Goal: Task Accomplishment & Management: Use online tool/utility

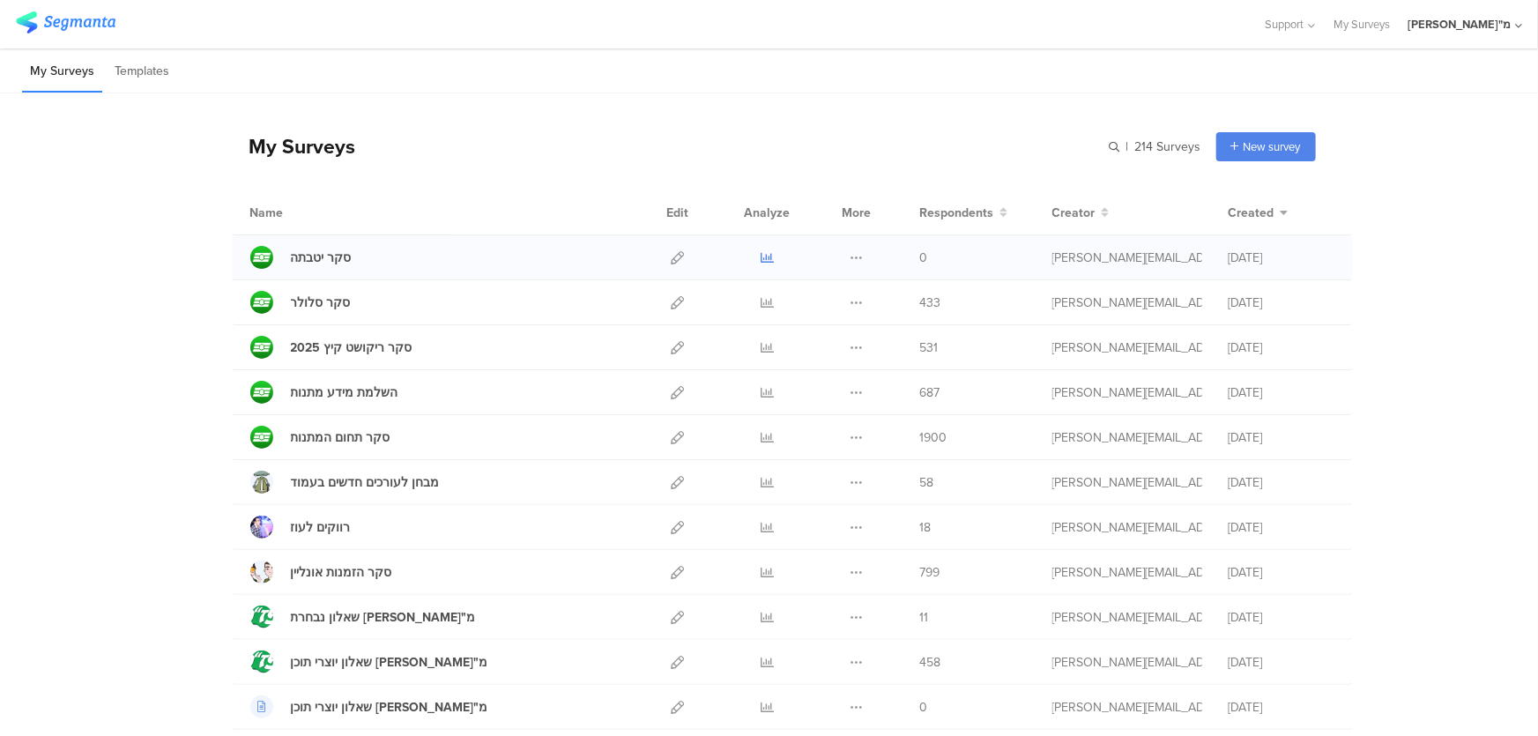
click at [760, 261] on icon at bounding box center [766, 257] width 13 height 13
click at [557, 243] on div "סקר יטבתה Duplicate Export 0" at bounding box center [792, 257] width 1121 height 45
click at [323, 263] on div "סקר יטבתה" at bounding box center [321, 257] width 61 height 19
click at [673, 263] on icon at bounding box center [677, 257] width 13 height 13
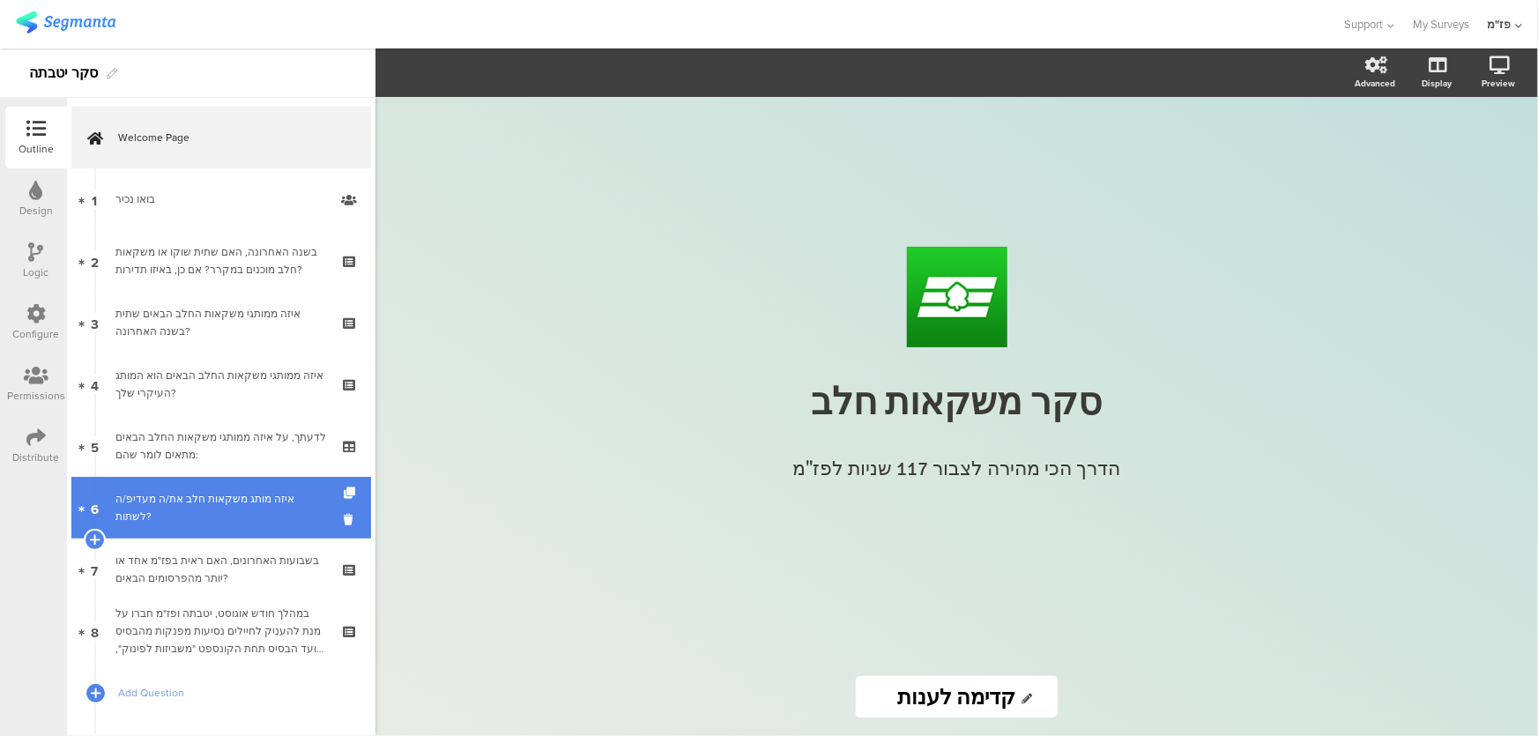
click at [217, 516] on link "6 איזה מותג משקאות חלב את/ה מעדיפ/ה לשתות?" at bounding box center [221, 508] width 300 height 62
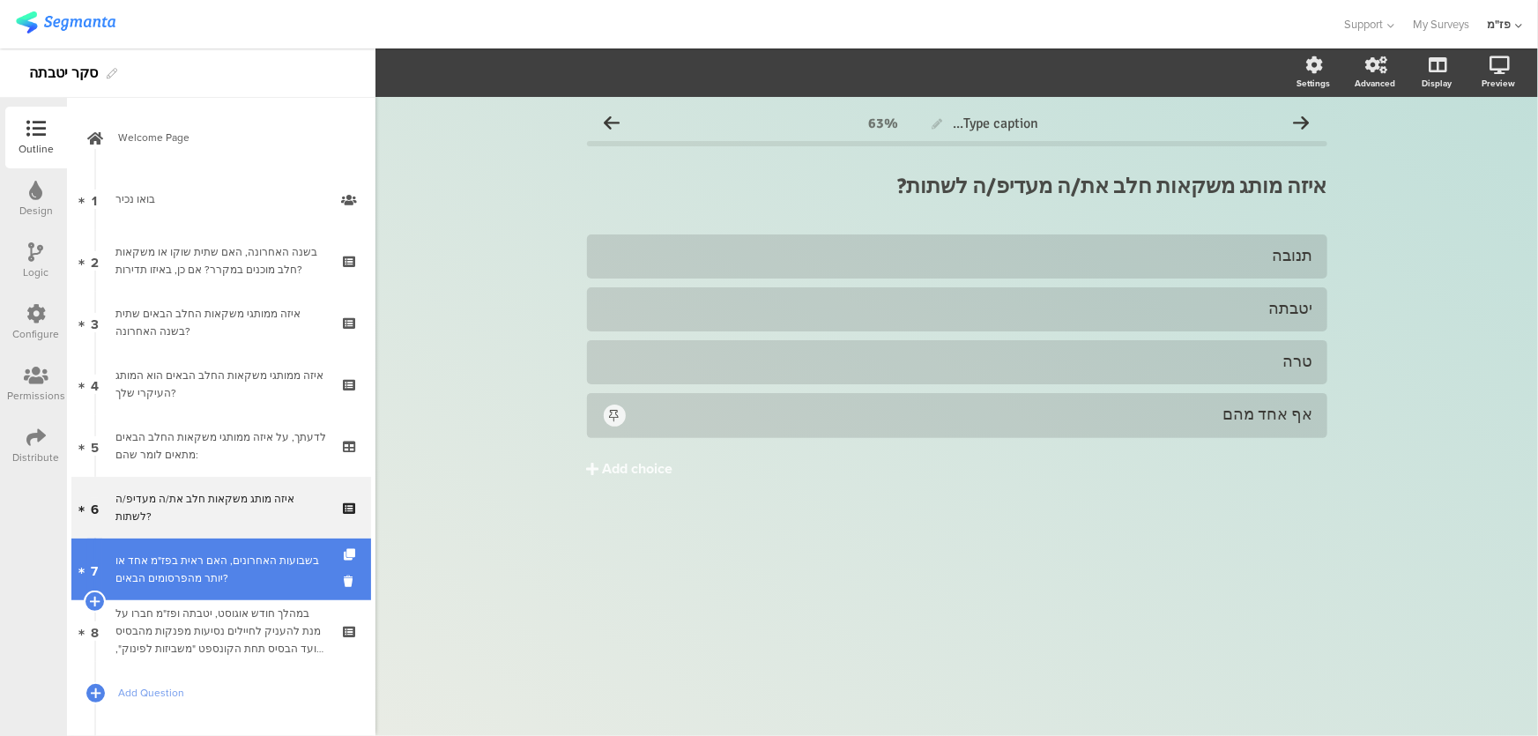
click at [204, 557] on div "בשבועות האחרונים, האם ראית בפז"מ אחד או יותר מהפרסומים הבאים?" at bounding box center [220, 569] width 211 height 35
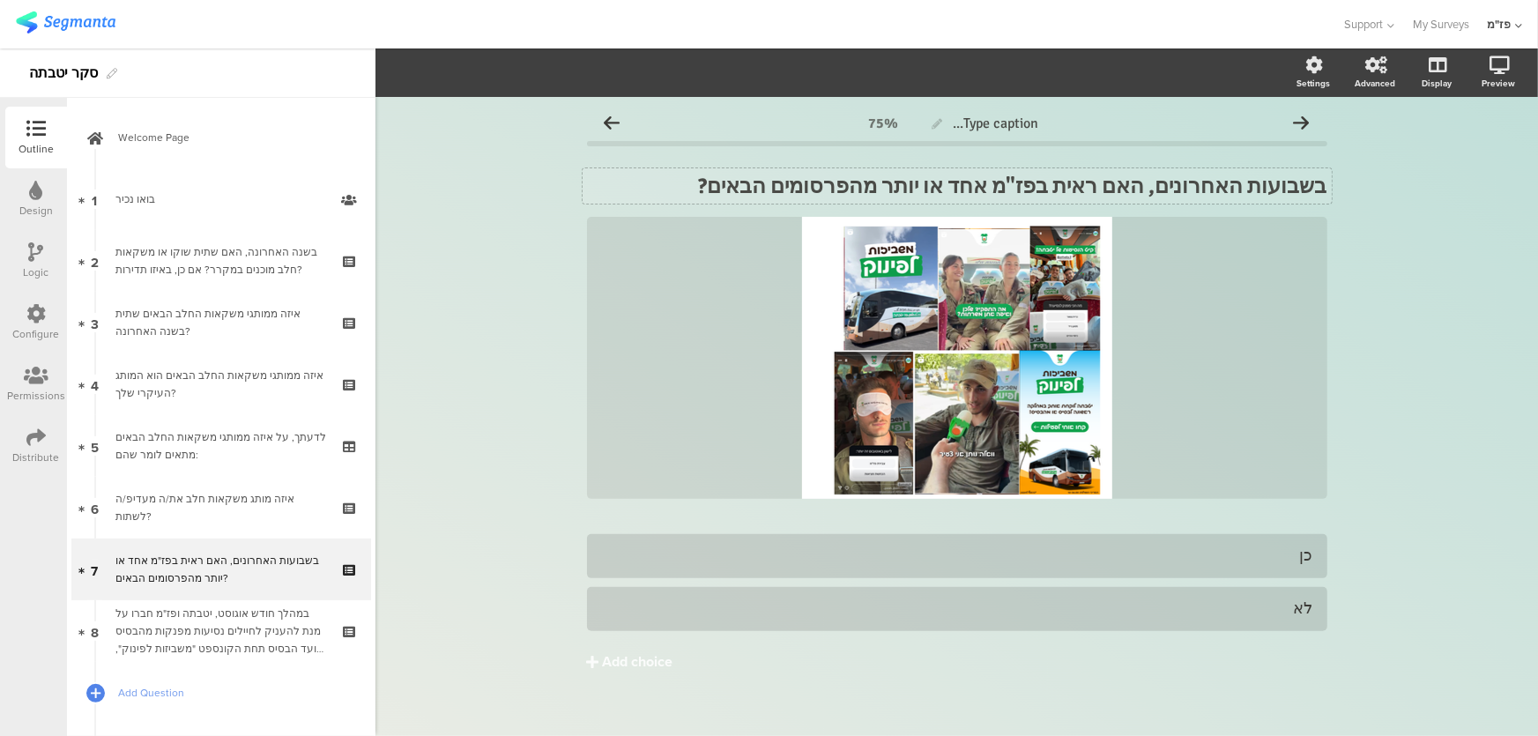
click at [834, 199] on div "בשבועות האחרונים, האם ראית בפז"מ אחד או יותר מהפרסומים הבאים? בשבועות האחרונים,…" at bounding box center [956, 185] width 749 height 35
click at [805, 194] on strong "בשבועות האחרונים, האם ראית בפז"מ אחד או יותר מהפרסומים הבאים?" at bounding box center [1013, 186] width 628 height 26
click at [790, 193] on strong "בשבועות האחרונים, האם ראית בפז"מ אחד או יותר מהפרסומים הבאים?" at bounding box center [1013, 186] width 628 height 26
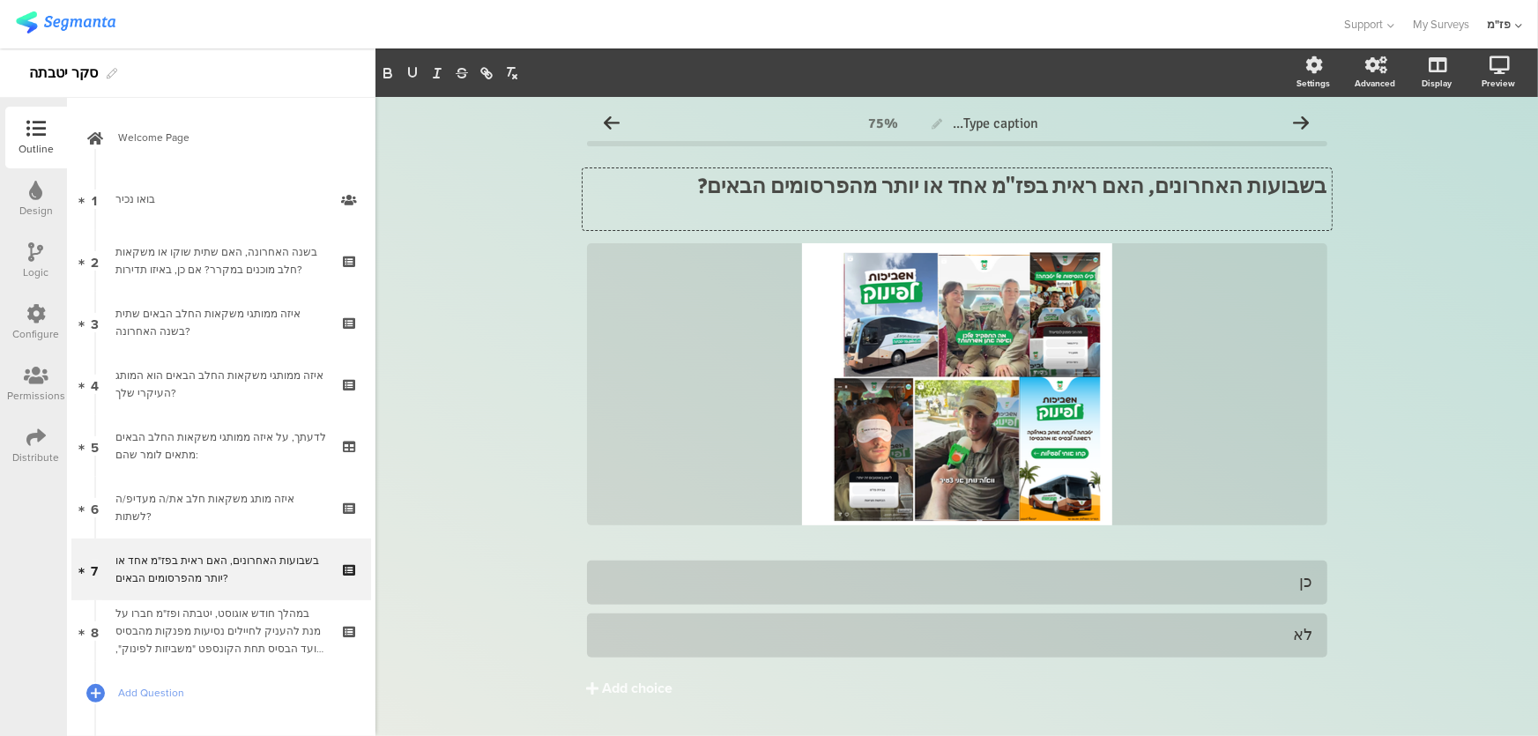
click at [1419, 166] on div "Type caption... 75% בשבועות האחרונים, האם ראית בפז"מ אחד או יותר מהפרסומים הבאי…" at bounding box center [956, 439] width 1162 height 684
click at [1271, 210] on p at bounding box center [957, 212] width 740 height 26
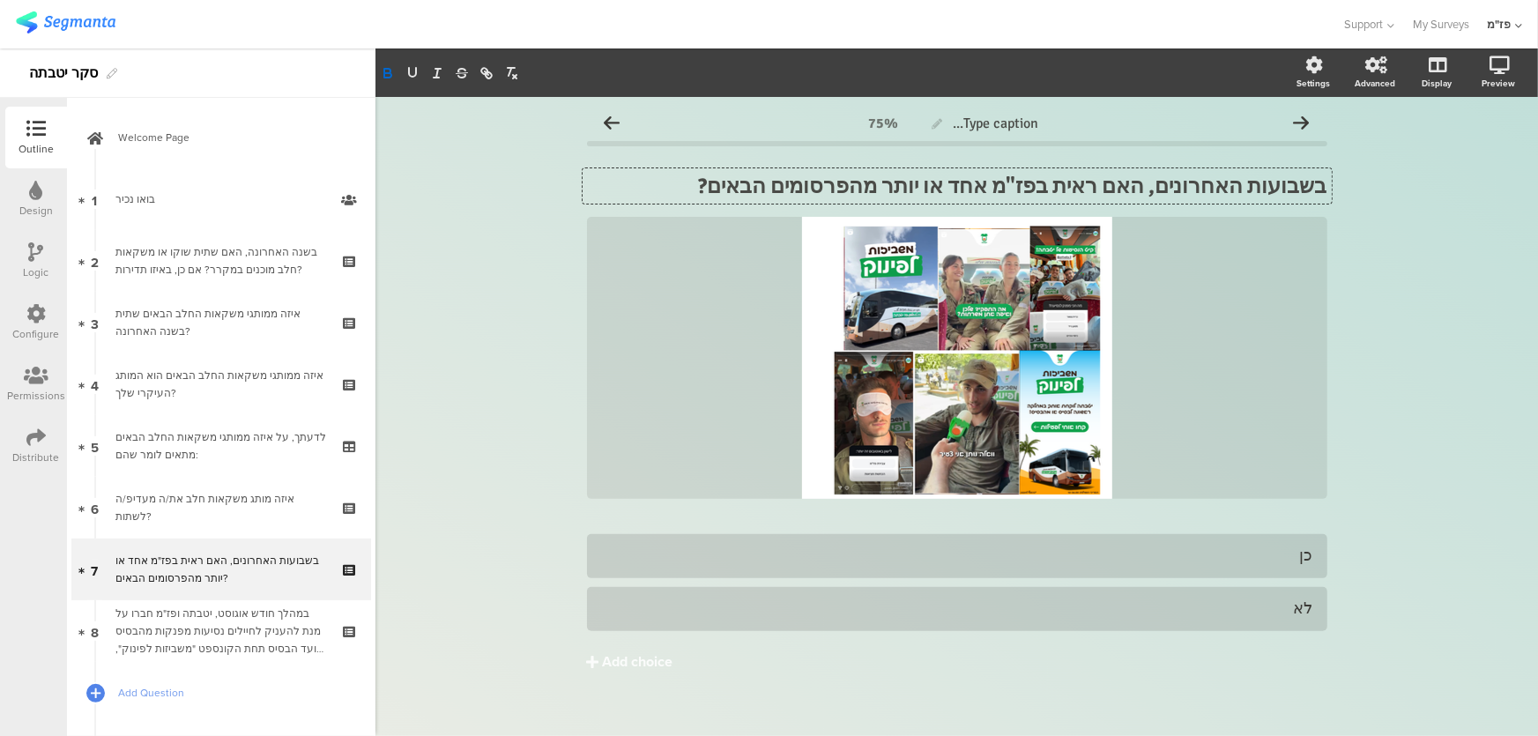
click at [1381, 213] on div "Type caption... 75% בשבועות האחרונים, האם ראית בפז"מ אחד או יותר מהפרסומים הבאי…" at bounding box center [956, 425] width 1162 height 657
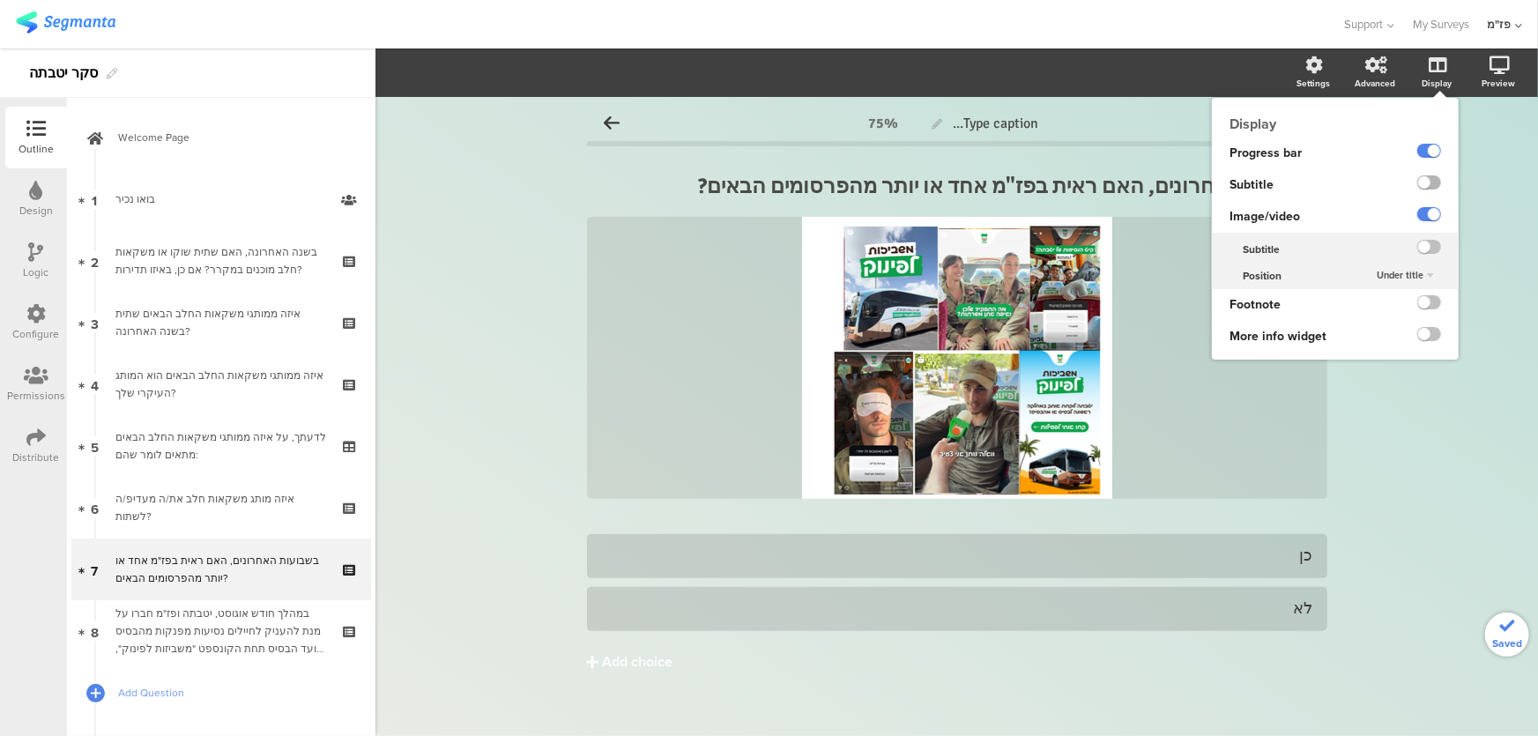
click at [1417, 181] on label at bounding box center [1429, 182] width 24 height 14
click at [0, 0] on input "checkbox" at bounding box center [0, 0] width 0 height 0
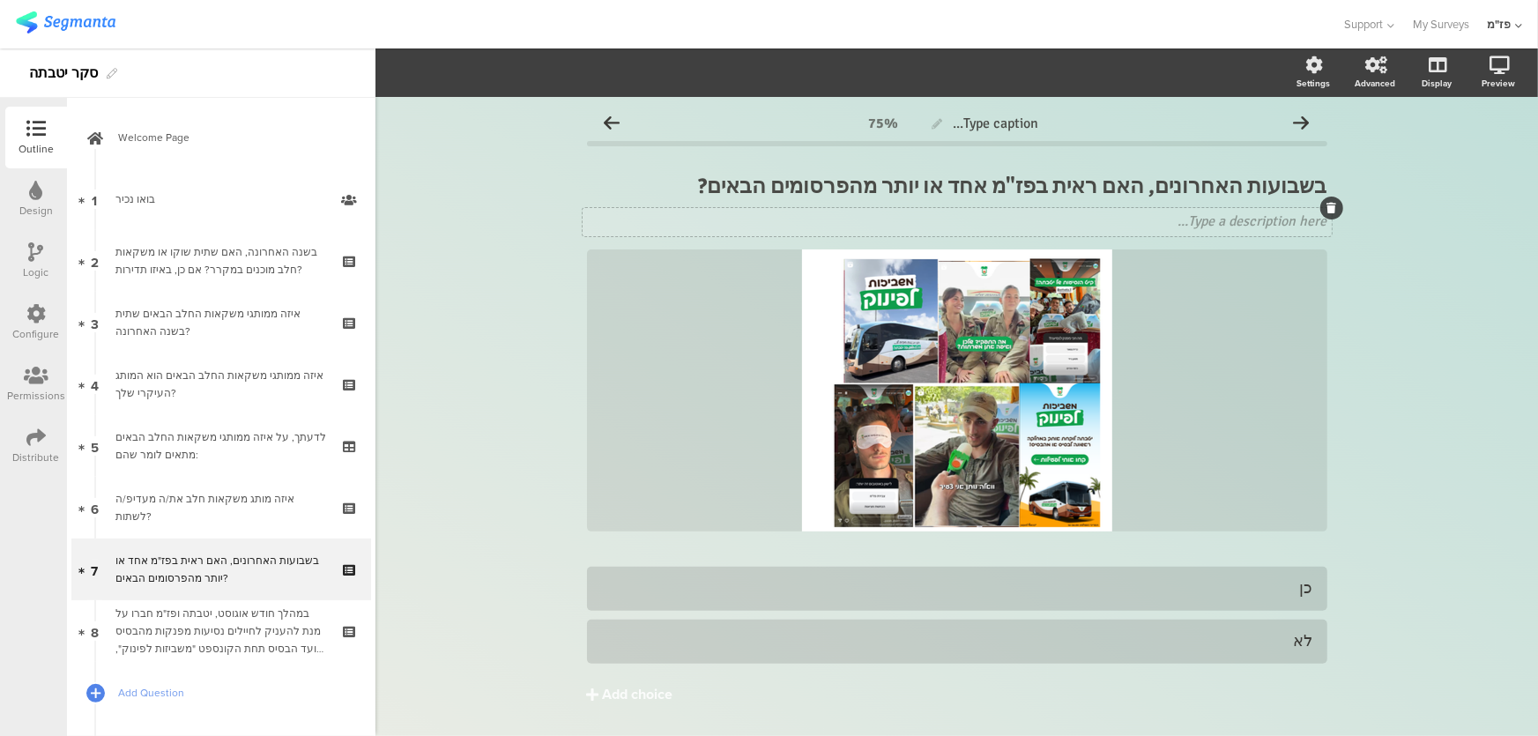
click at [1171, 228] on div "Type a description here..." at bounding box center [956, 222] width 749 height 28
click at [1401, 286] on div "Type caption... 75% בשבועות האחרונים, האם ראית בפז"מ אחד או יותר מהפרסומים הבאי…" at bounding box center [956, 442] width 1162 height 690
click at [1469, 157] on icon at bounding box center [1476, 158] width 14 height 22
click at [874, 492] on div "/" at bounding box center [957, 390] width 740 height 282
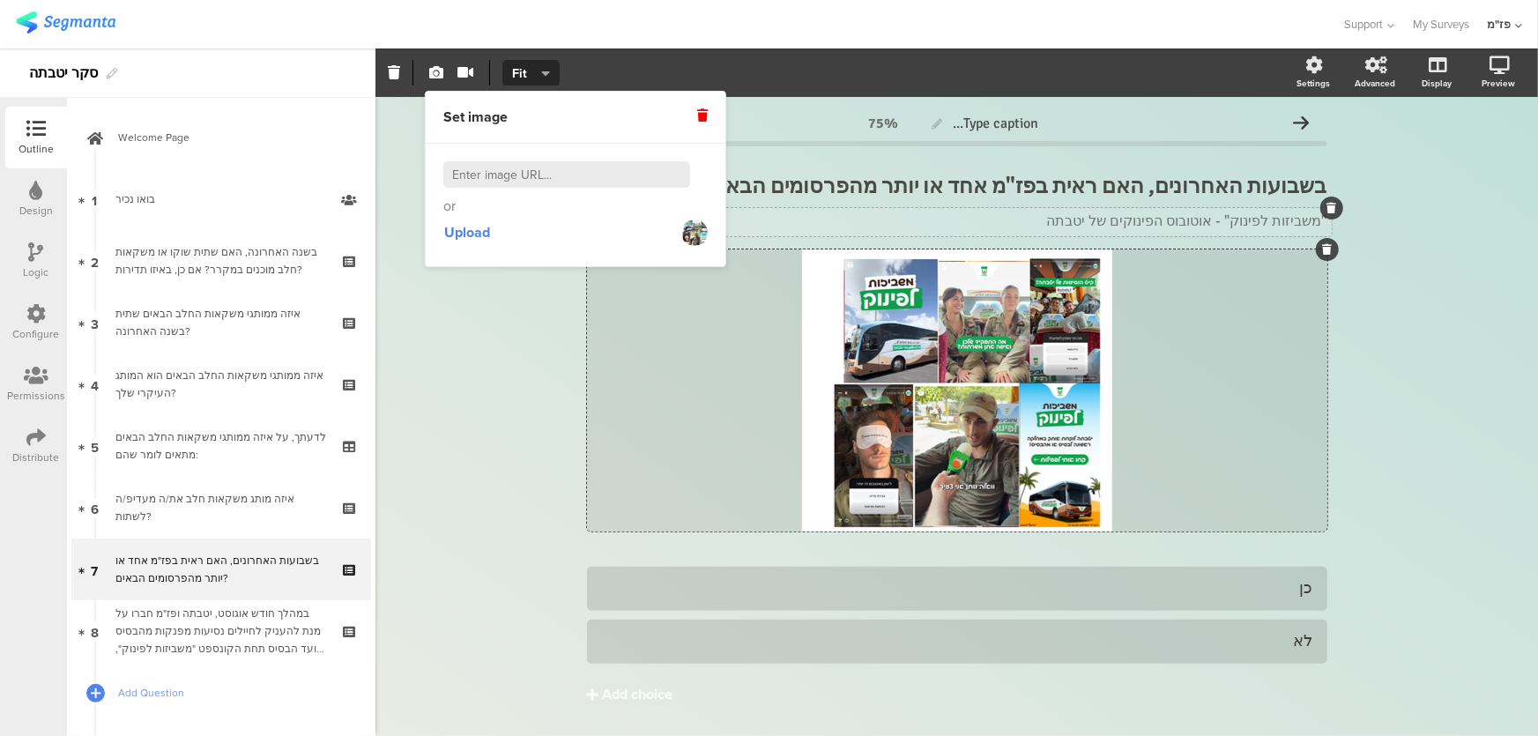
click at [693, 234] on img at bounding box center [694, 232] width 26 height 26
click at [1175, 210] on div ""משביזות לפינוק" - אוטובוס הפינוקים של [PERSON_NAME] "משביזות לפינוק" - אוטובוס…" at bounding box center [956, 222] width 749 height 28
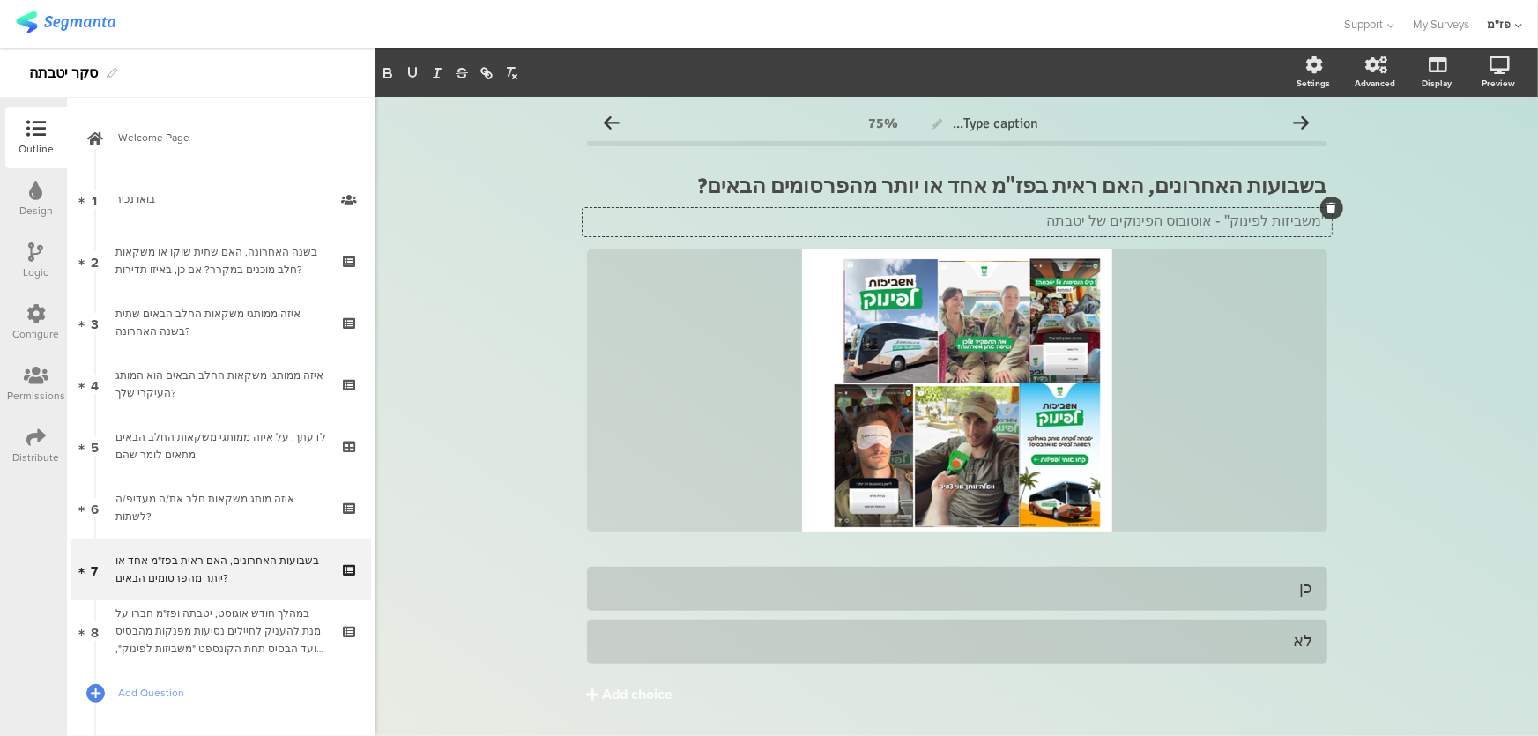
click at [1401, 396] on div "Type caption... 75% בשבועות האחרונים, האם ראית בפז"מ אחד או יותר מהפרסומים הבאי…" at bounding box center [956, 442] width 1162 height 690
click at [1057, 193] on strong "בשבועות האחרונים, האם ראית בפז"מ אחד או יותר מהפרסומים הבאים?" at bounding box center [1013, 186] width 628 height 26
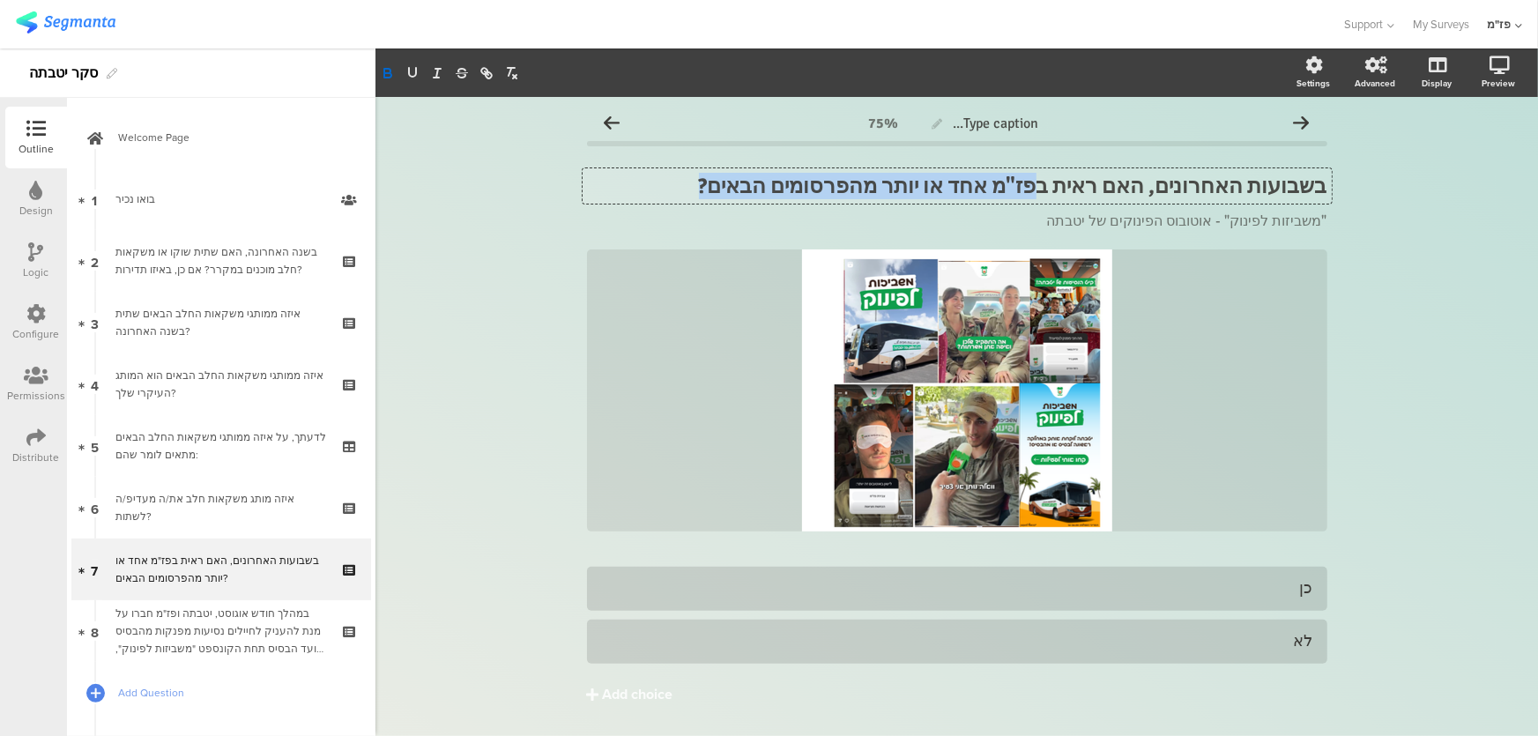
drag, startPoint x: 1077, startPoint y: 185, endPoint x: 744, endPoint y: 187, distance: 333.1
click at [744, 187] on p "בשבועות האחרונים, האם ראית בפז"מ אחד או יותר מהפרסומים הבאים?" at bounding box center [957, 186] width 740 height 26
click at [1393, 300] on div "Type caption... 75% בשבועות האחרונים, האם ראית בפז"מ אחד או יותר מהפרסומים הבאי…" at bounding box center [956, 442] width 1162 height 690
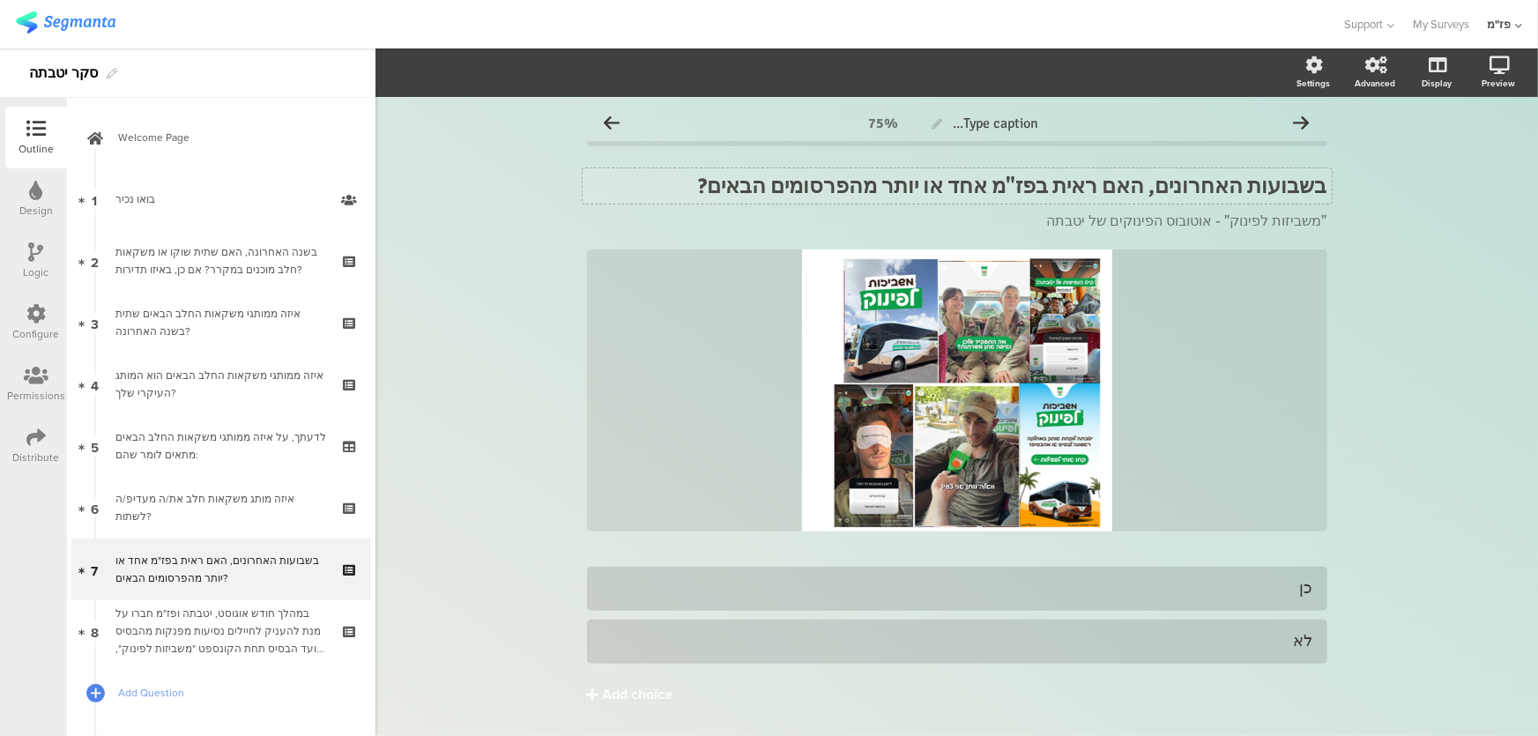
click at [1026, 192] on div "בשבועות האחרונים, האם ראית בפז"מ אחד או יותר מהפרסומים הבאים? בשבועות האחרונים,…" at bounding box center [956, 185] width 749 height 35
click at [1032, 186] on strong "בשבועות האחרונים, האם ראית בפז"מ אחד או יותר מהפרסומים הבאים?" at bounding box center [1013, 186] width 628 height 26
click at [1040, 176] on strong "בשבועות האחרונים, האם ראית בפז"מ אחד או יותר מהפרסומים הבאים?" at bounding box center [1013, 186] width 628 height 26
drag, startPoint x: 1207, startPoint y: 217, endPoint x: 995, endPoint y: 204, distance: 212.8
click at [996, 204] on span "בשבועות האחרונים, האם ראית בפז"מ אחד או יותר מהפרסומים הבאים? בשבועות האחרונים,…" at bounding box center [957, 202] width 740 height 59
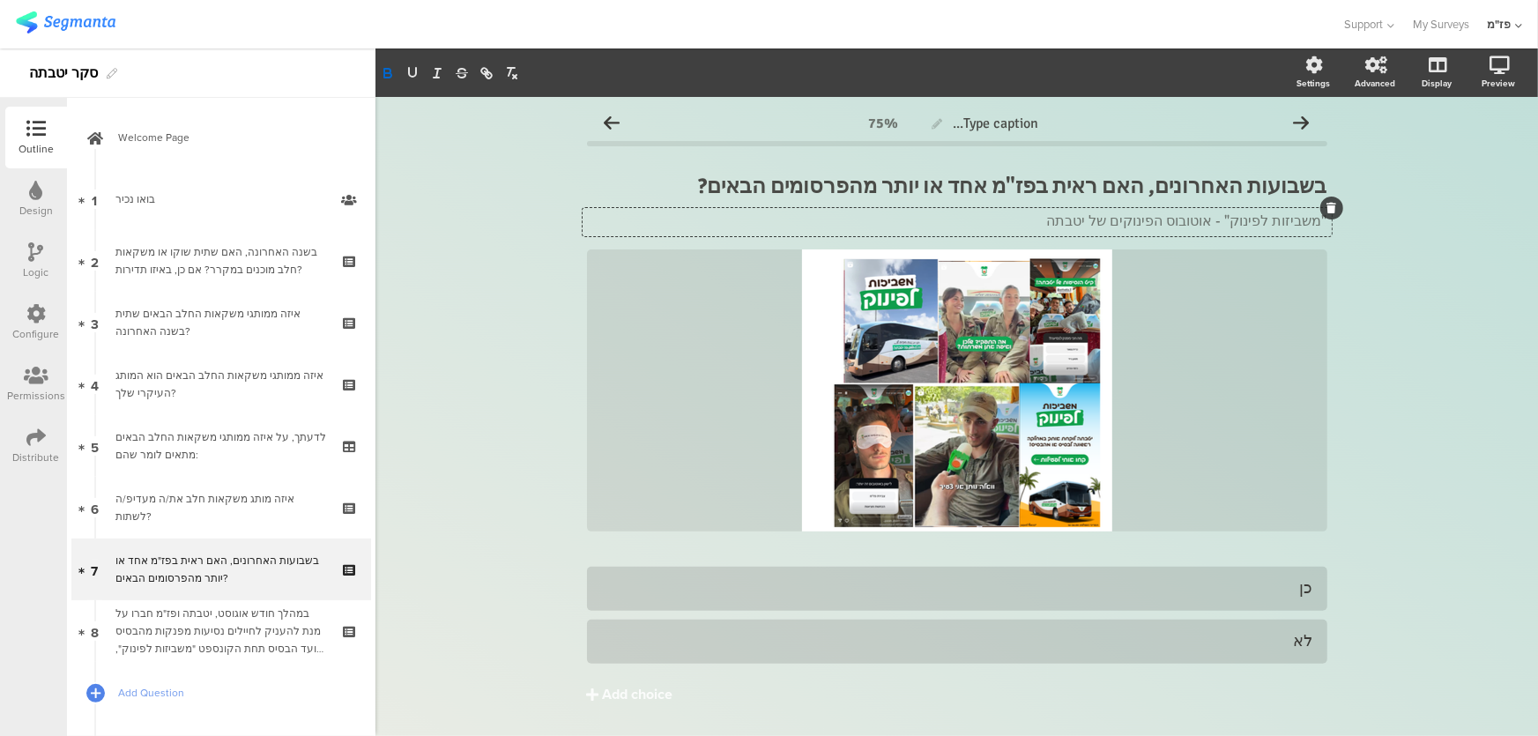
click at [995, 204] on span "בשבועות האחרונים, האם ראית בפז"מ אחד או יותר מהפרסומים הבאים? בשבועות האחרונים,…" at bounding box center [957, 202] width 740 height 59
click at [1455, 292] on div "Type caption... 75% בשבועות האחרונים, האם ראית בפז"מ אחד או יותר מהפרסומים הבאי…" at bounding box center [956, 442] width 1162 height 690
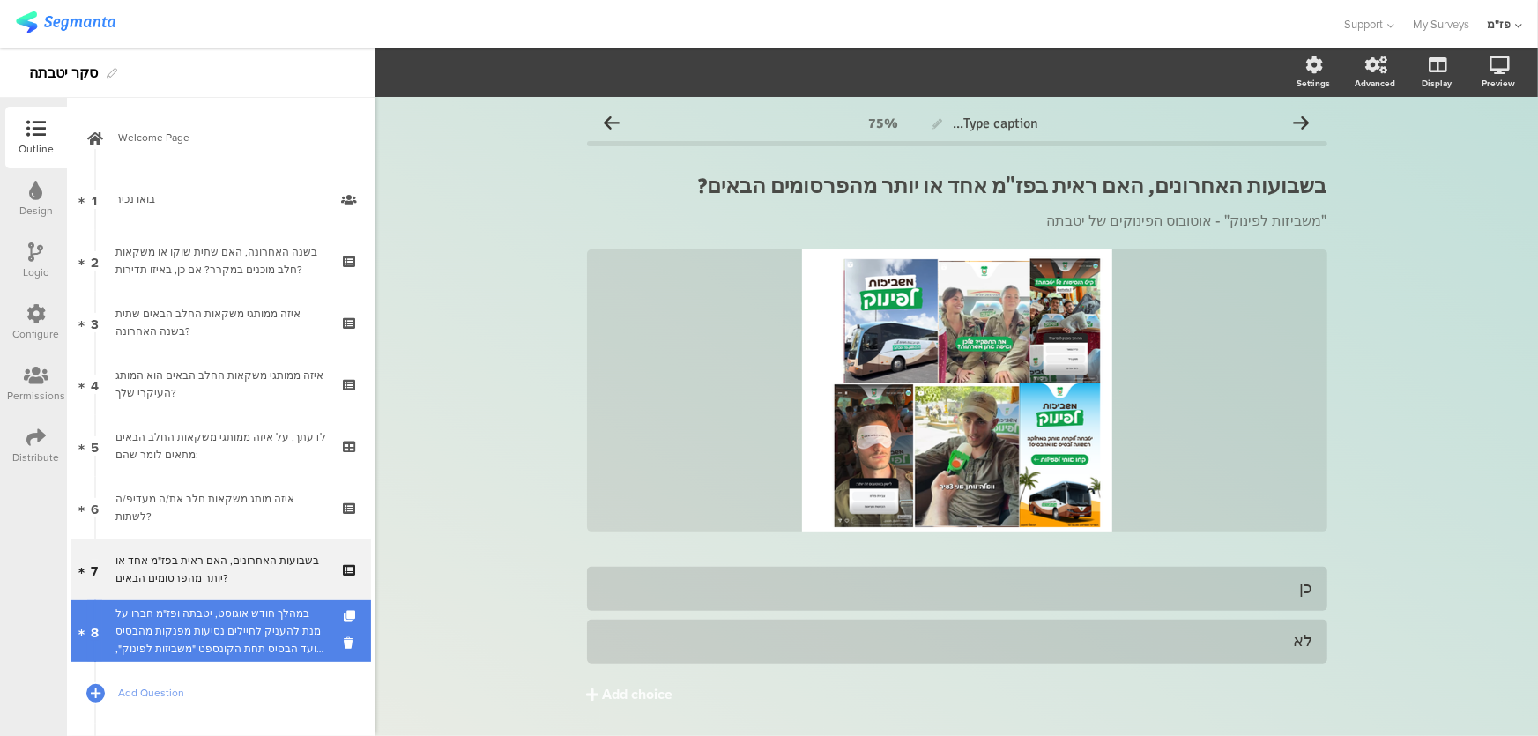
click at [226, 624] on div "במהלך חודש אוגוסט, יטבתה ופז"מ חברו על מנת להעניק לחיילים נסיעות מפנקות מהבסיס …" at bounding box center [220, 630] width 211 height 53
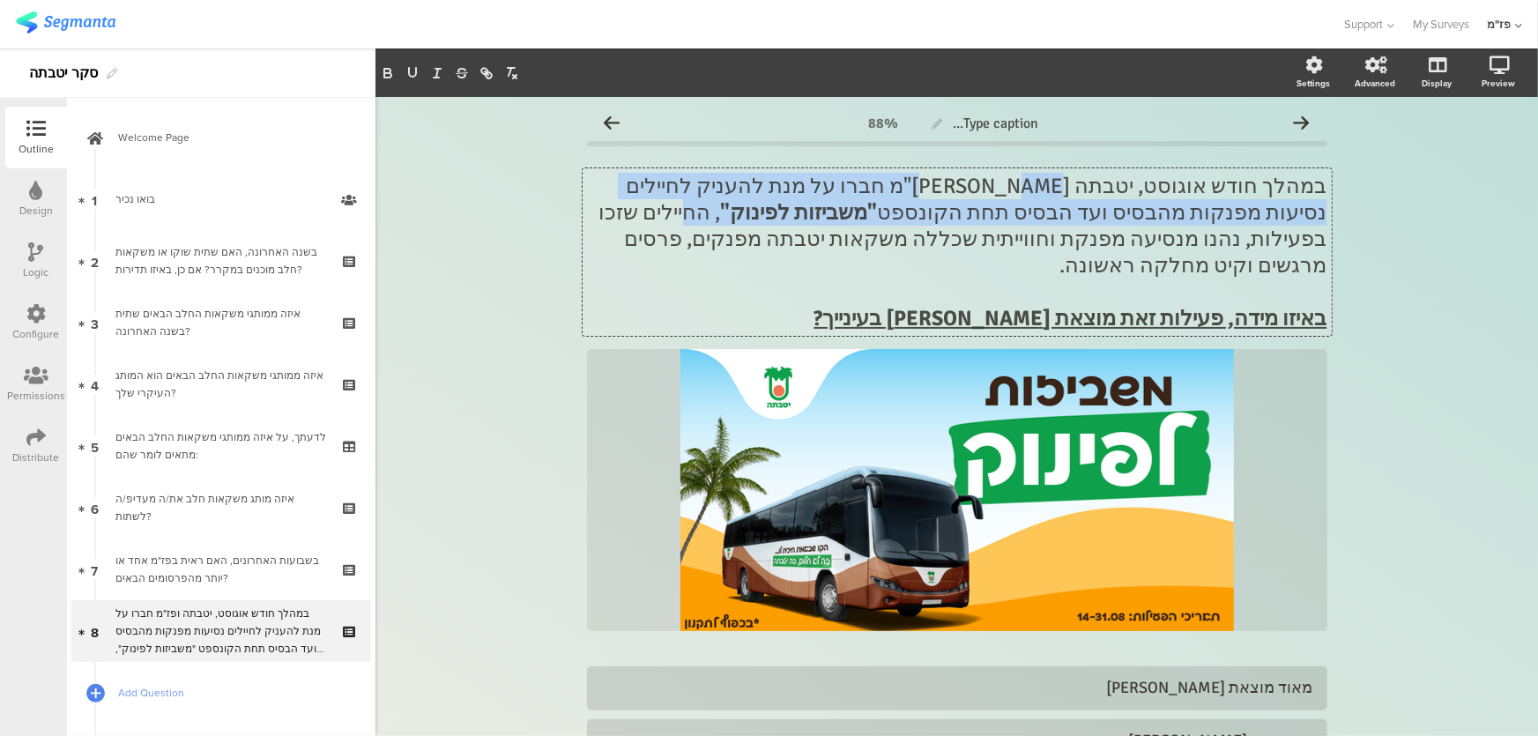
drag, startPoint x: 1038, startPoint y: 182, endPoint x: 1054, endPoint y: 218, distance: 38.7
click at [1054, 218] on div "במהלך חודש אוגוסט, יטבתה [PERSON_NAME]"מ חברו על מנת להעניק לחיילים נסיעות מפנק…" at bounding box center [956, 251] width 749 height 167
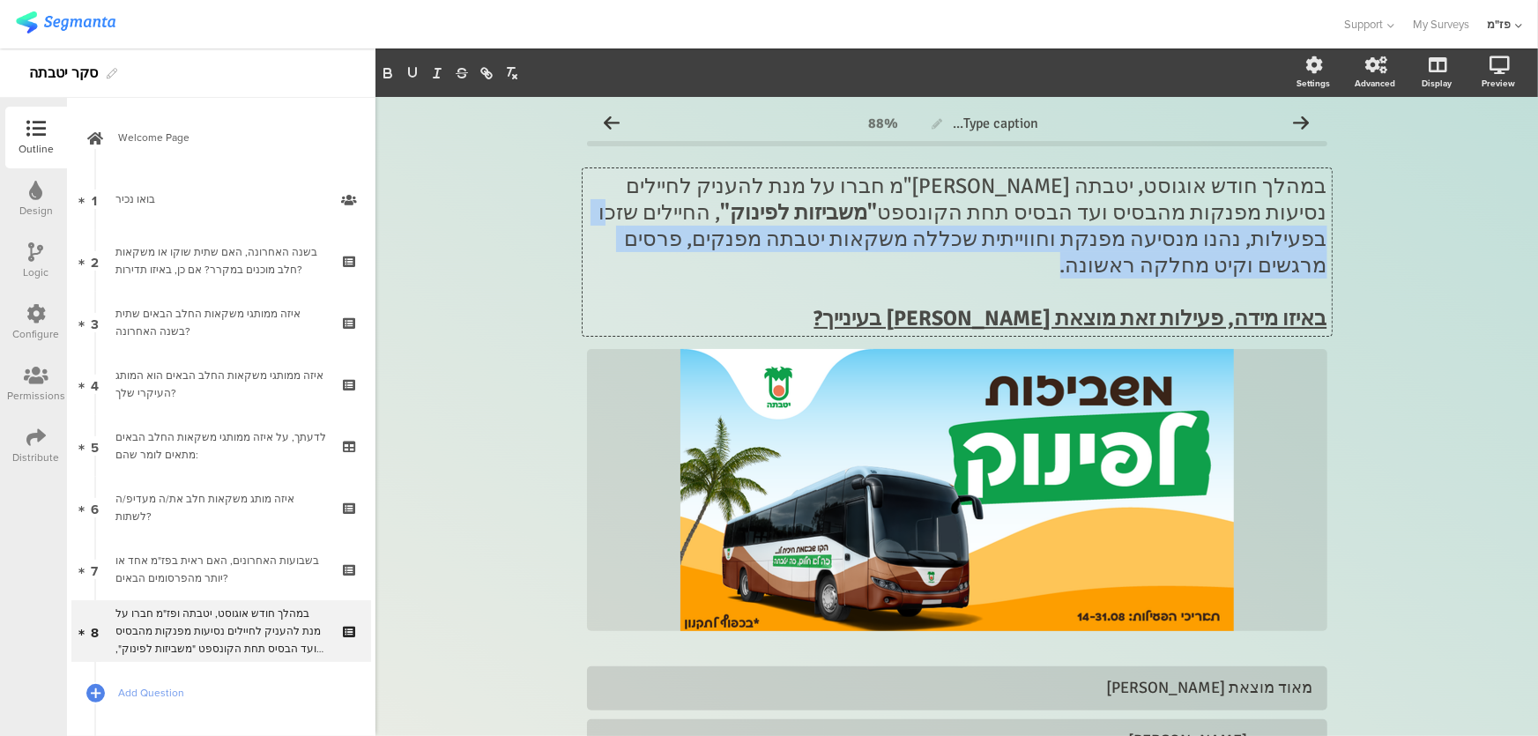
drag, startPoint x: 981, startPoint y: 215, endPoint x: 684, endPoint y: 234, distance: 297.5
click at [684, 234] on p "במהלך חודש אוגוסט, יטבתה [PERSON_NAME]"מ חברו על מנת להעניק לחיילים נסיעות מפנק…" at bounding box center [957, 226] width 740 height 106
click at [968, 237] on p "במהלך חודש אוגוסט, יטבתה [PERSON_NAME]"מ חברו על מנת להעניק לחיילים נסיעות מפנק…" at bounding box center [957, 226] width 740 height 106
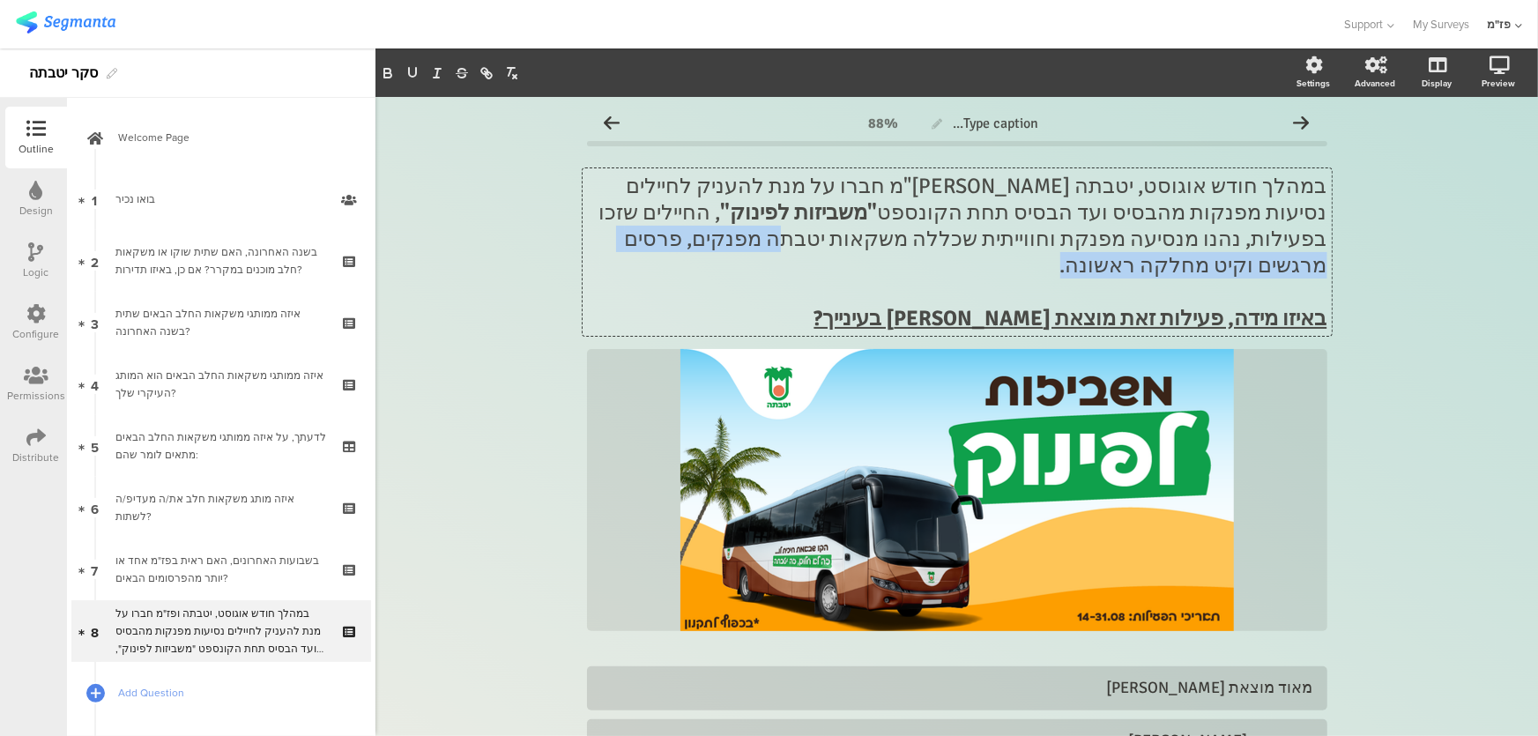
drag, startPoint x: 1219, startPoint y: 234, endPoint x: 784, endPoint y: 242, distance: 434.5
click at [784, 242] on p "במהלך חודש אוגוסט, יטבתה [PERSON_NAME]"מ חברו על מנת להעניק לחיילים נסיעות מפנק…" at bounding box center [957, 226] width 740 height 106
click at [1488, 307] on div "Type caption... 88% במהלך חודש אוגוסט, יטבתה [PERSON_NAME]"מ חברו על מנת להעניק…" at bounding box center [956, 571] width 1162 height 948
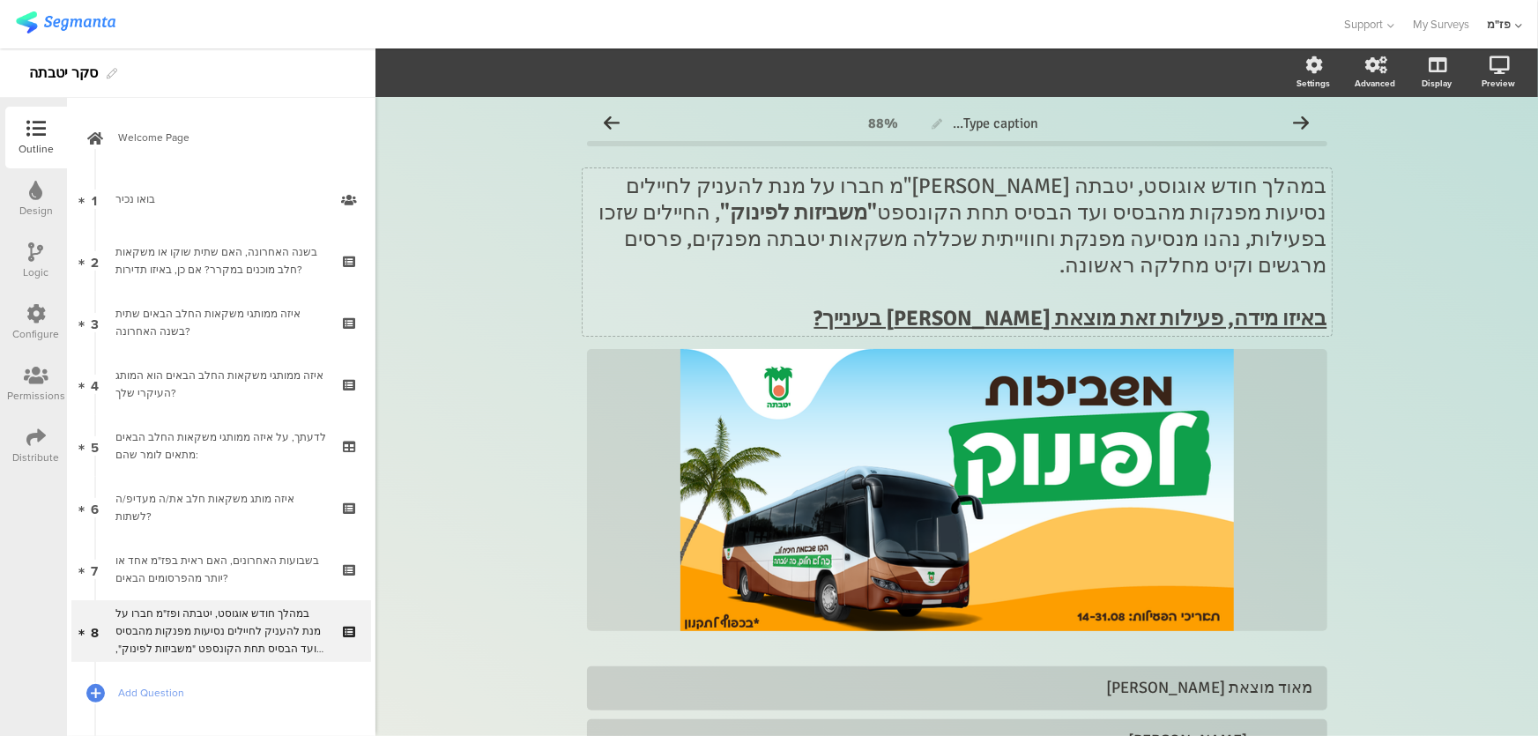
click at [1251, 305] on u "באיזו מידה, פעילות זאת מוצאת [PERSON_NAME] בעינייך?" at bounding box center [1070, 318] width 513 height 26
drag, startPoint x: 1142, startPoint y: 291, endPoint x: 926, endPoint y: 295, distance: 215.9
click at [929, 305] on p "באיזו מידה, פעילות זאת מוצאת [PERSON_NAME] בעינייך?" at bounding box center [957, 318] width 740 height 26
click at [926, 305] on p "באיזו מידה, פעילות זאת מוצאת [PERSON_NAME] בעינייך?" at bounding box center [957, 318] width 740 height 26
click at [1445, 369] on div "Type caption... 88% במהלך חודש אוגוסט, יטבתה [PERSON_NAME]"מ חברו על מנת להעניק…" at bounding box center [956, 571] width 1162 height 948
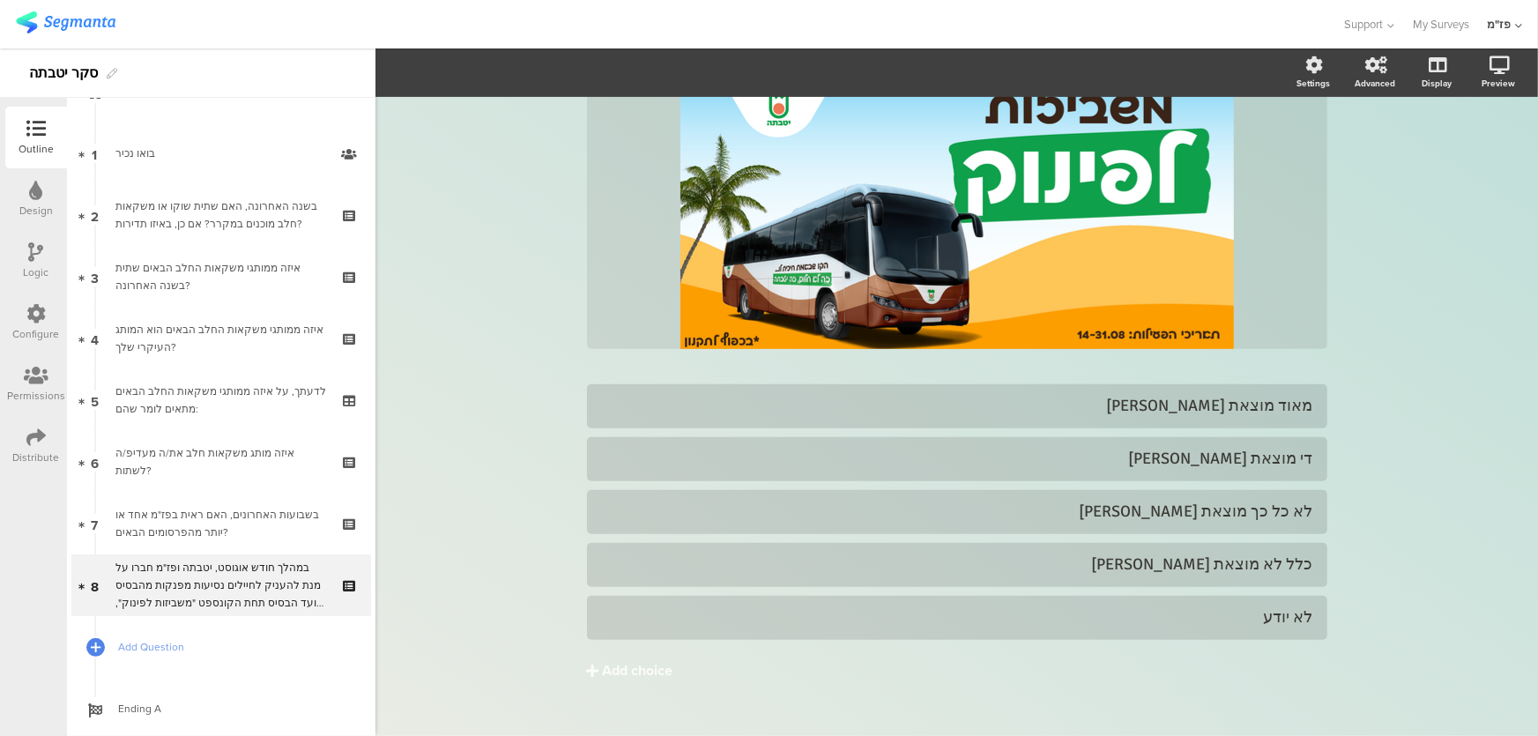
scroll to position [88, 0]
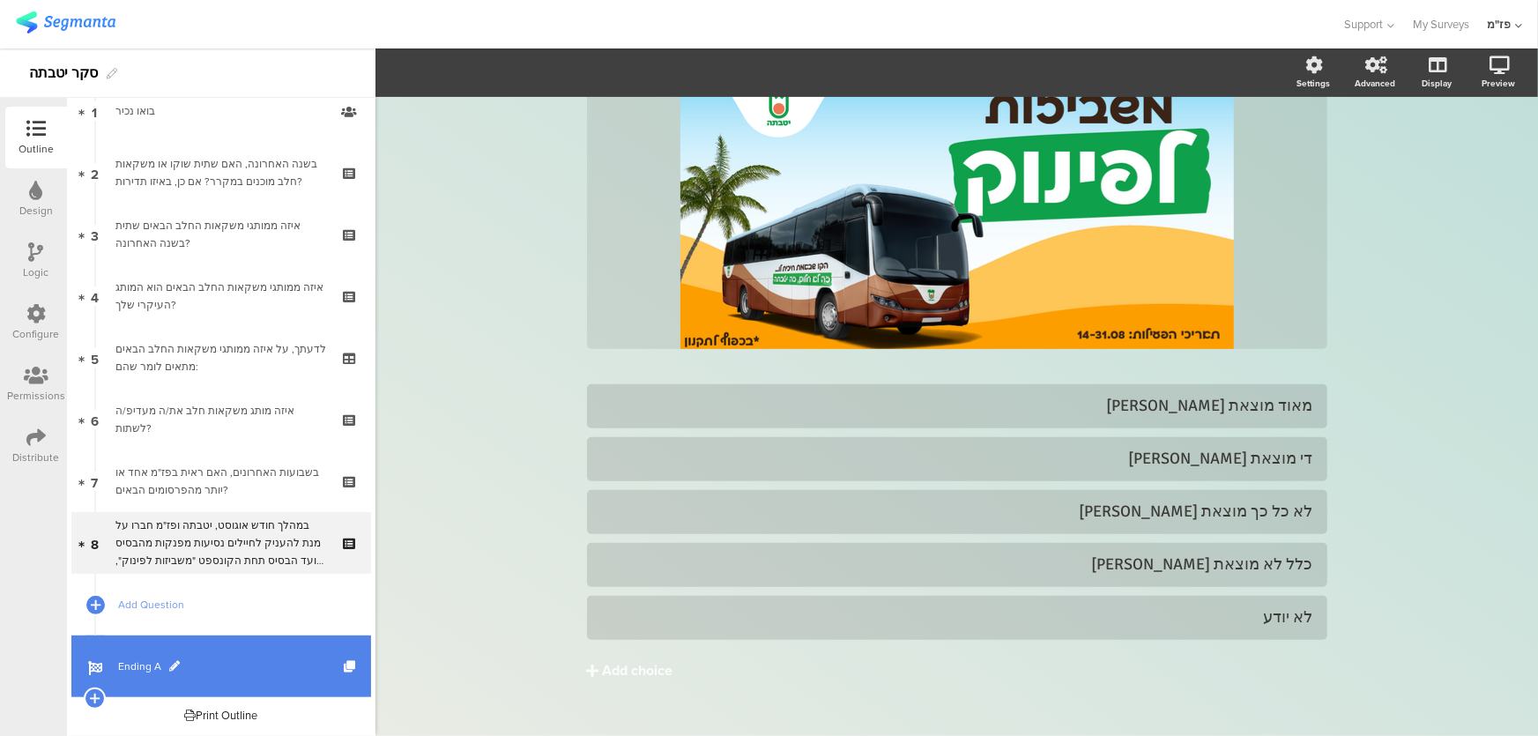
click at [188, 671] on span "Ending A" at bounding box center [231, 666] width 226 height 18
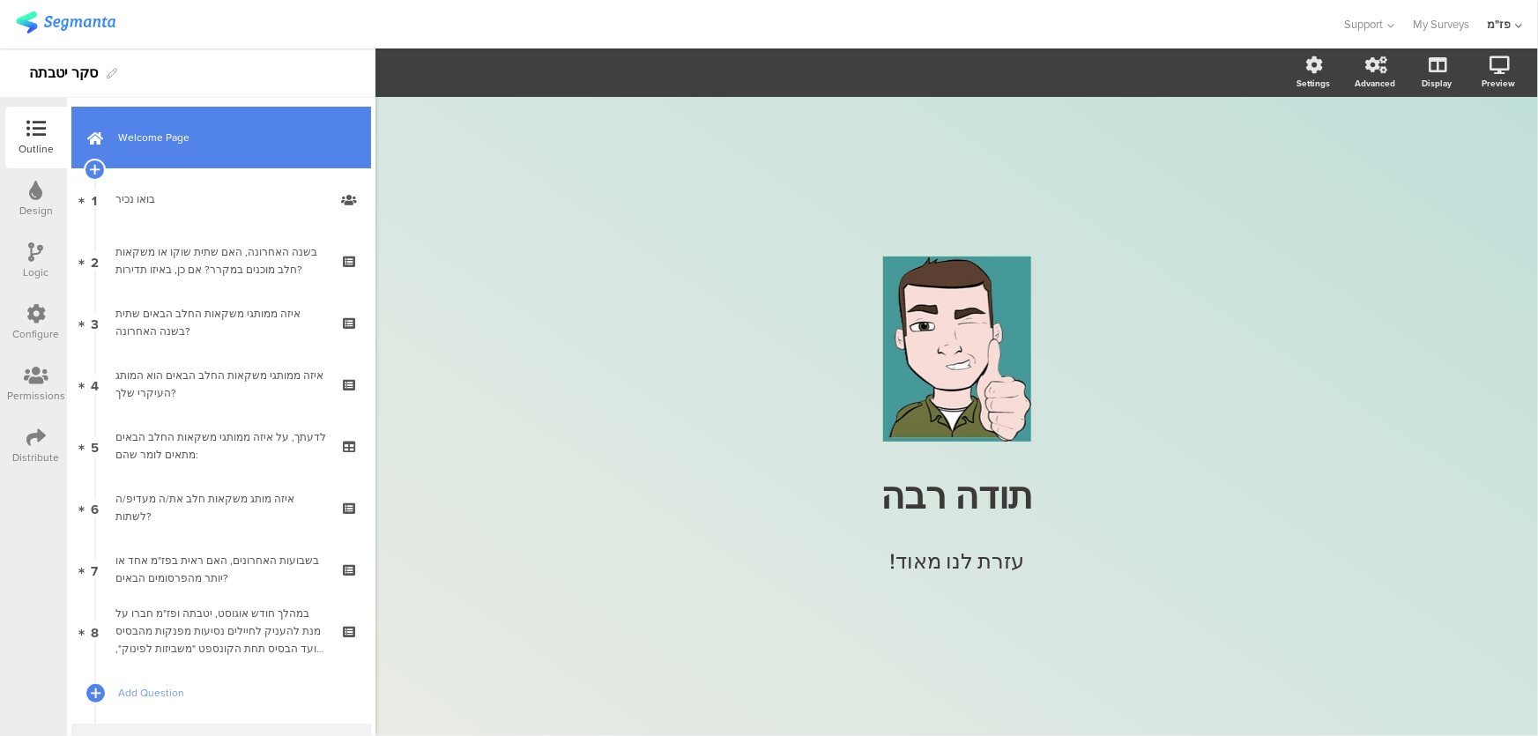
click at [219, 148] on link "Welcome Page" at bounding box center [221, 138] width 300 height 62
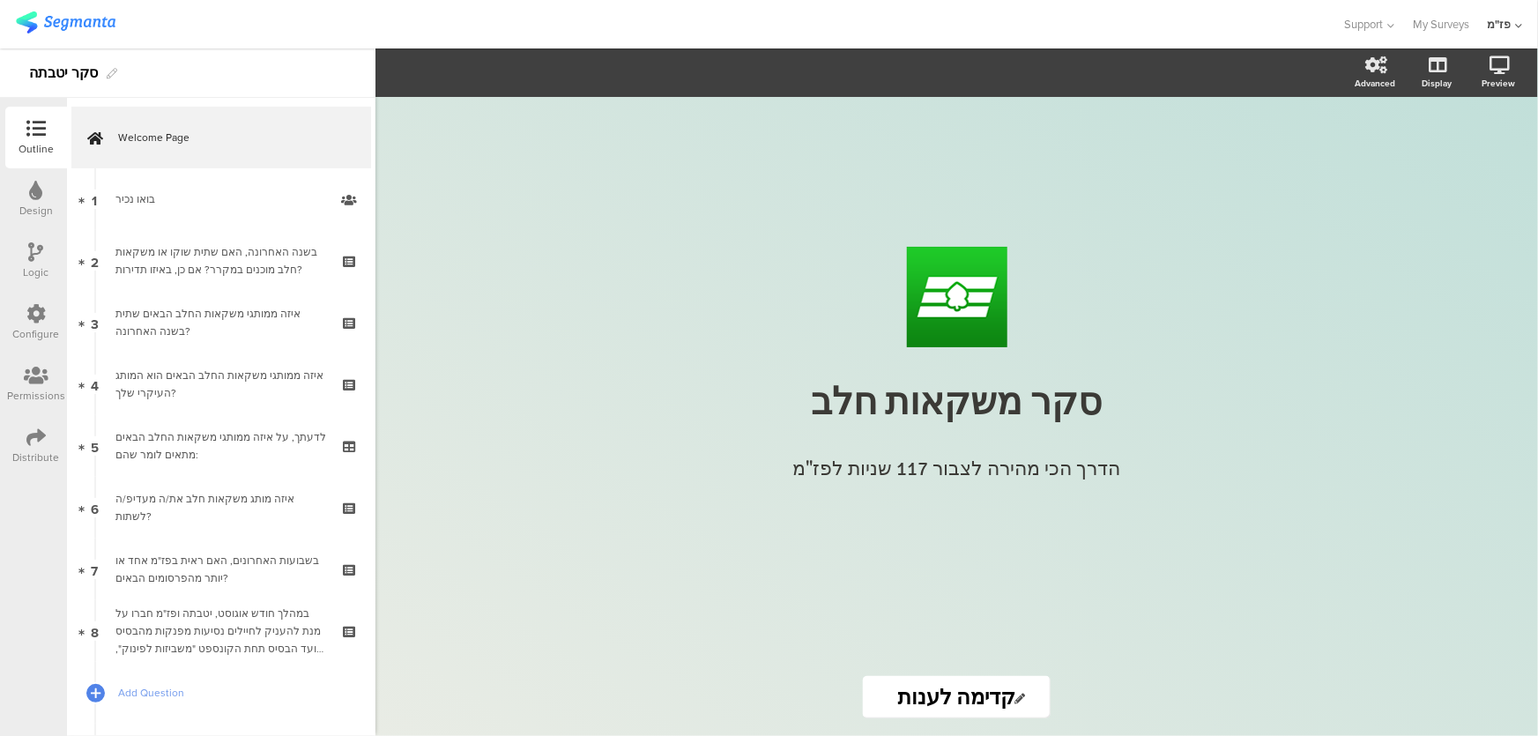
click at [35, 193] on icon at bounding box center [36, 190] width 13 height 19
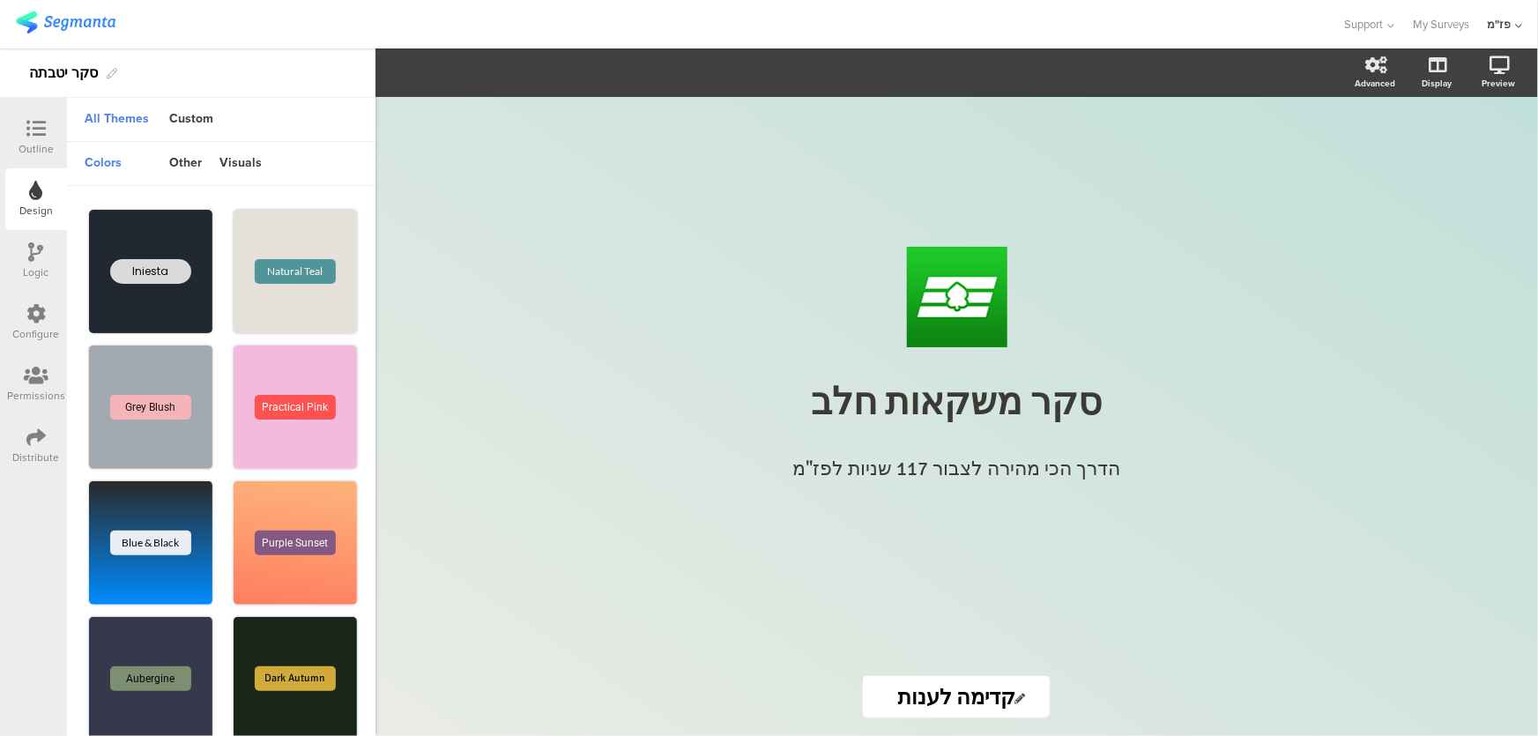
click at [27, 251] on div "Logic" at bounding box center [36, 261] width 62 height 62
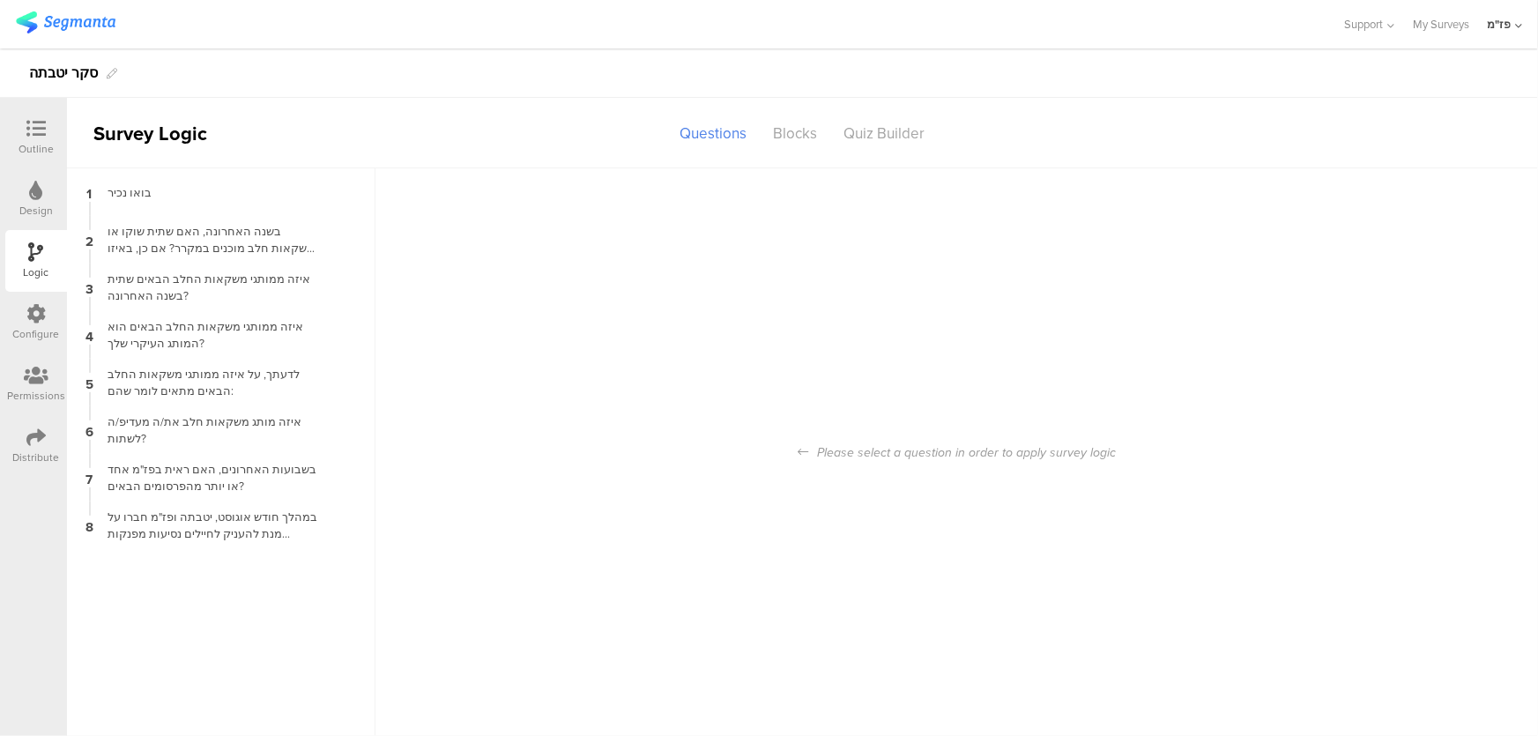
click at [29, 327] on div "Configure" at bounding box center [36, 334] width 47 height 16
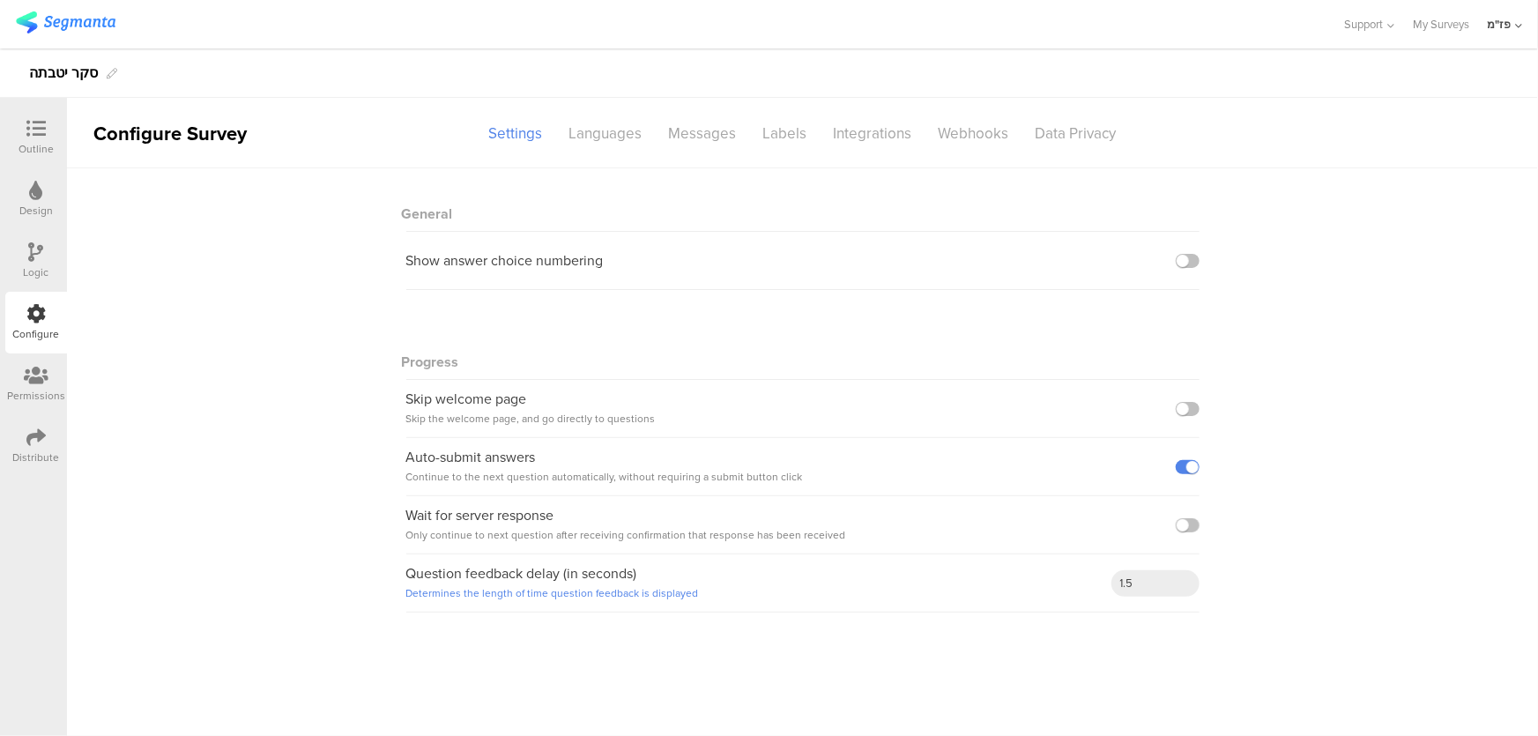
click at [40, 392] on div "Permissions" at bounding box center [36, 396] width 58 height 16
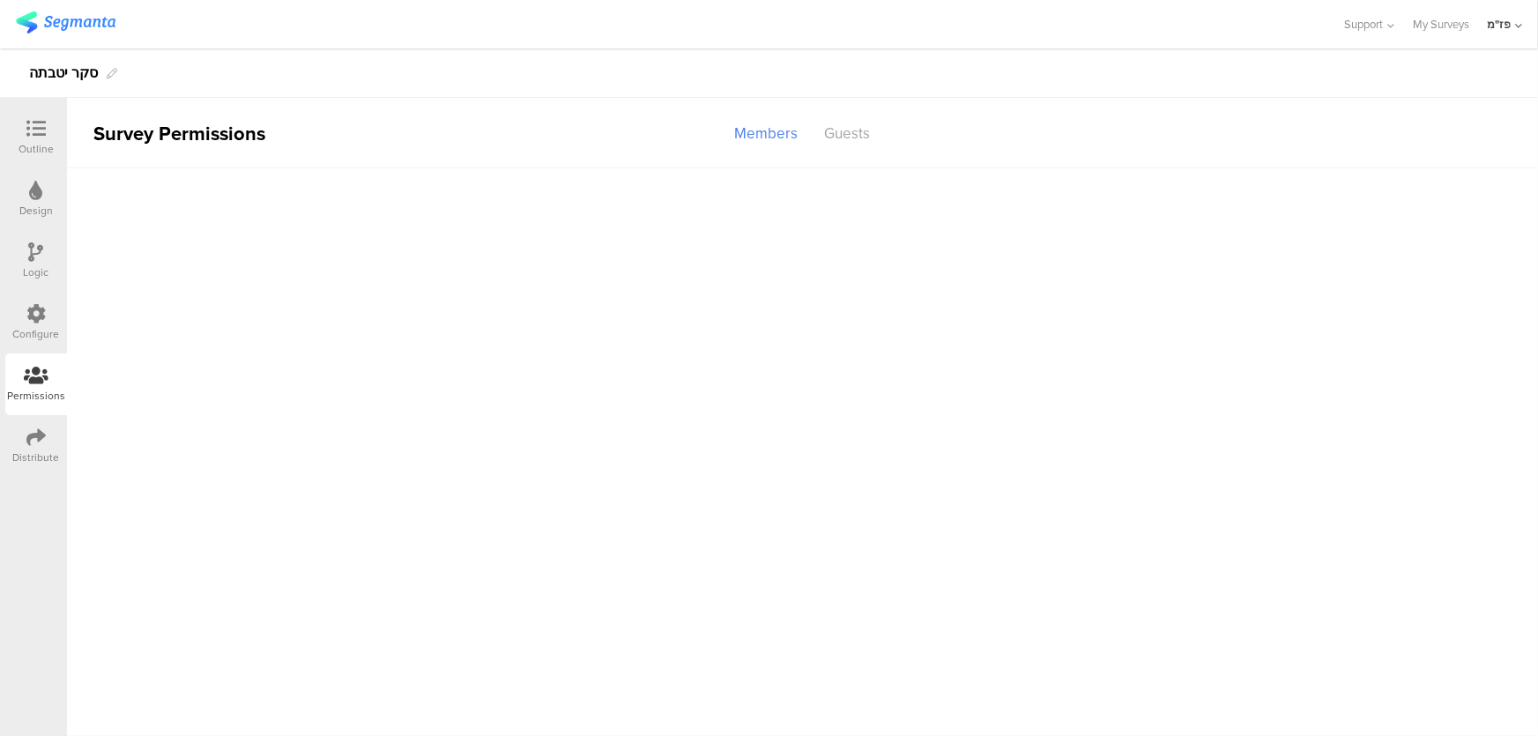
click at [63, 323] on div "Configure" at bounding box center [36, 323] width 62 height 62
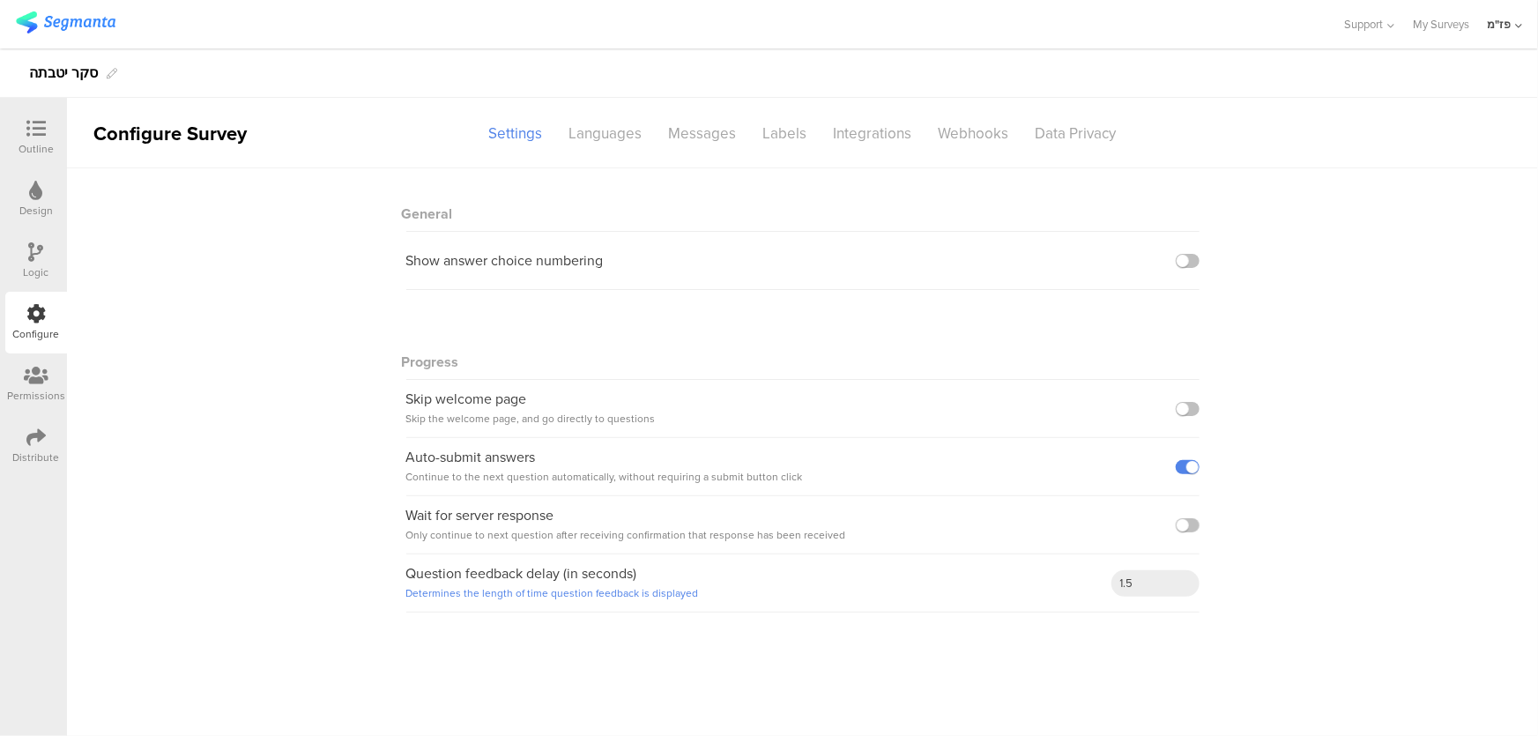
click at [49, 286] on div "Logic" at bounding box center [36, 261] width 62 height 62
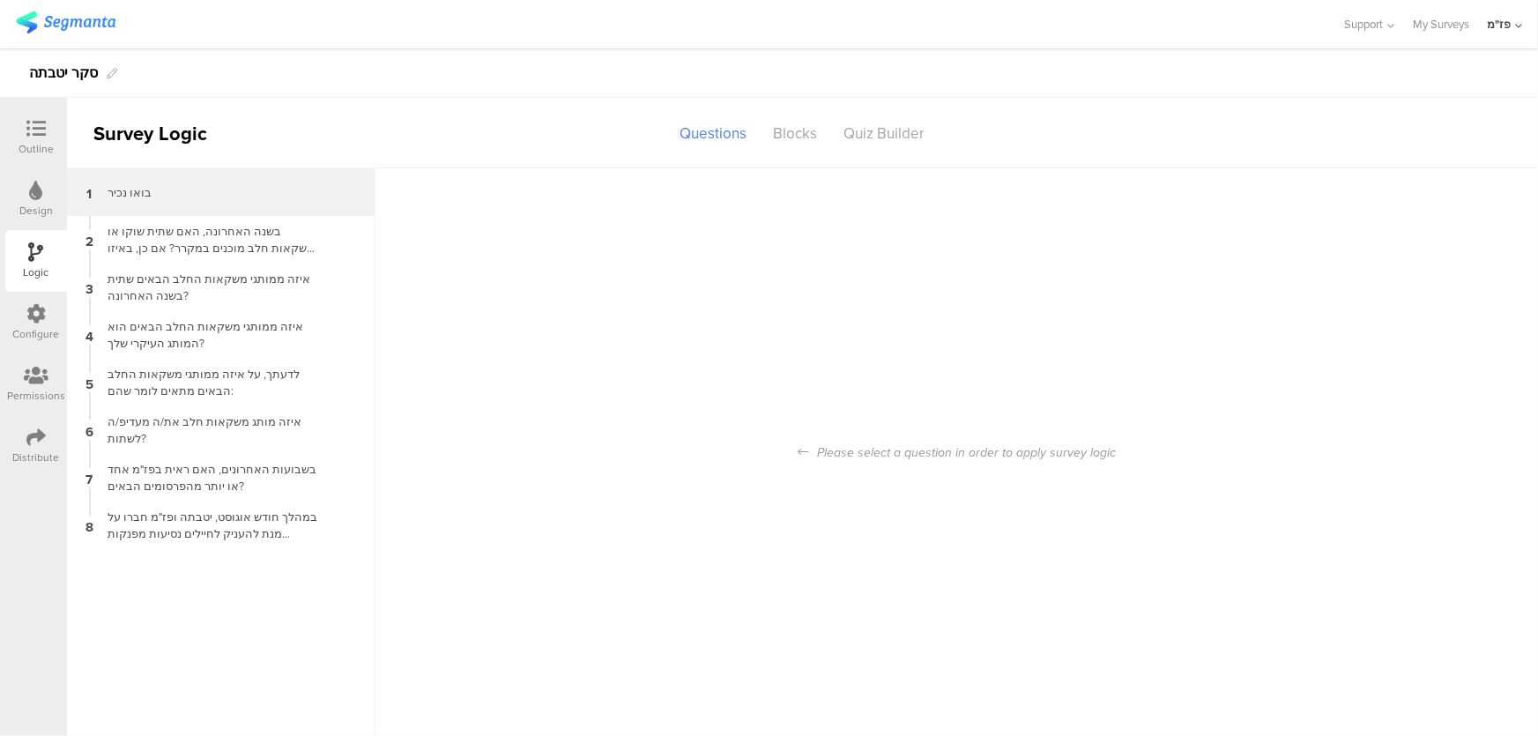
click at [168, 210] on div "1 בואו נכיר" at bounding box center [221, 192] width 308 height 48
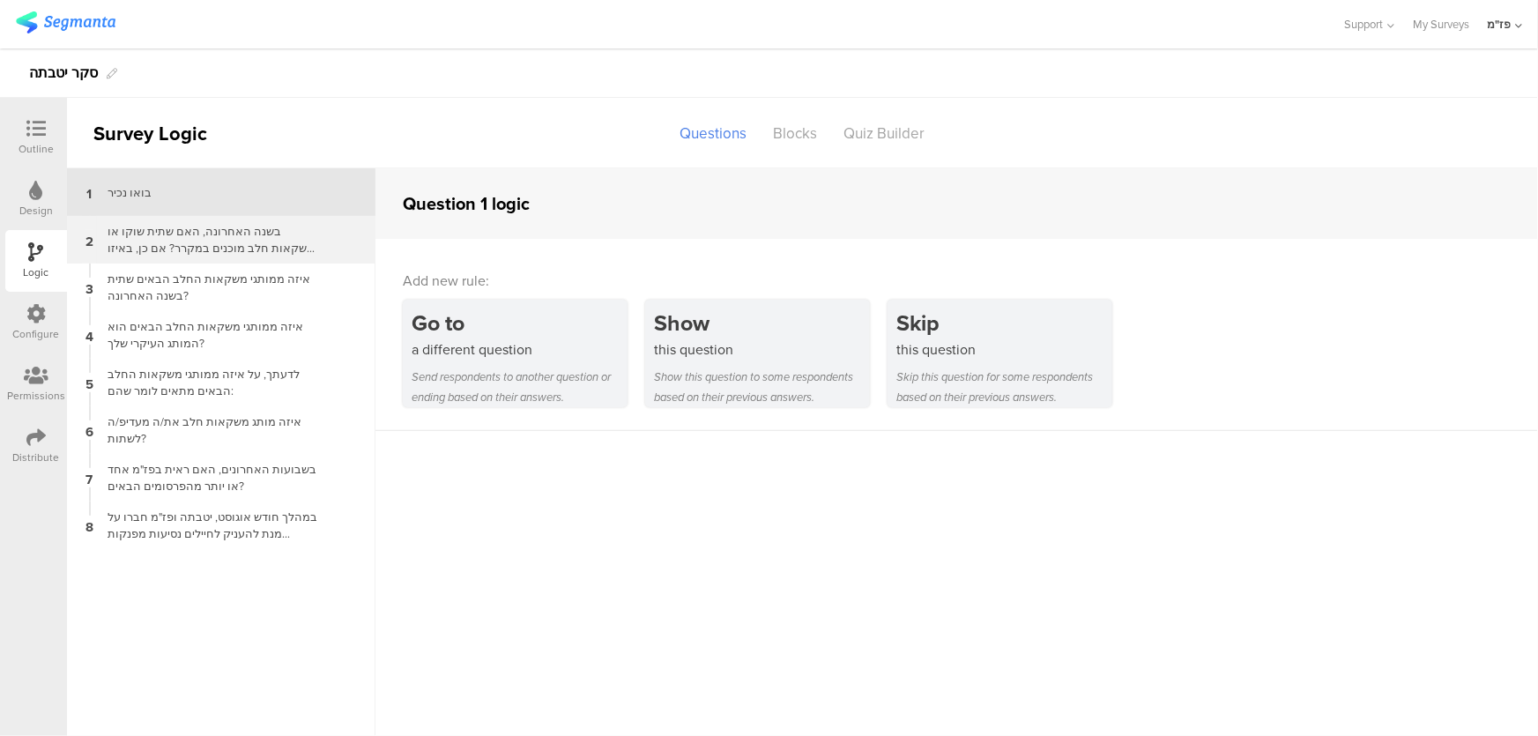
click at [185, 235] on div "בשנה האחרונה, האם שתית שוקו או משקאות חלב מוכנים במקרר? אם כן, באיזו תדירות?" at bounding box center [207, 239] width 220 height 33
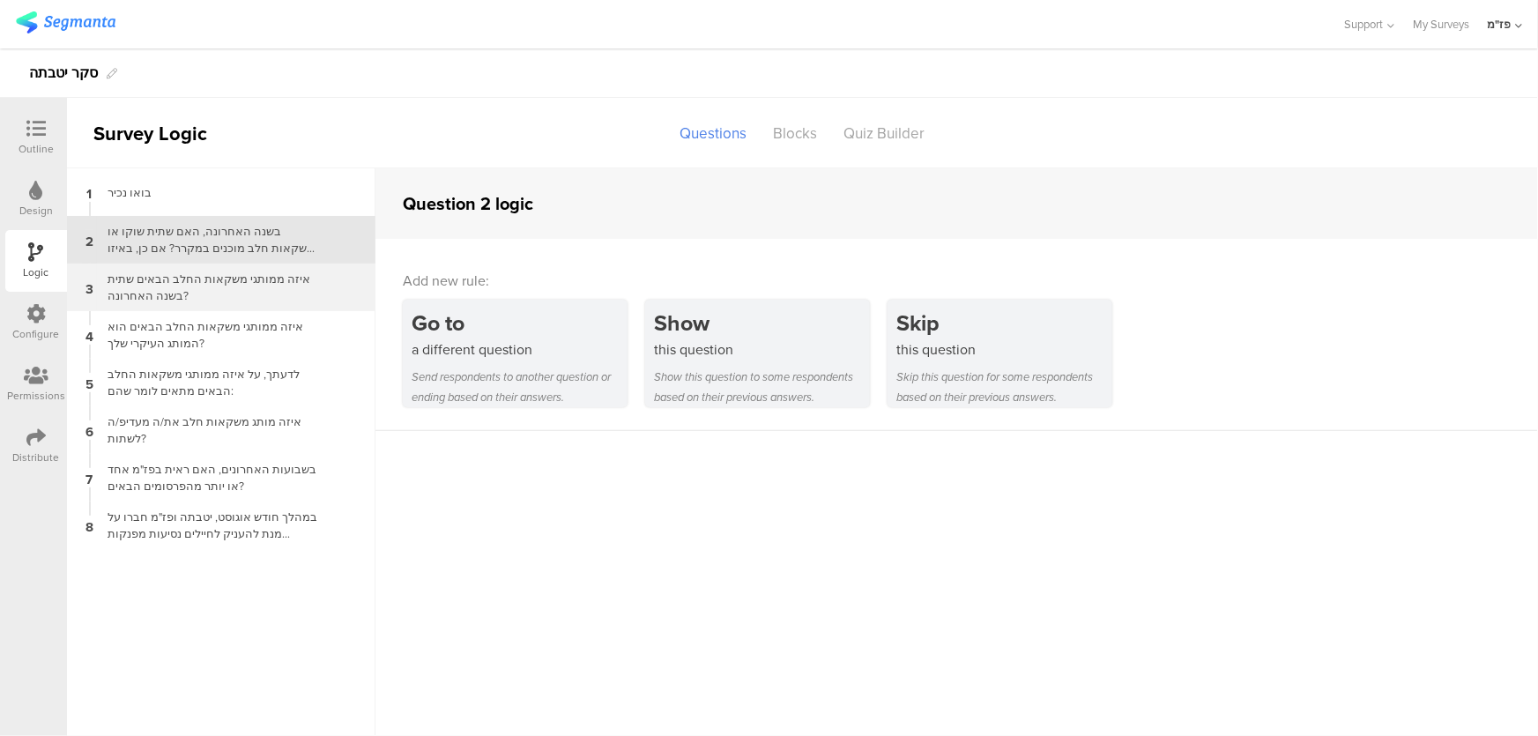
click at [184, 269] on div "3 איזה ממותגי משקאות החלב הבאים שתית בשנה האחרונה?" at bounding box center [221, 287] width 308 height 48
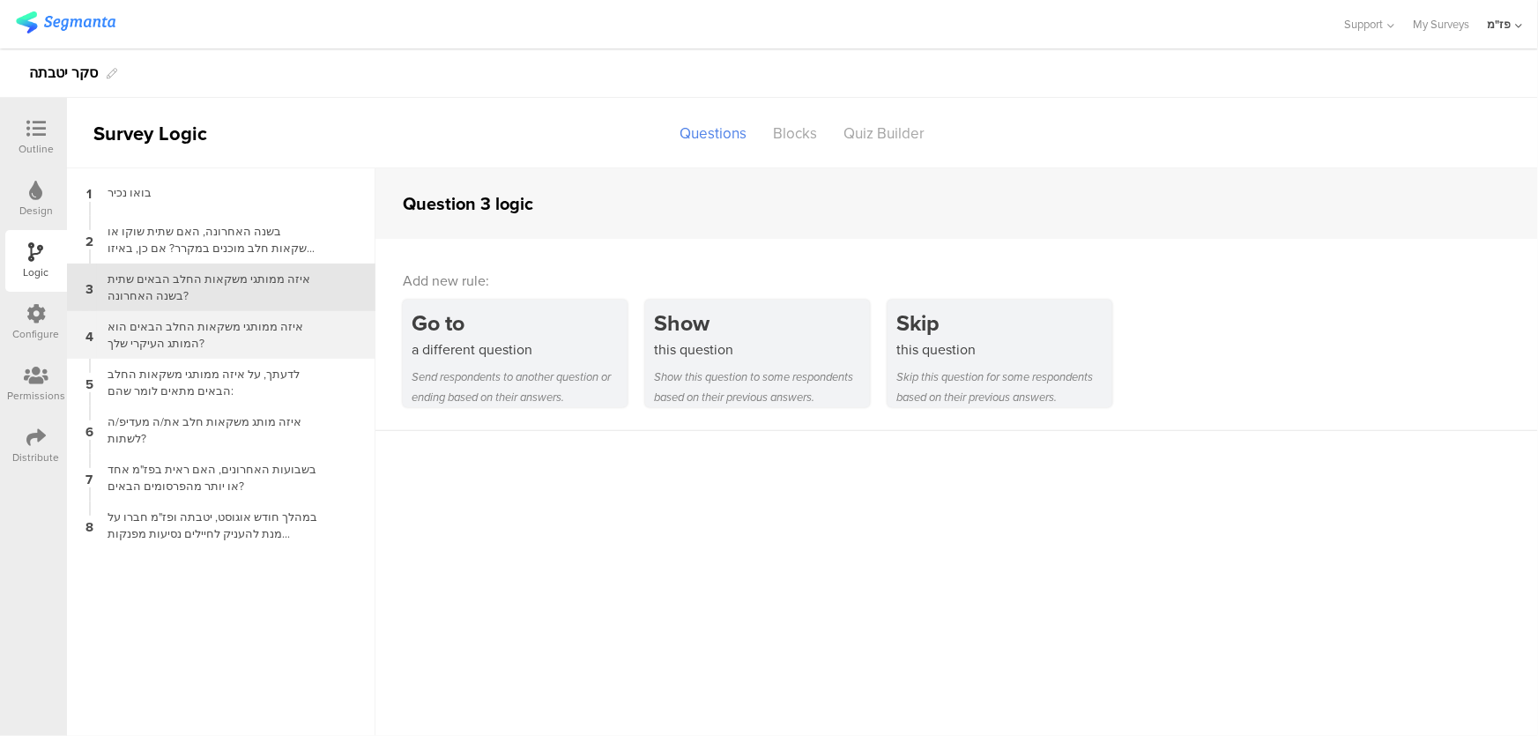
click at [181, 316] on div "4 איזה ממותגי משקאות החלב הבאים הוא המותג העיקרי שלך?" at bounding box center [221, 335] width 308 height 48
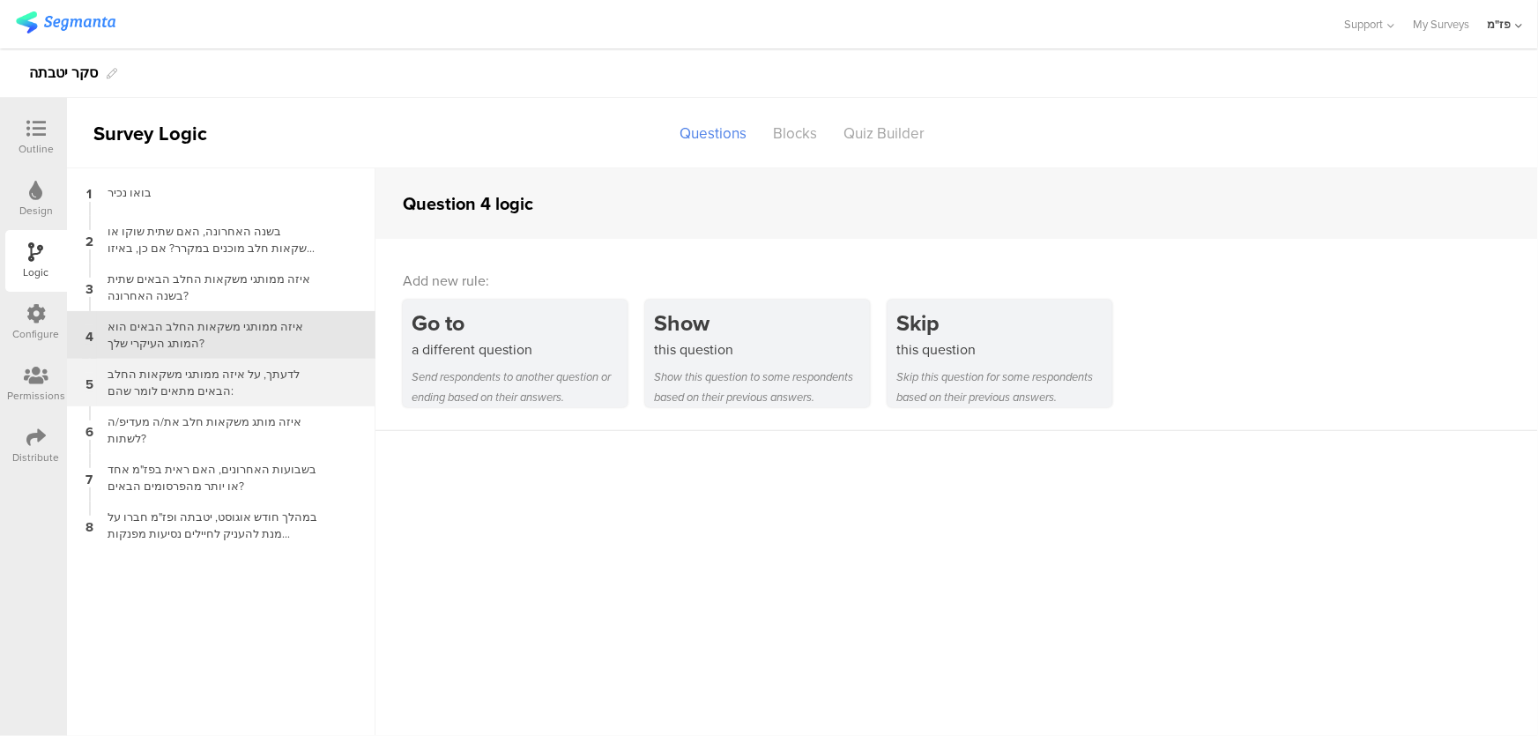
click at [181, 360] on div "5 לדעתך, על איזה ממותגי משקאות החלב הבאים מתאים לומר שהם:" at bounding box center [221, 383] width 308 height 48
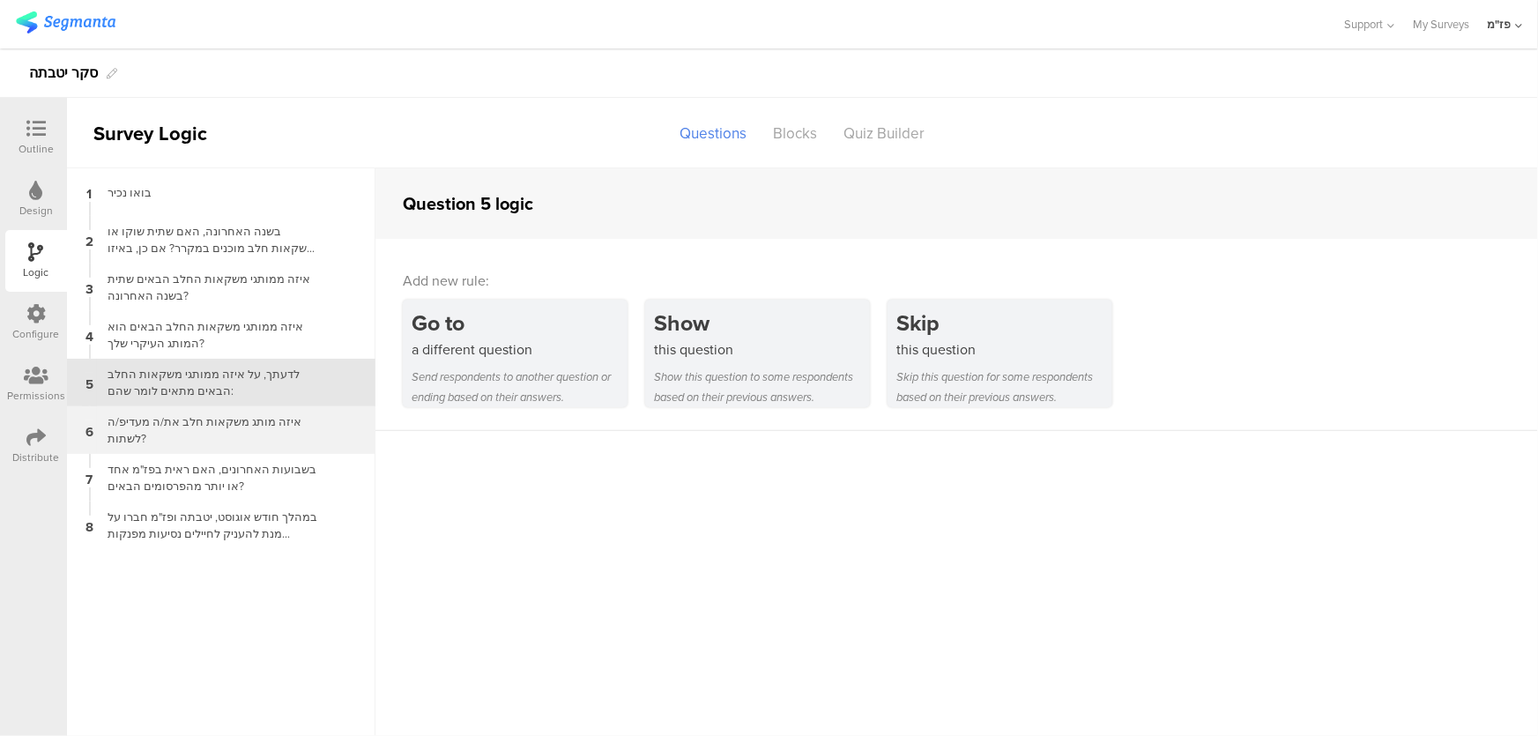
click at [183, 413] on div "איזה מותג משקאות חלב את/ה מעדיפ/ה לשתות?" at bounding box center [207, 429] width 220 height 33
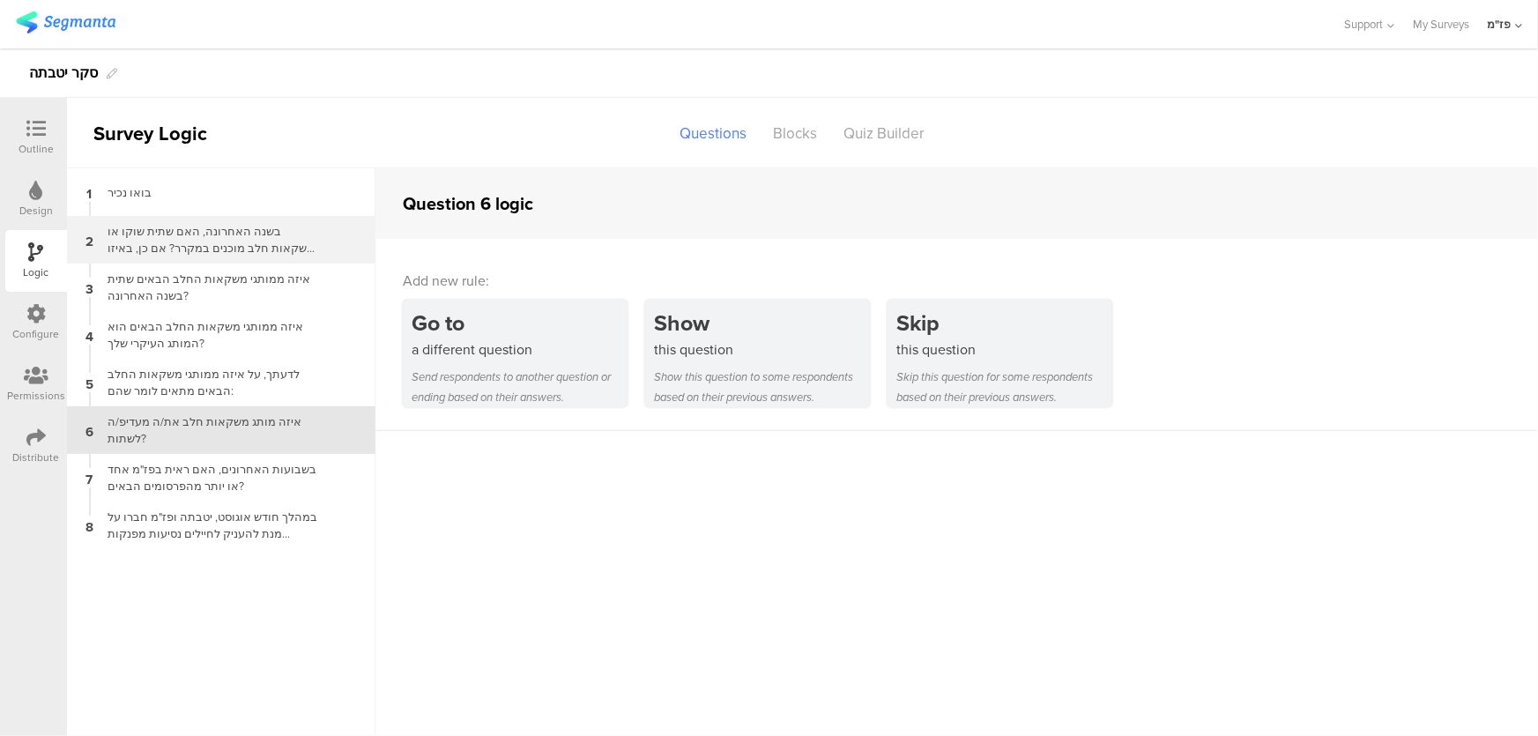
click at [256, 260] on div "2 בשנה האחרונה, האם שתית שוקו או משקאות חלב מוכנים במקרר? אם כן, באיזו תדירות?" at bounding box center [221, 240] width 308 height 48
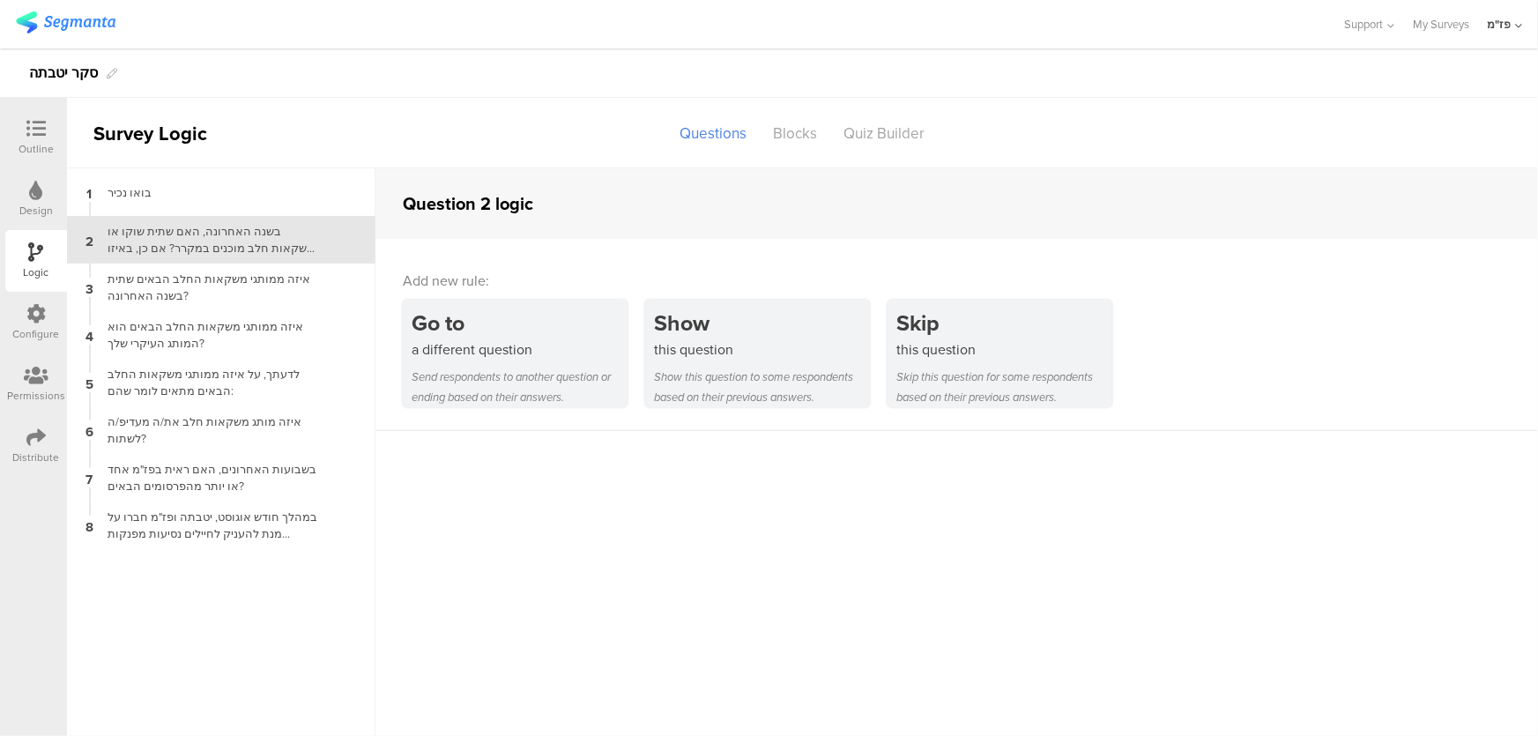
click at [36, 186] on icon at bounding box center [36, 190] width 13 height 19
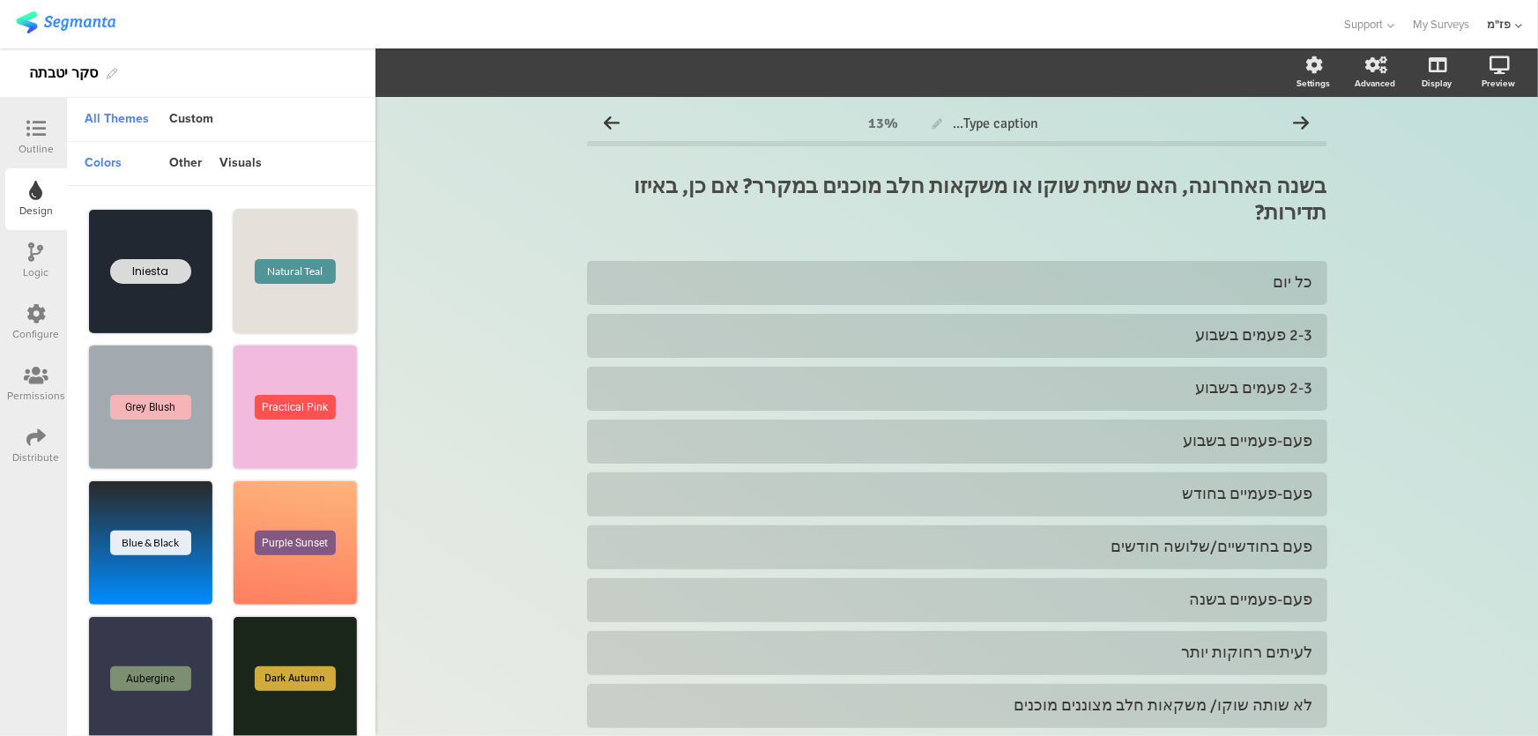
click at [38, 144] on div "Outline" at bounding box center [36, 149] width 35 height 16
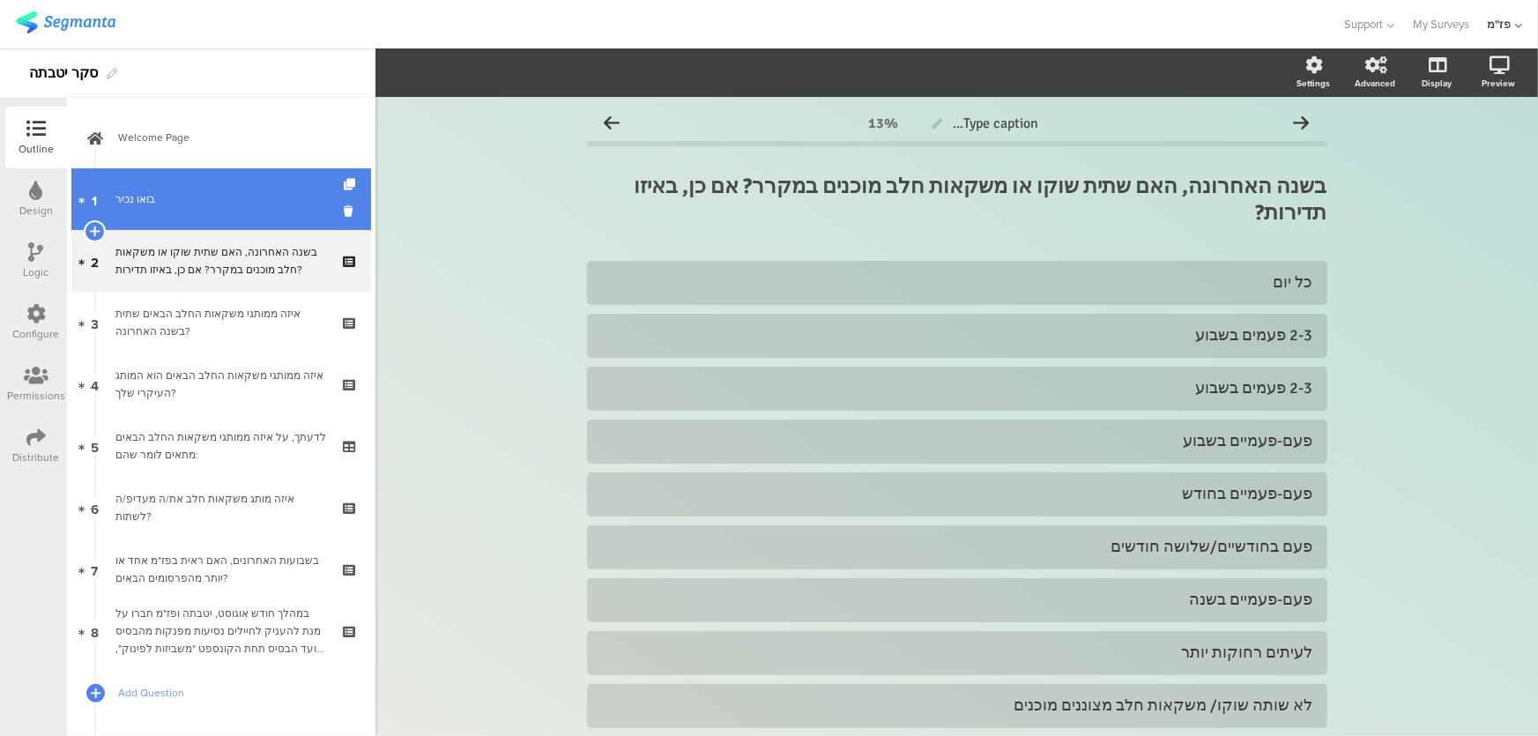
click at [182, 183] on link "1 בואו נכיר" at bounding box center [221, 199] width 300 height 62
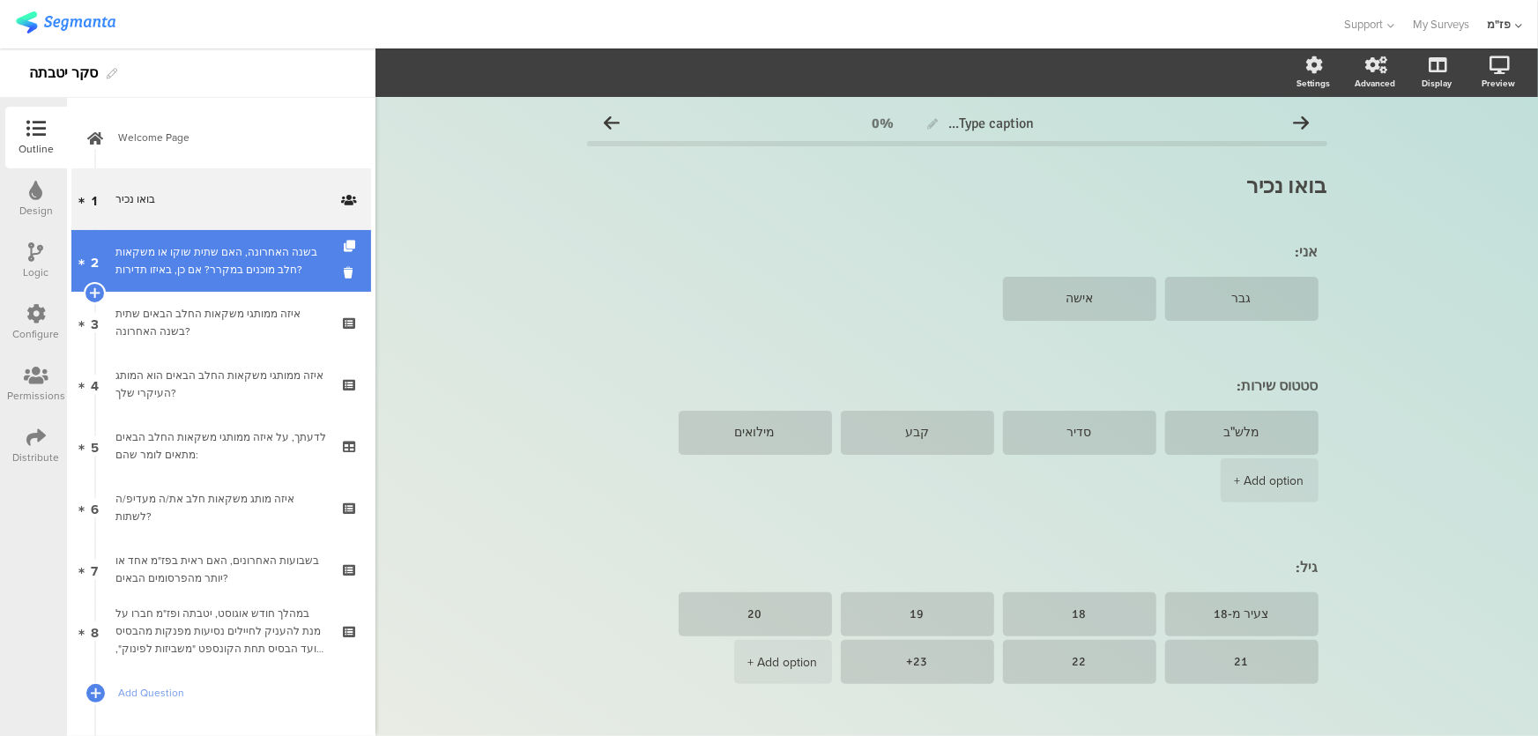
click at [263, 255] on div "בשנה האחרונה, האם שתית שוקו או משקאות חלב מוכנים במקרר? אם כן, באיזו תדירות?" at bounding box center [220, 260] width 211 height 35
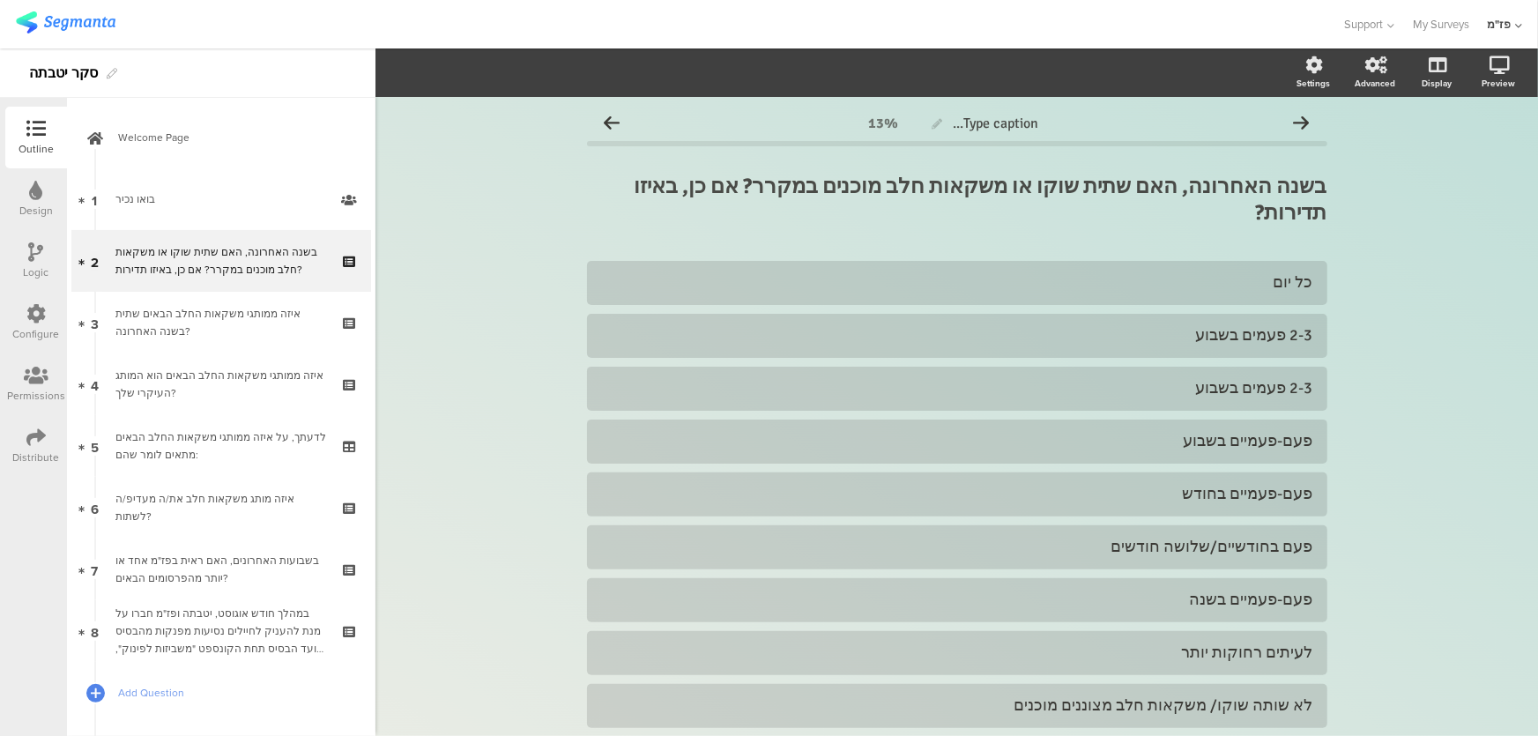
click at [38, 274] on div "Logic" at bounding box center [37, 272] width 26 height 16
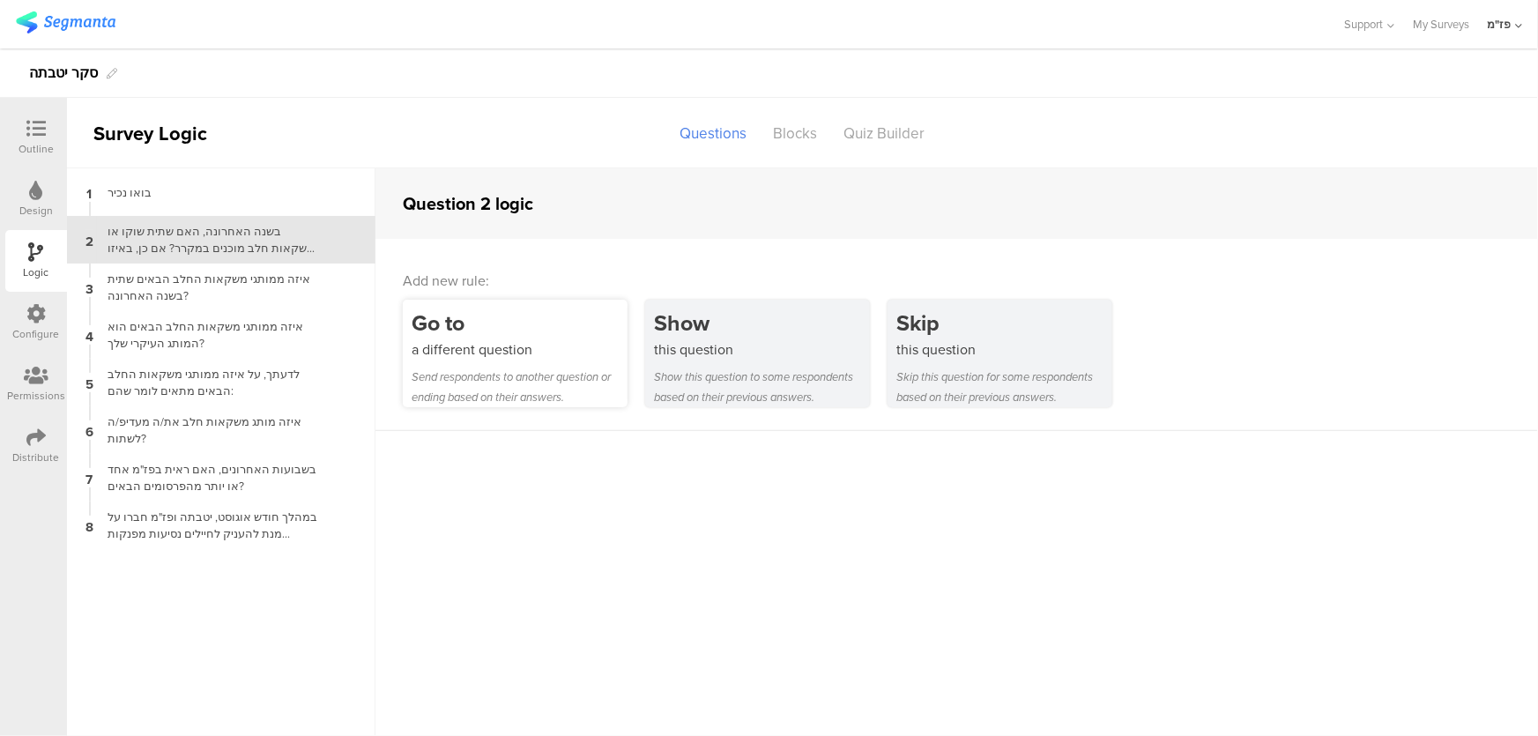
click at [496, 393] on div "Send respondents to another question or ending based on their answers." at bounding box center [519, 387] width 216 height 41
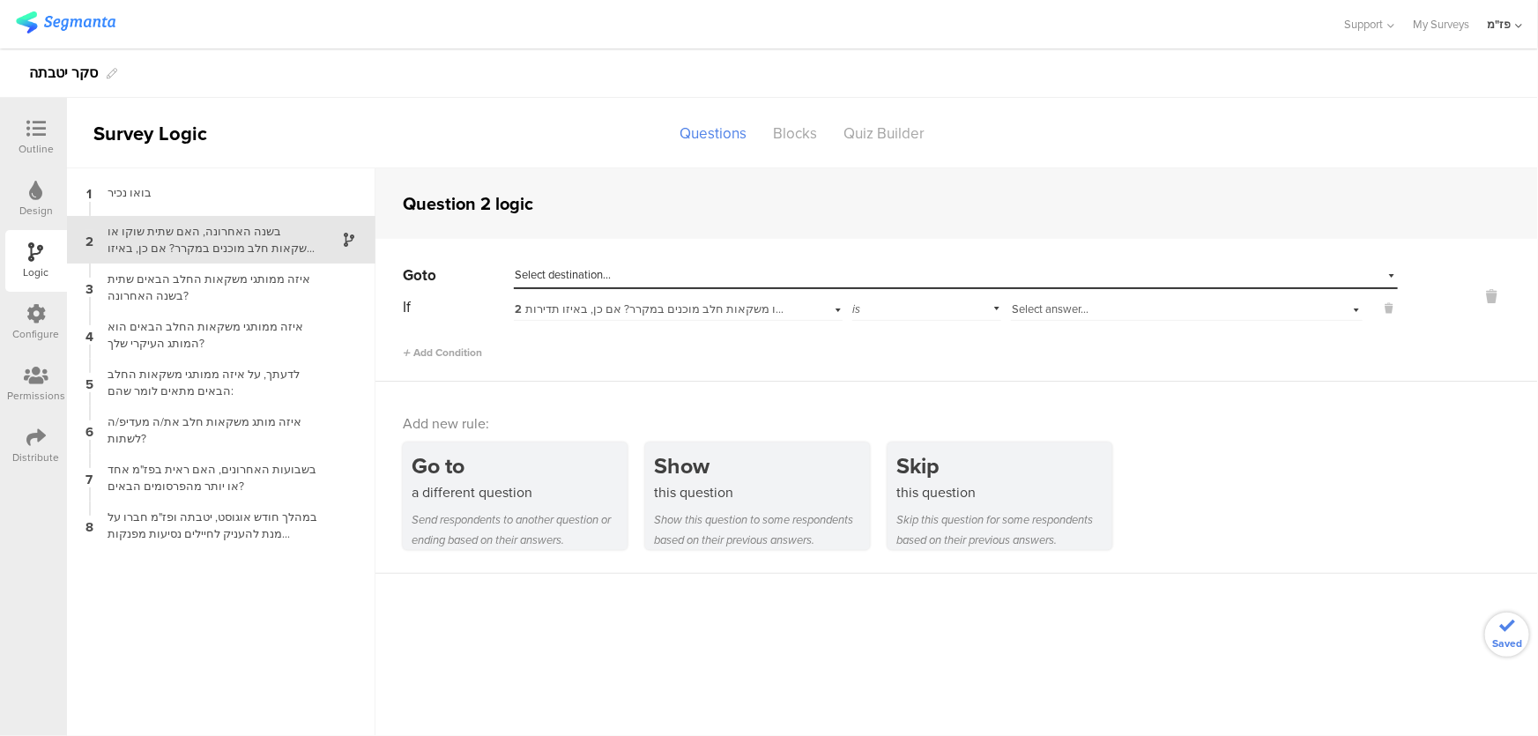
click at [628, 282] on div "Select destination..." at bounding box center [875, 275] width 720 height 16
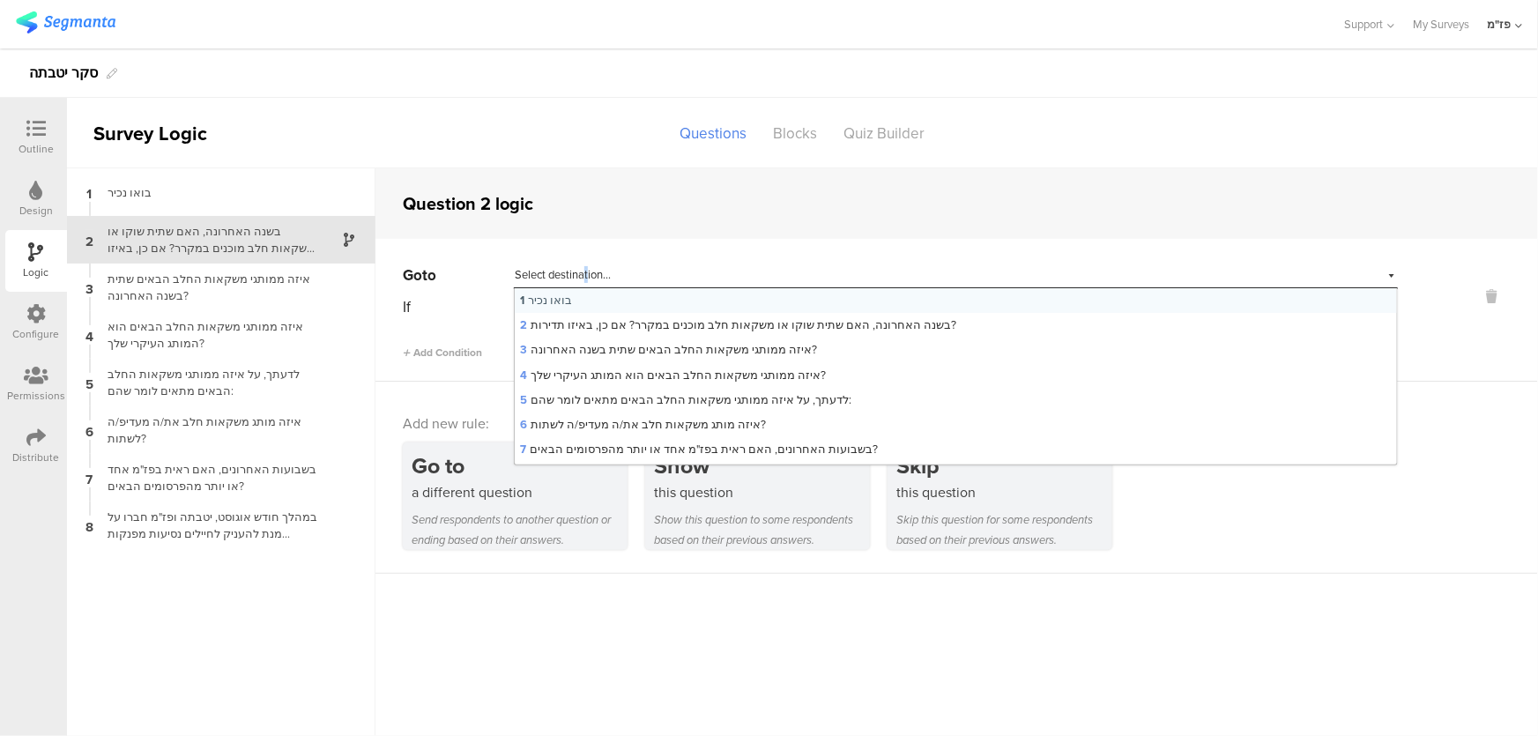
click at [586, 262] on div "Select destination..." at bounding box center [956, 275] width 884 height 27
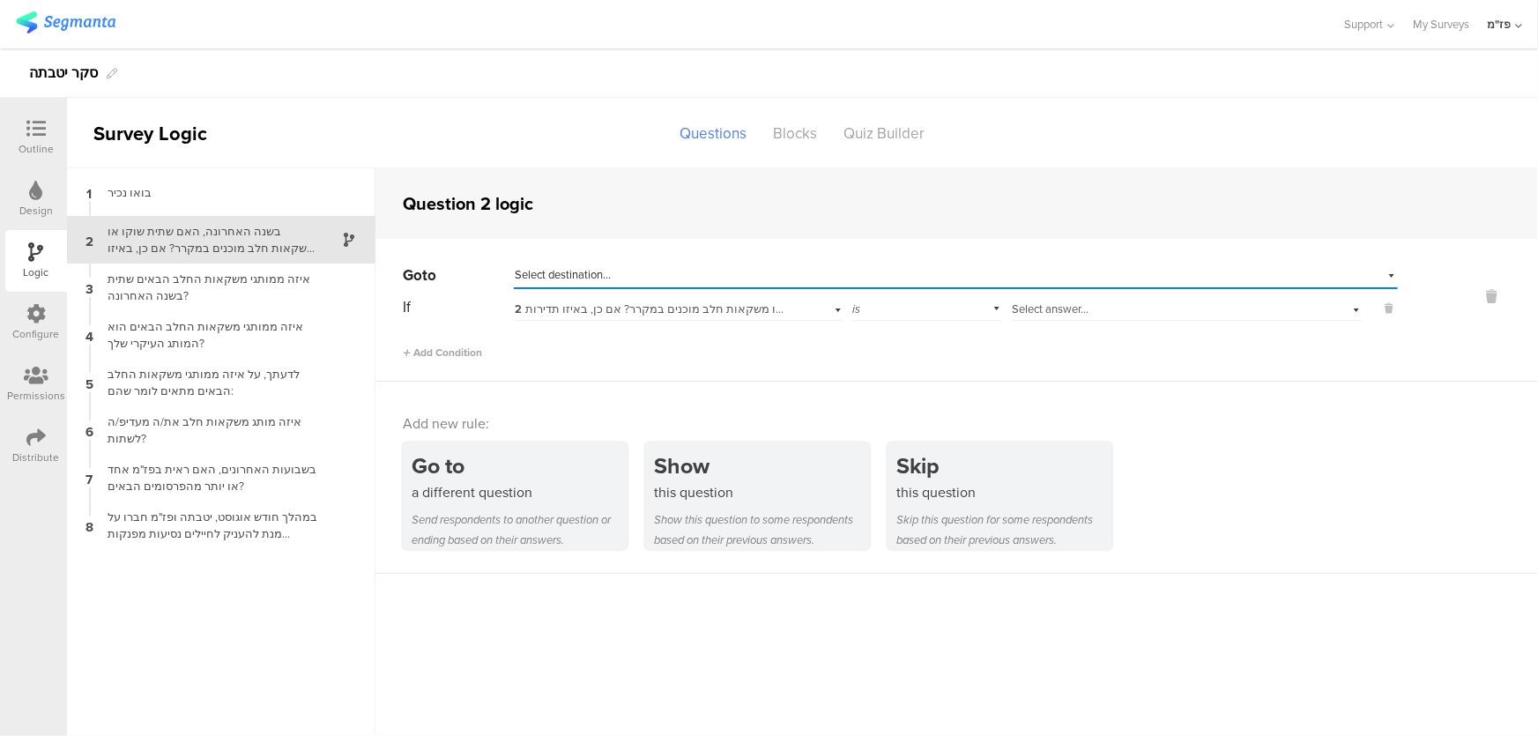
click at [597, 281] on span "Select destination..." at bounding box center [563, 274] width 96 height 17
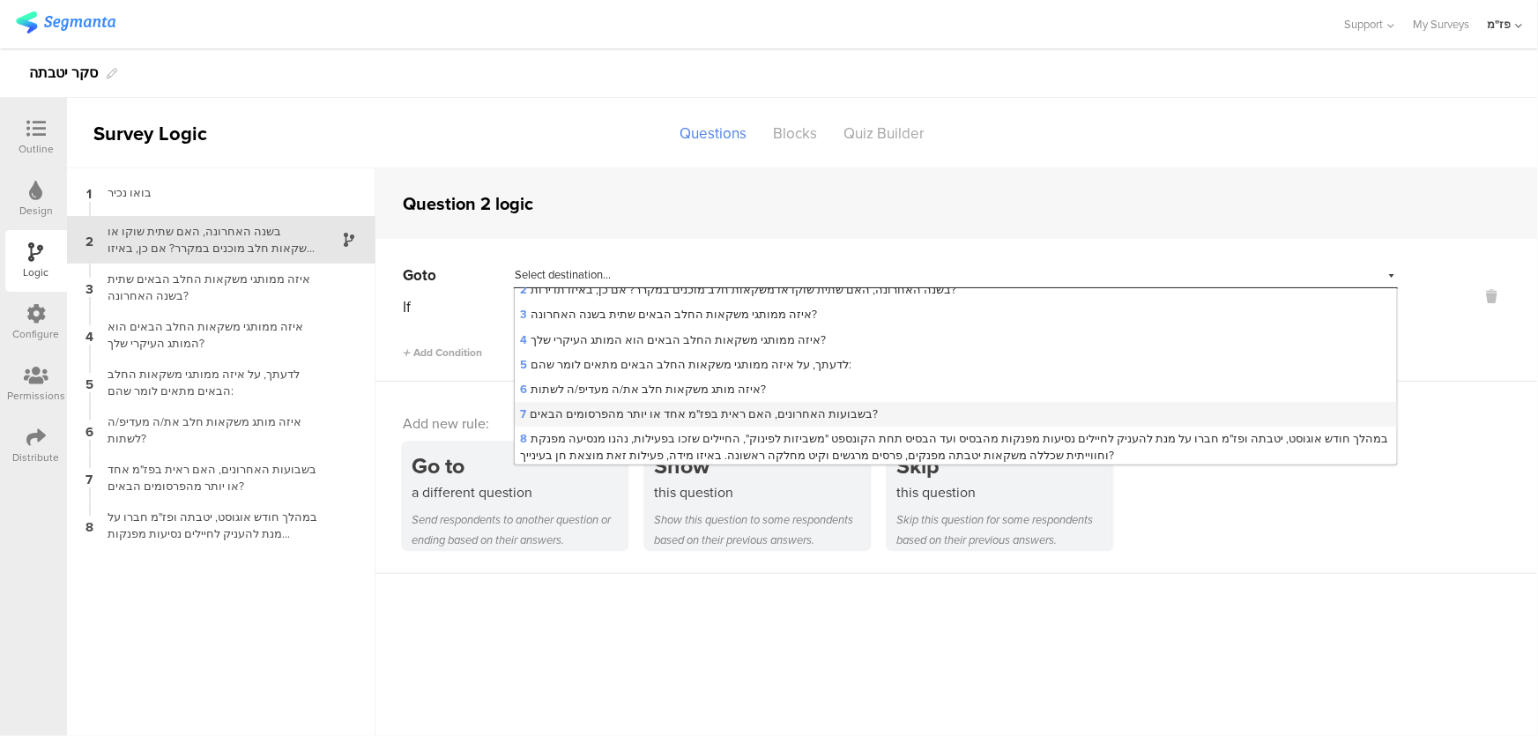
scroll to position [63, 0]
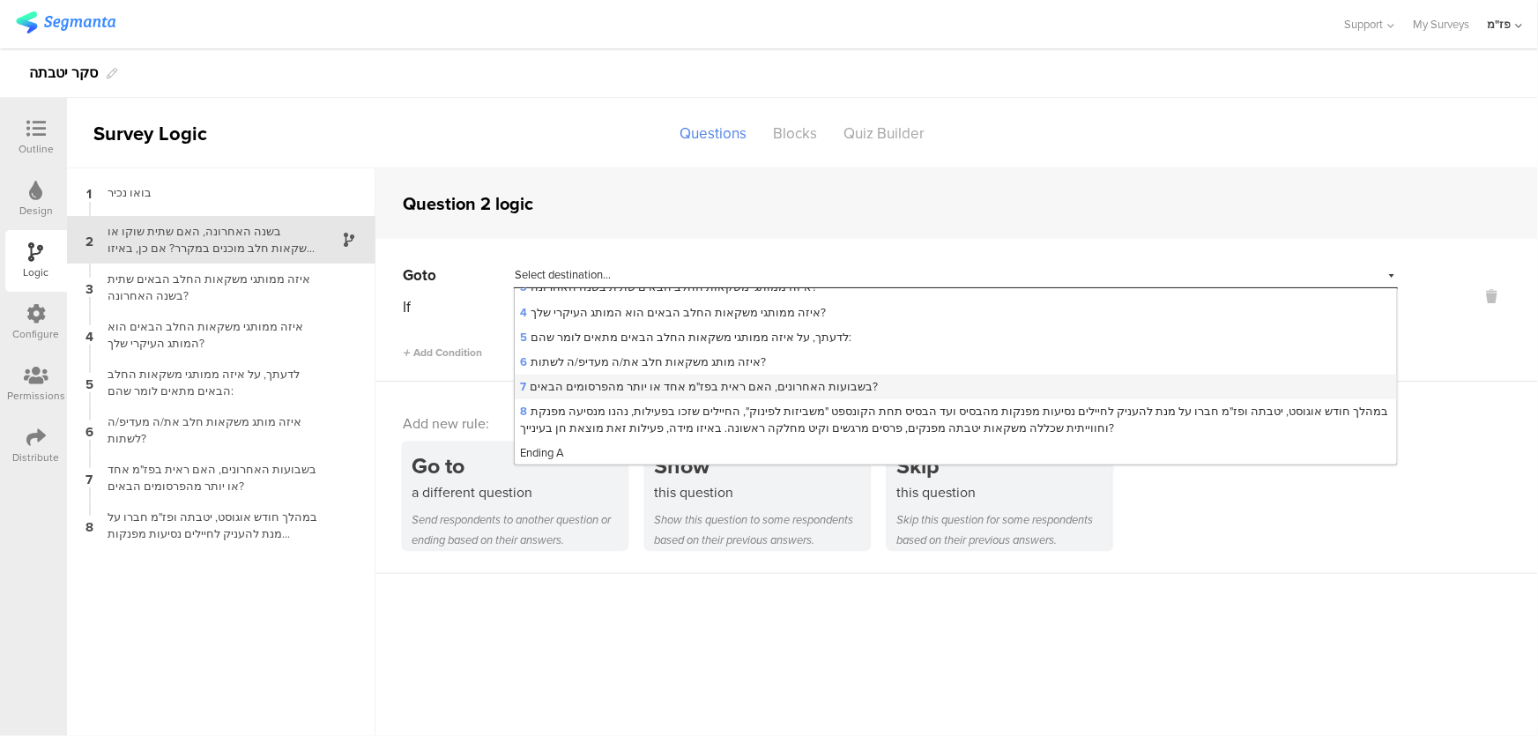
click at [708, 387] on span "7 בשבועות האחרונים, האם ראית בפז"מ אחד או יותר מהפרסומים הבאים?" at bounding box center [699, 386] width 358 height 17
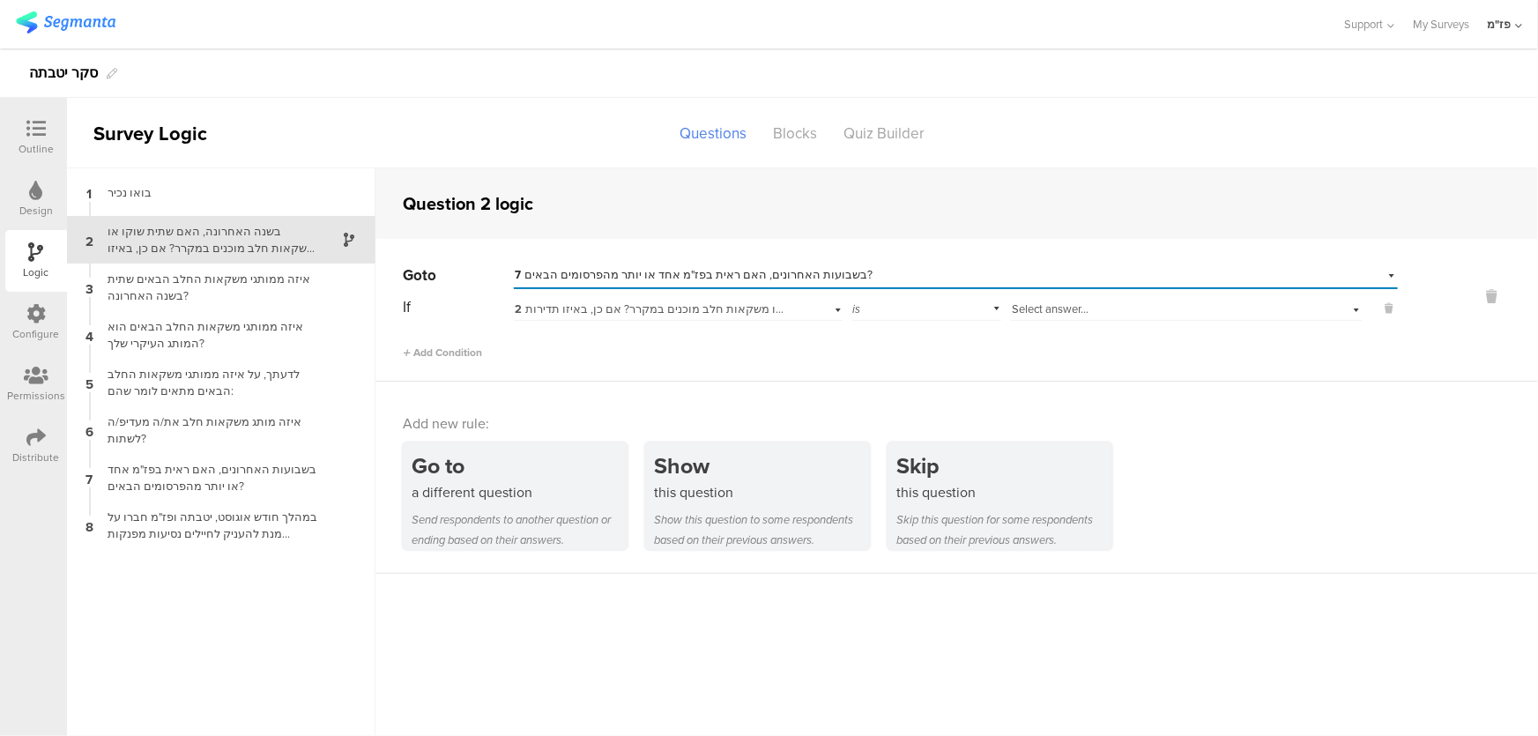
click at [1138, 321] on div "If 2 בשנה האחרונה, האם שתית שוקו או משקאות חלב מוכנים במקרר? אם כן, באיזו תדירו…" at bounding box center [900, 326] width 995 height 67
click at [1110, 315] on div "Select answer..." at bounding box center [1159, 309] width 295 height 16
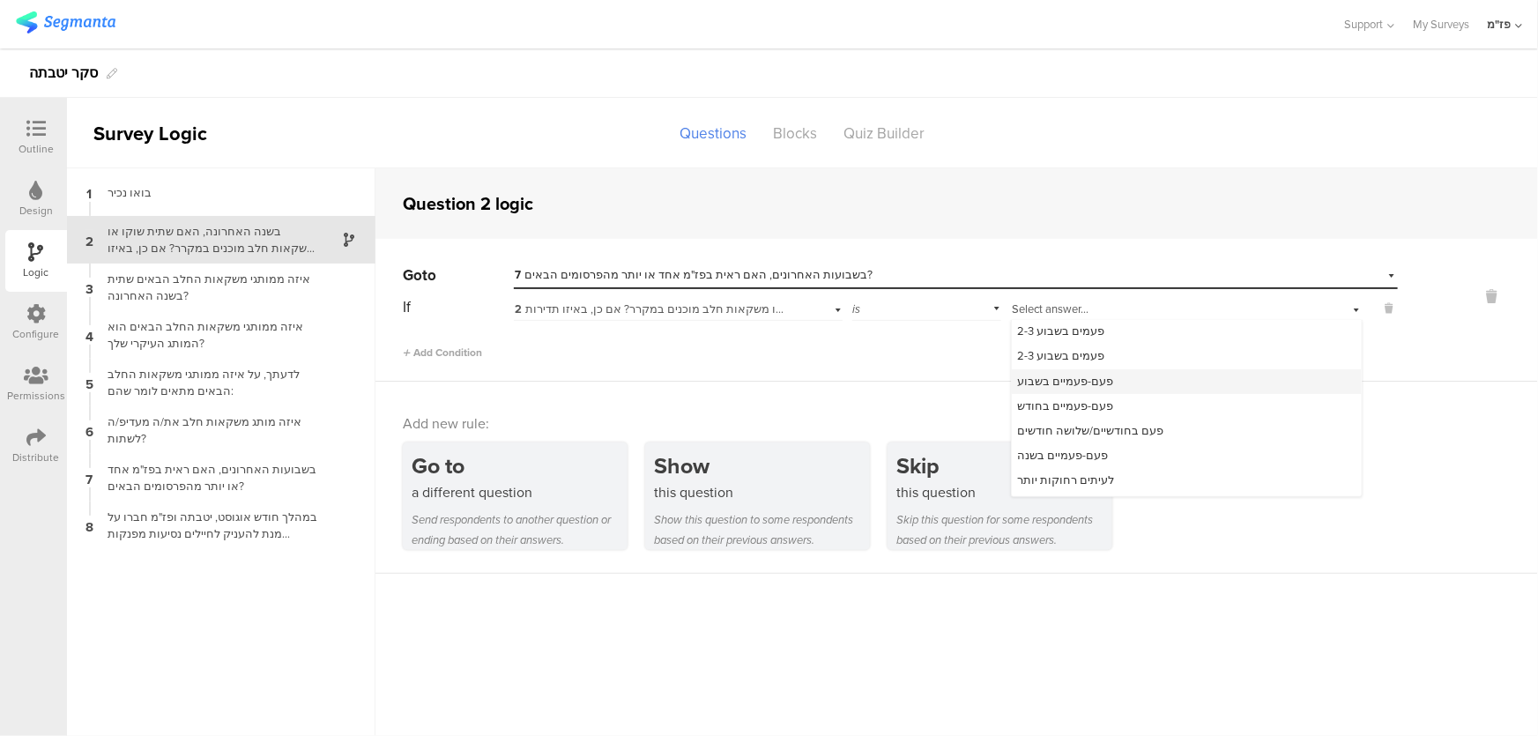
scroll to position [47, 0]
click at [1114, 476] on span "לא שותה שוקו/ משקאות חלב מצוננים מוכנים" at bounding box center [1126, 484] width 219 height 17
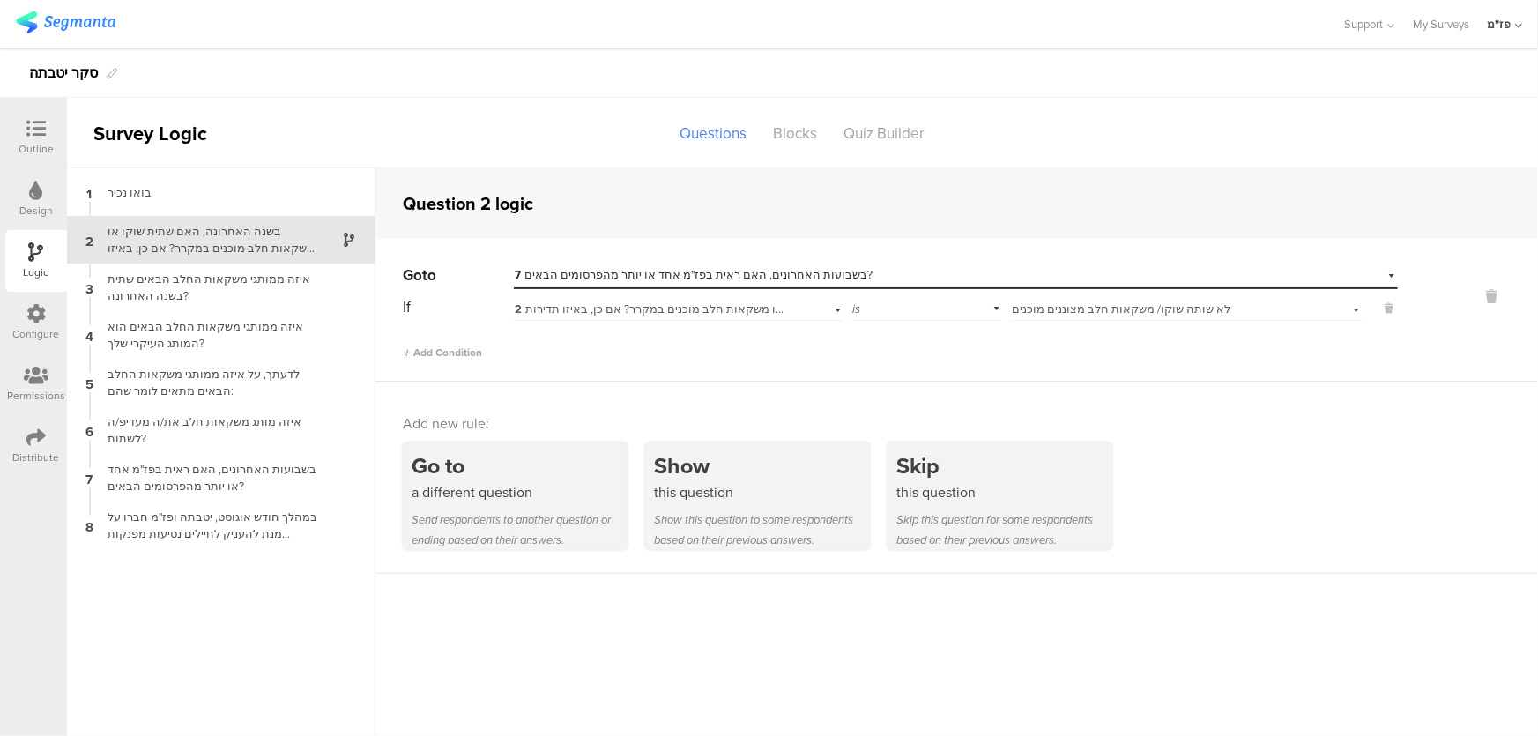
click at [841, 360] on div "Go to Select destination... 7 בשבועות האחרונים, האם ראית בפז"מ אחד או יותר מהפר…" at bounding box center [956, 310] width 1162 height 143
click at [239, 463] on div "בשבועות האחרונים, האם ראית בפז"מ אחד או יותר מהפרסומים הבאים?" at bounding box center [207, 477] width 220 height 33
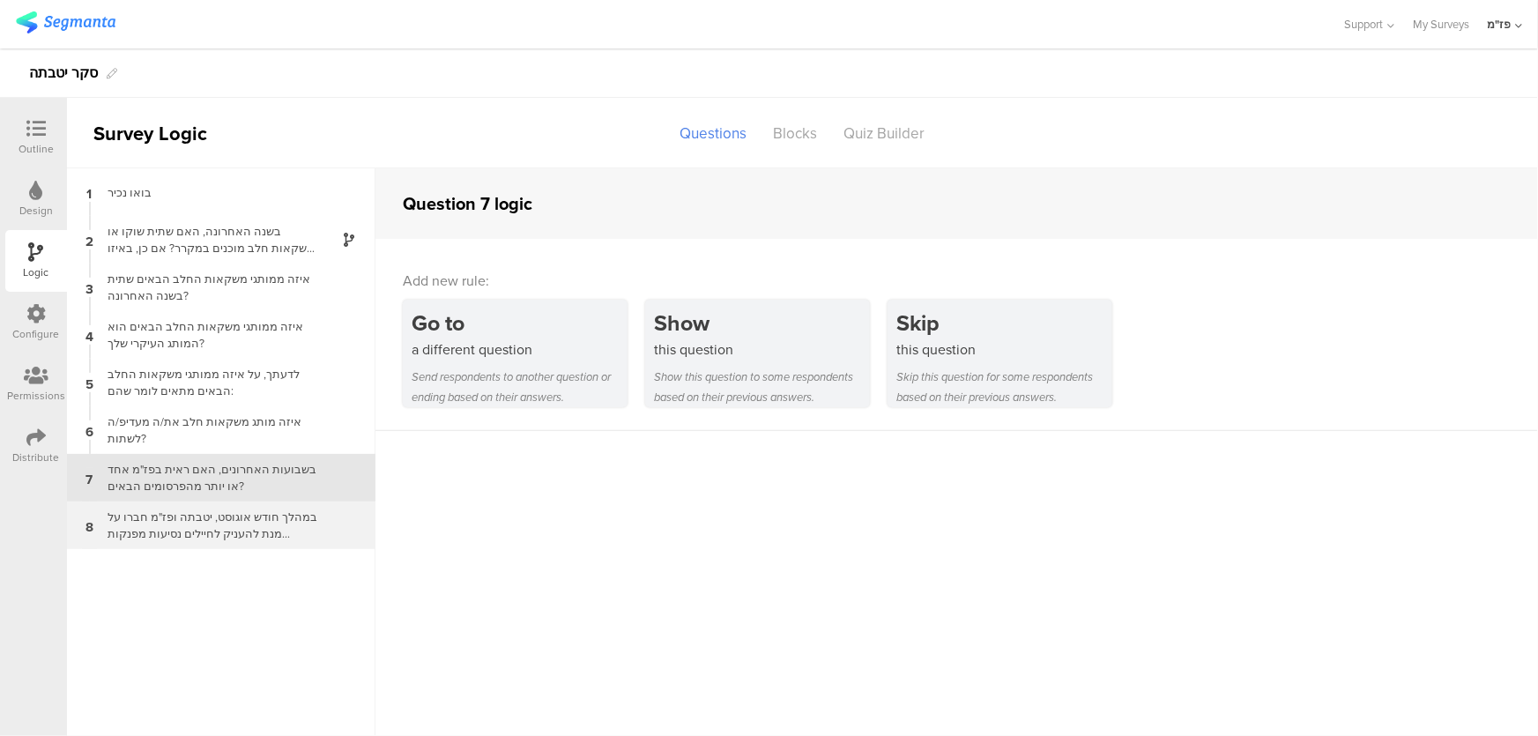
click at [241, 525] on div "במהלך חודש אוגוסט, יטבתה ופז"מ חברו על מנת להעניק לחיילים נסיעות מפנקות מהבסיס …" at bounding box center [207, 524] width 220 height 33
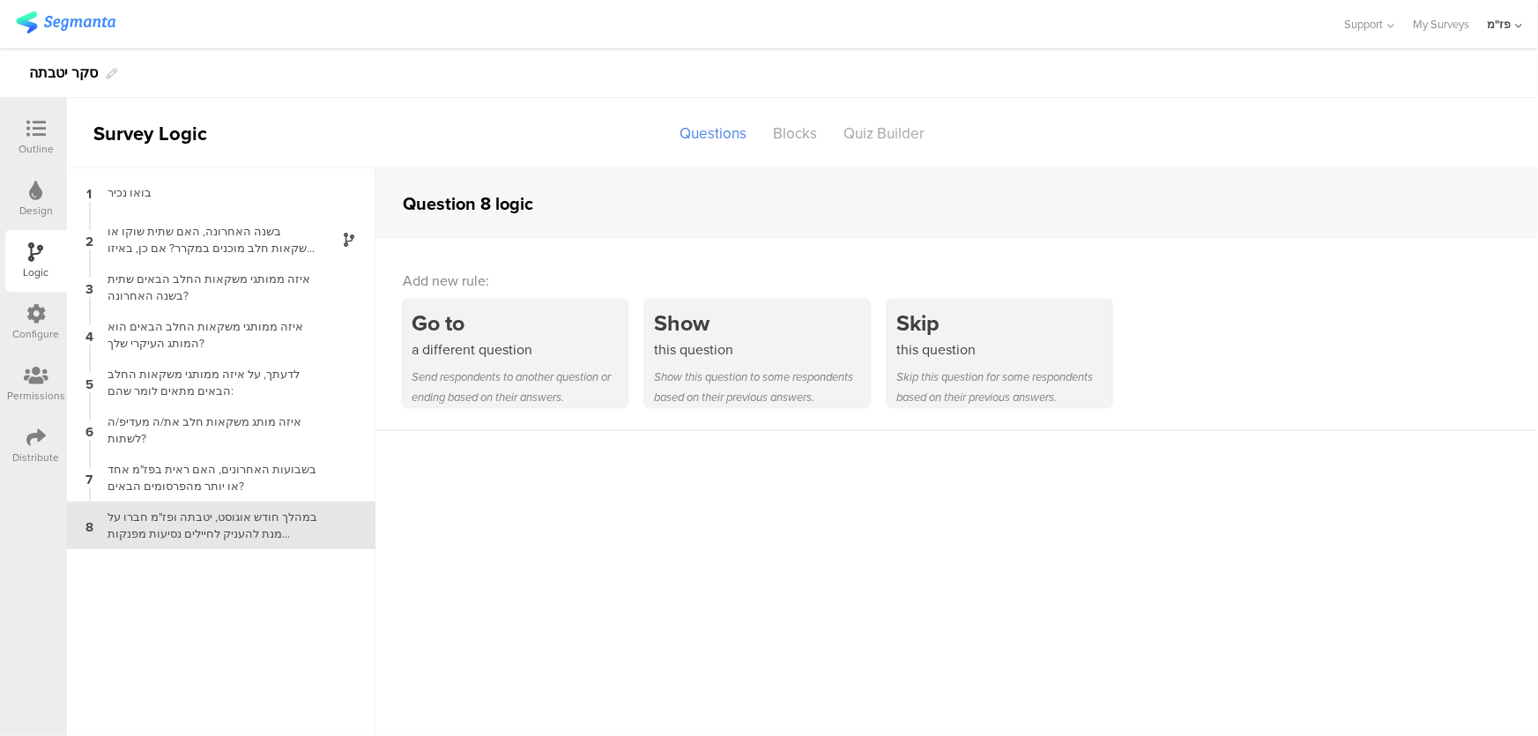
click at [211, 527] on div "במהלך חודש אוגוסט, יטבתה ופז"מ חברו על מנת להעניק לחיילים נסיעות מפנקות מהבסיס …" at bounding box center [207, 524] width 220 height 33
click at [211, 491] on div "בשבועות האחרונים, האם ראית בפז"מ אחד או יותר מהפרסומים הבאים?" at bounding box center [207, 477] width 220 height 33
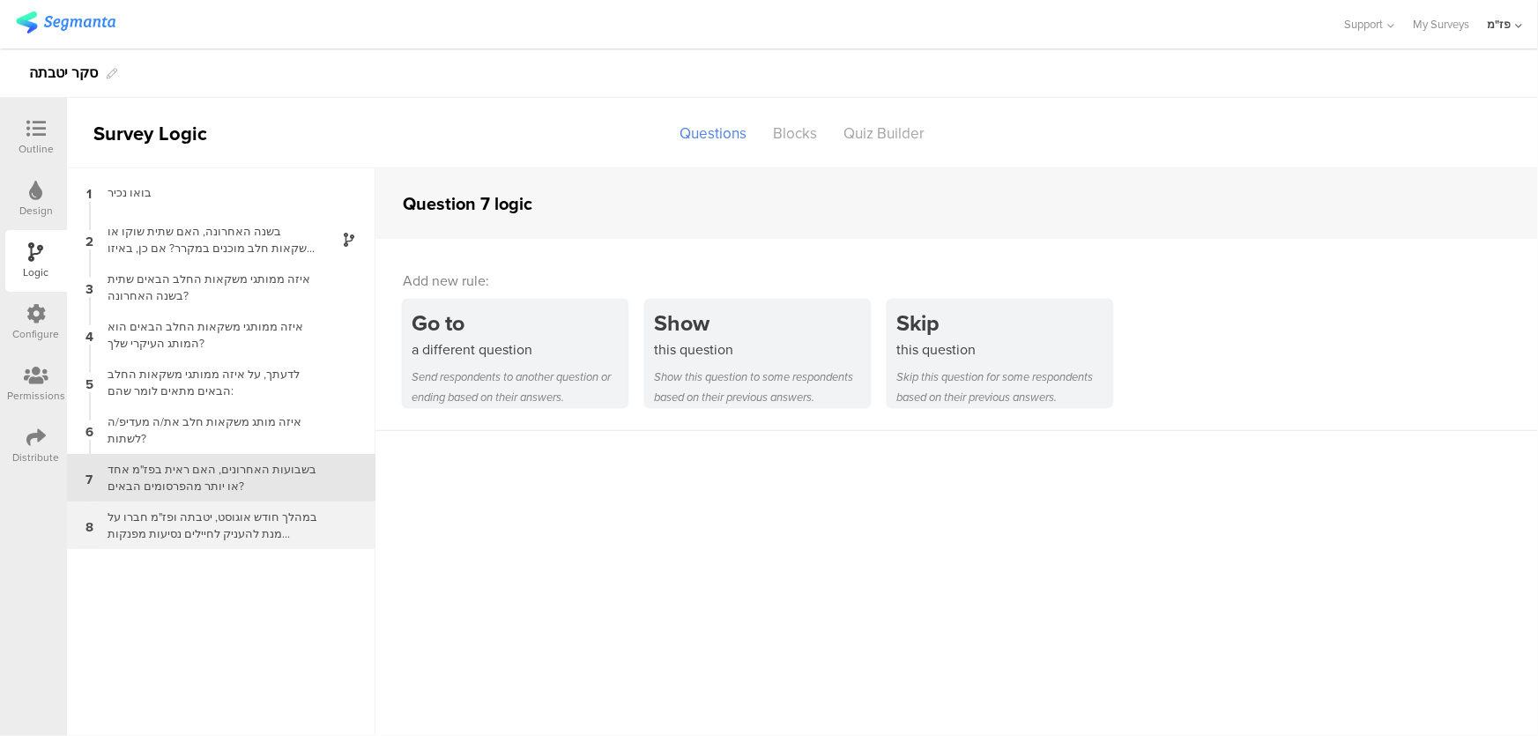
click at [221, 523] on div "במהלך חודש אוגוסט, יטבתה ופז"מ חברו על מנת להעניק לחיילים נסיעות מפנקות מהבסיס …" at bounding box center [207, 524] width 220 height 33
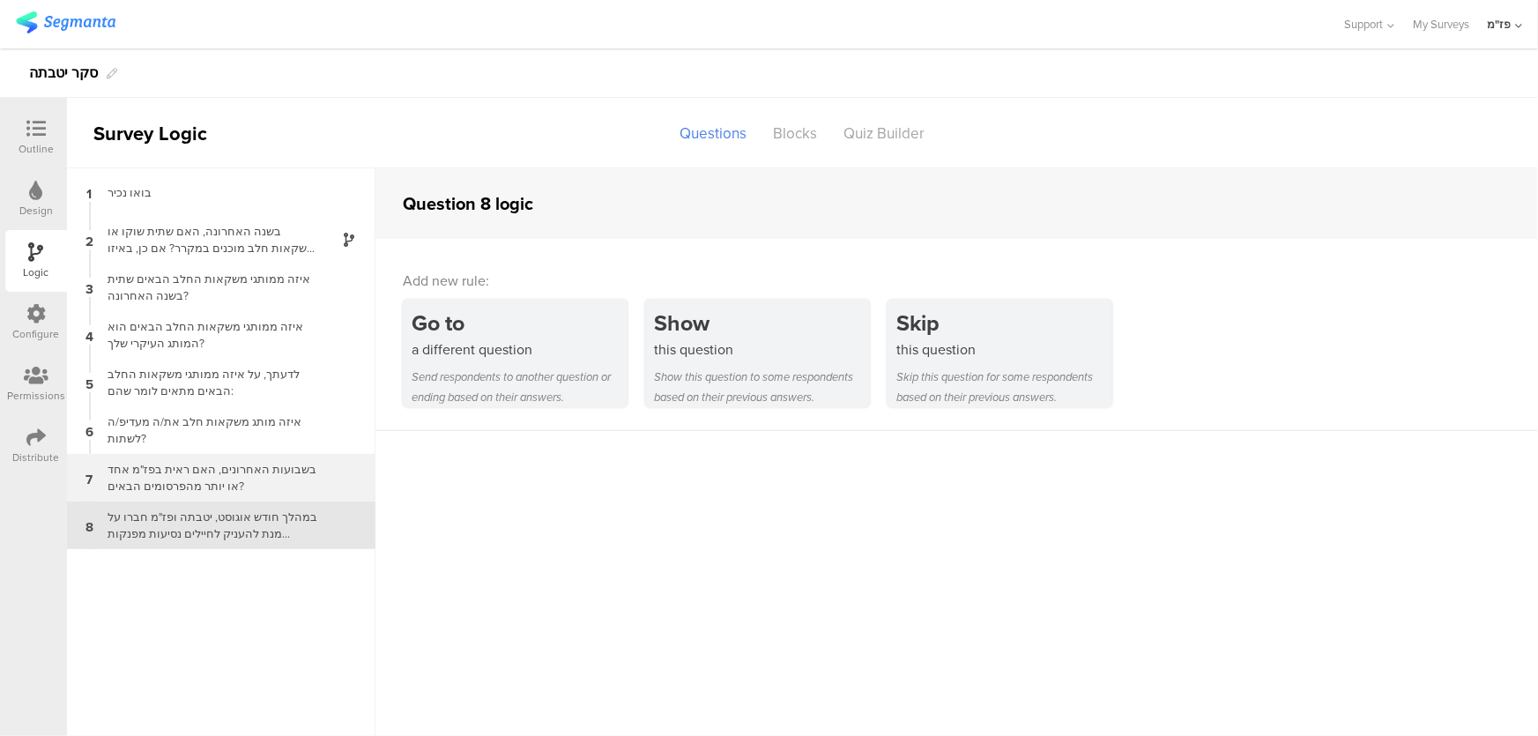
click at [238, 481] on div "בשבועות האחרונים, האם ראית בפז"מ אחד או יותר מהפרסומים הבאים?" at bounding box center [207, 477] width 220 height 33
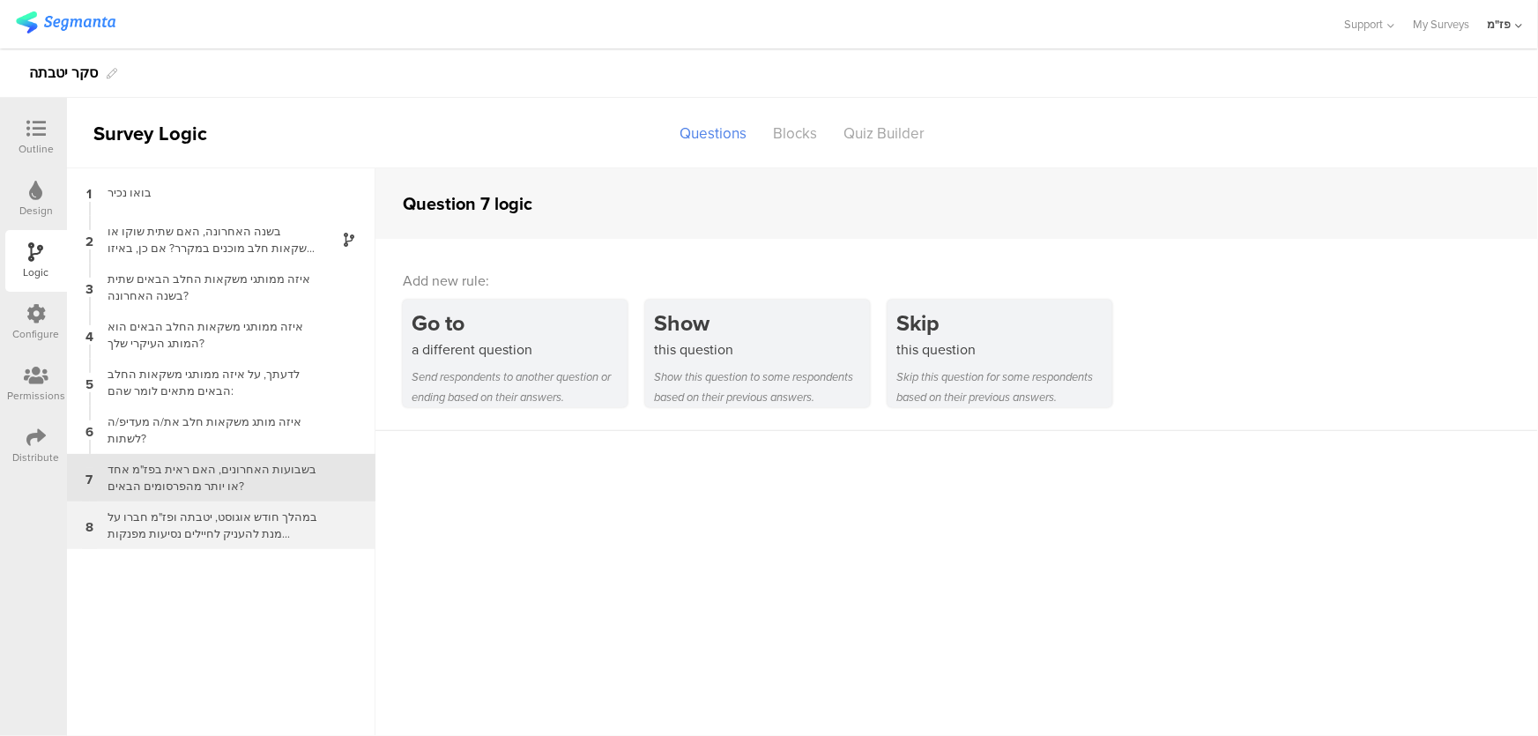
click at [236, 516] on div "במהלך חודש אוגוסט, יטבתה ופז"מ חברו על מנת להעניק לחיילים נסיעות מפנקות מהבסיס …" at bounding box center [207, 524] width 220 height 33
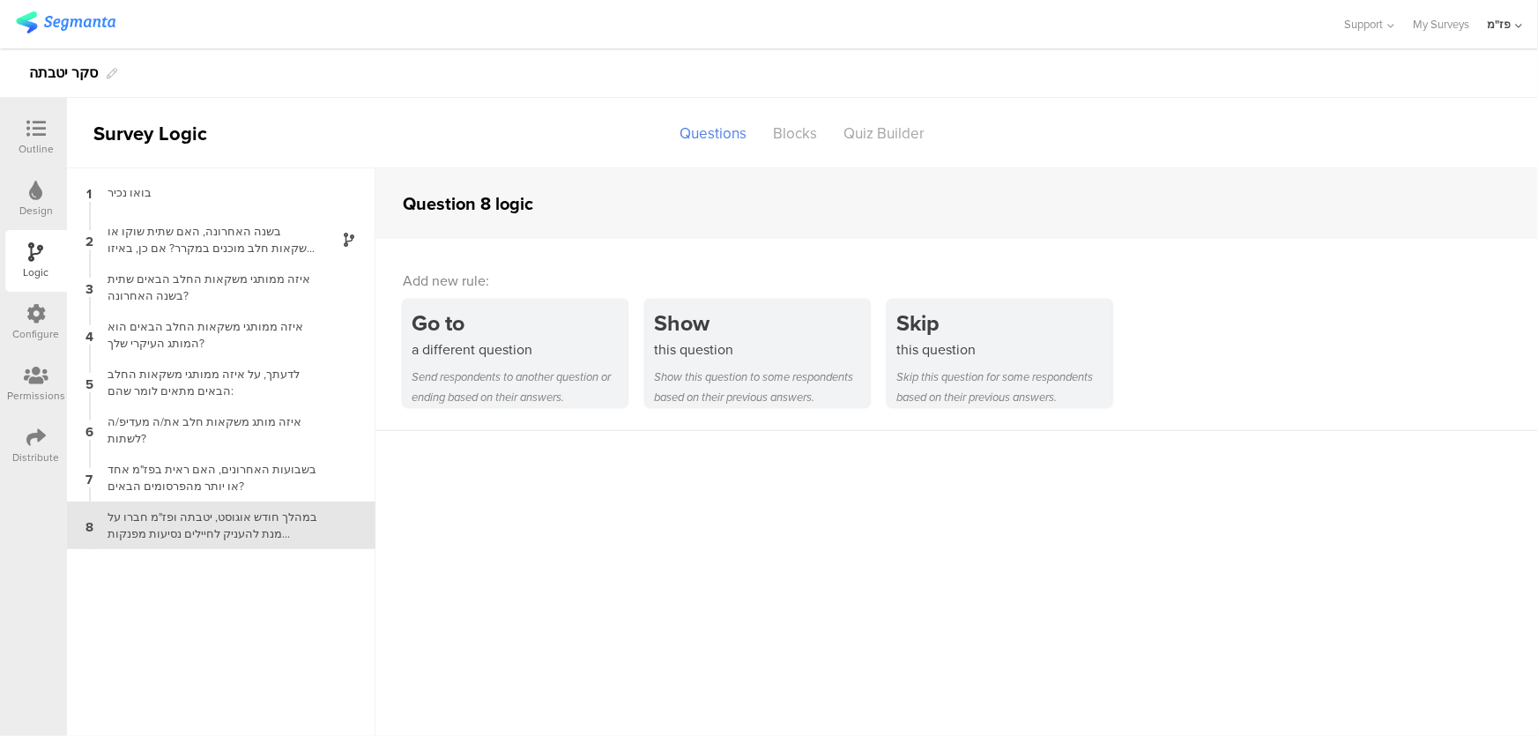
click at [55, 145] on div "Outline" at bounding box center [36, 138] width 62 height 62
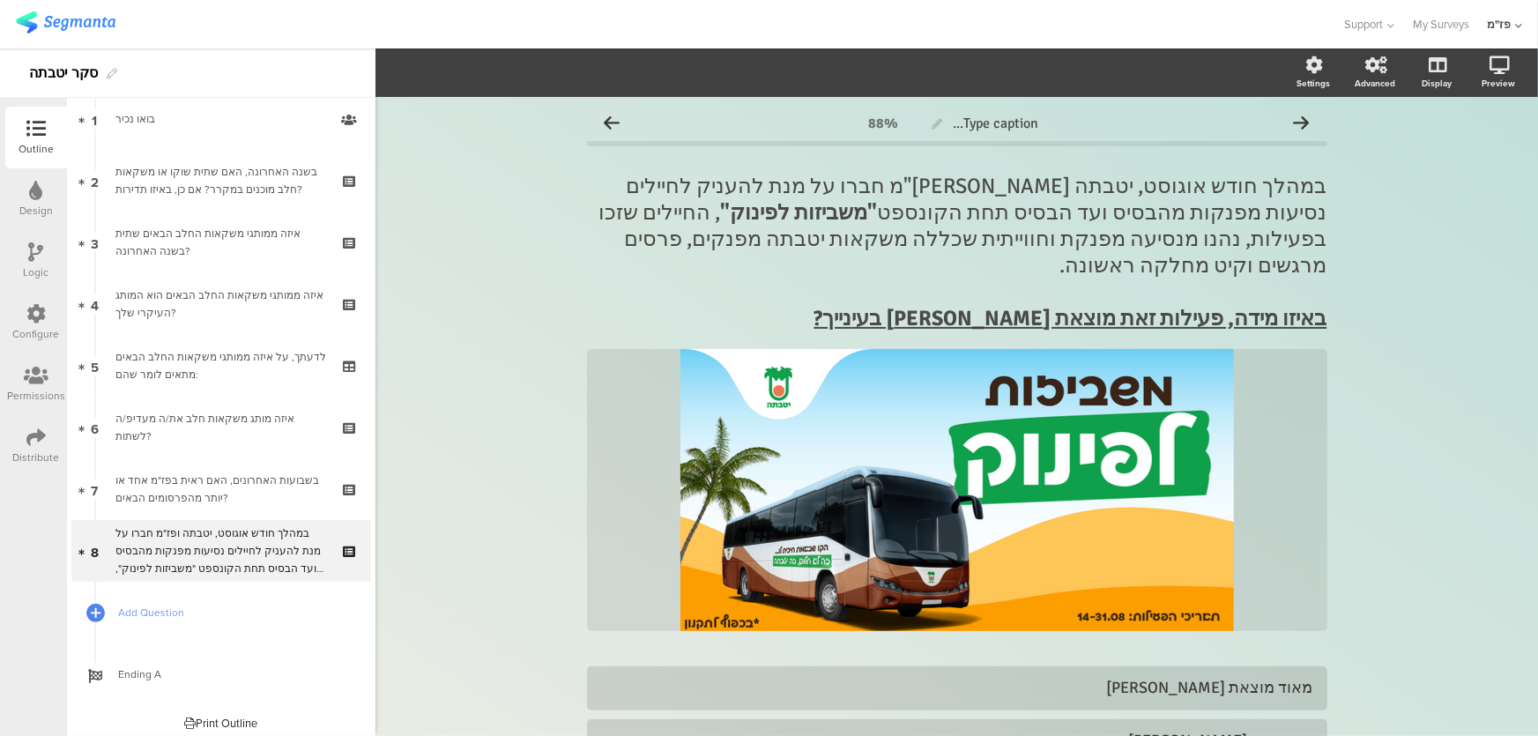
scroll to position [88, 0]
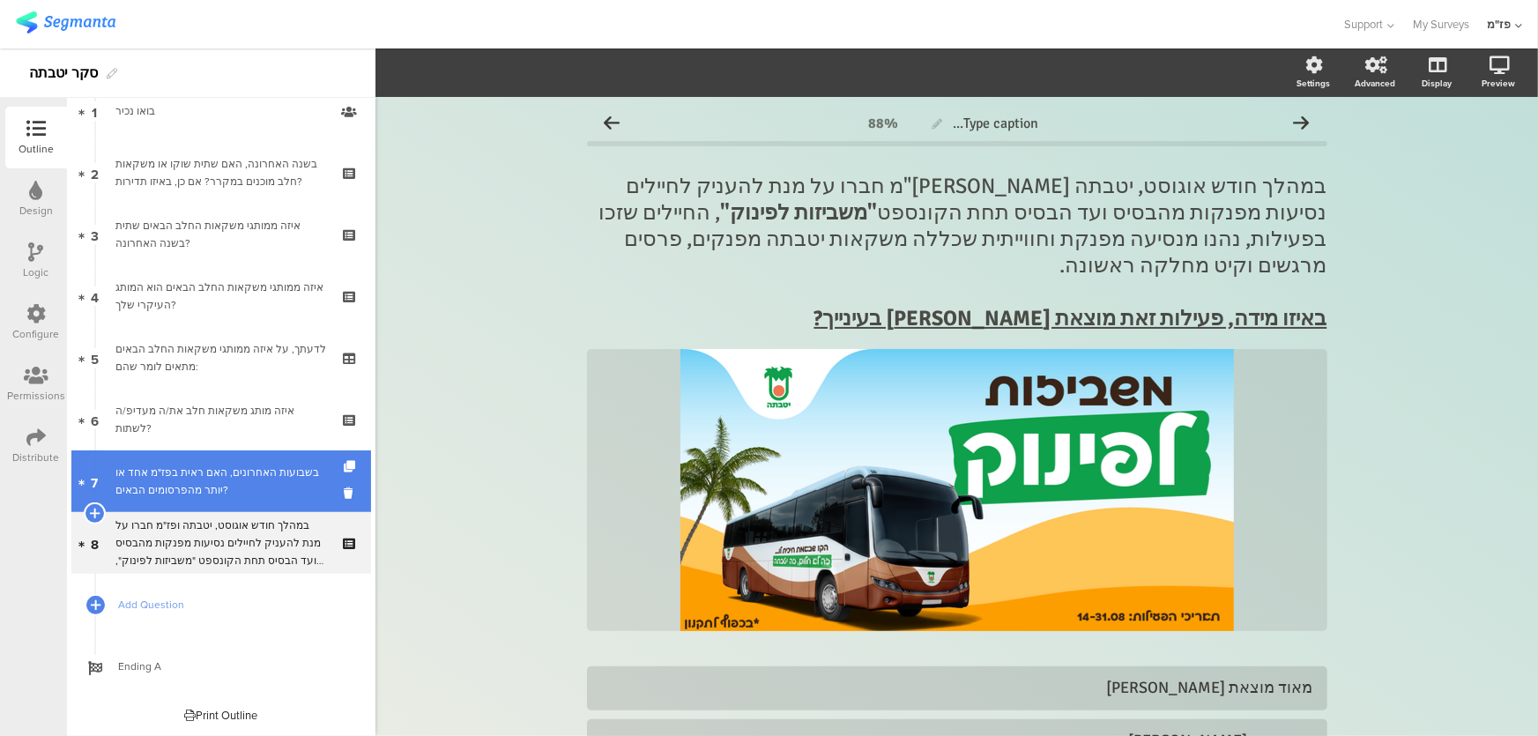
click at [194, 471] on div "בשבועות האחרונים, האם ראית בפז"מ אחד או יותר מהפרסומים הבאים?" at bounding box center [220, 480] width 211 height 35
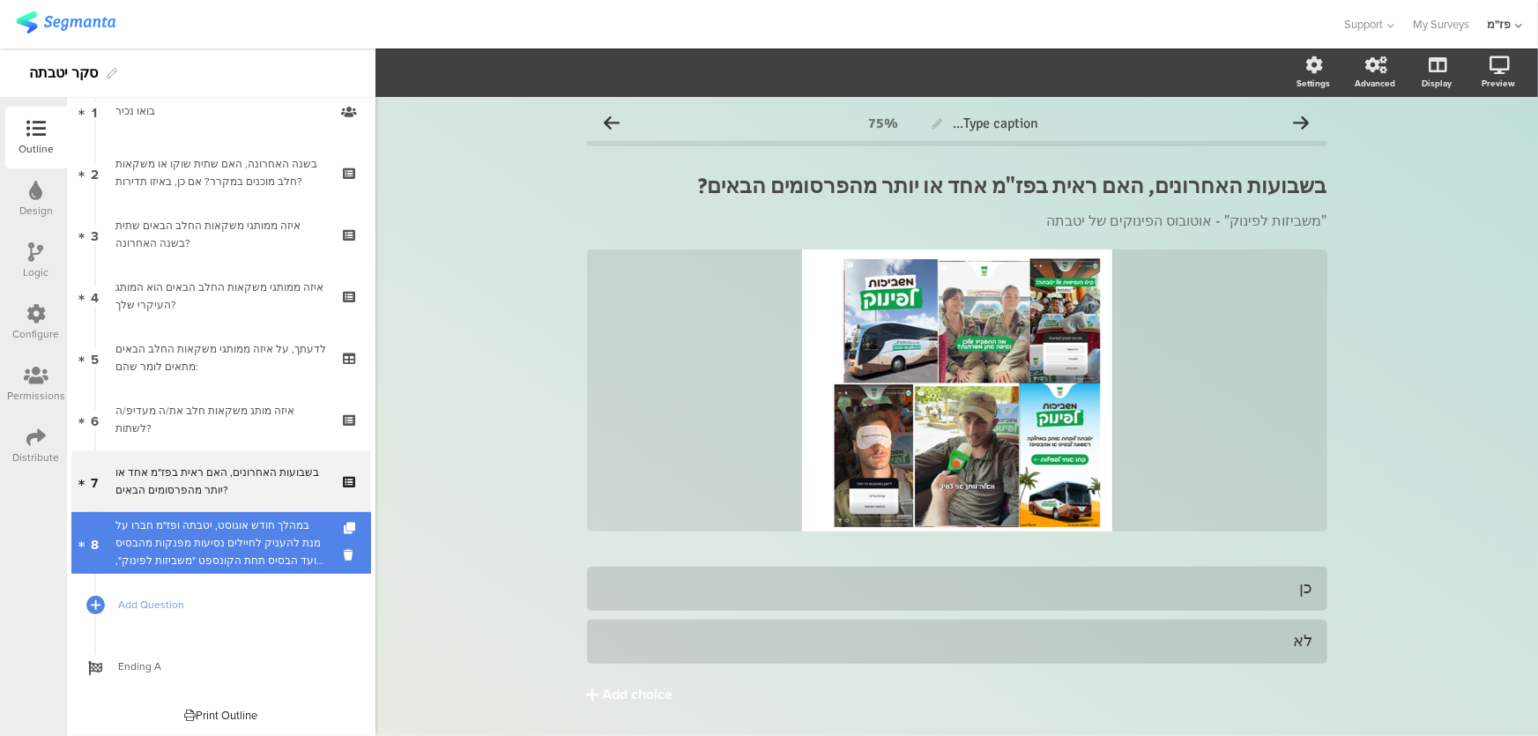
click at [193, 526] on div "במהלך חודש אוגוסט, יטבתה ופז"מ חברו על מנת להעניק לחיילים נסיעות מפנקות מהבסיס …" at bounding box center [220, 542] width 211 height 53
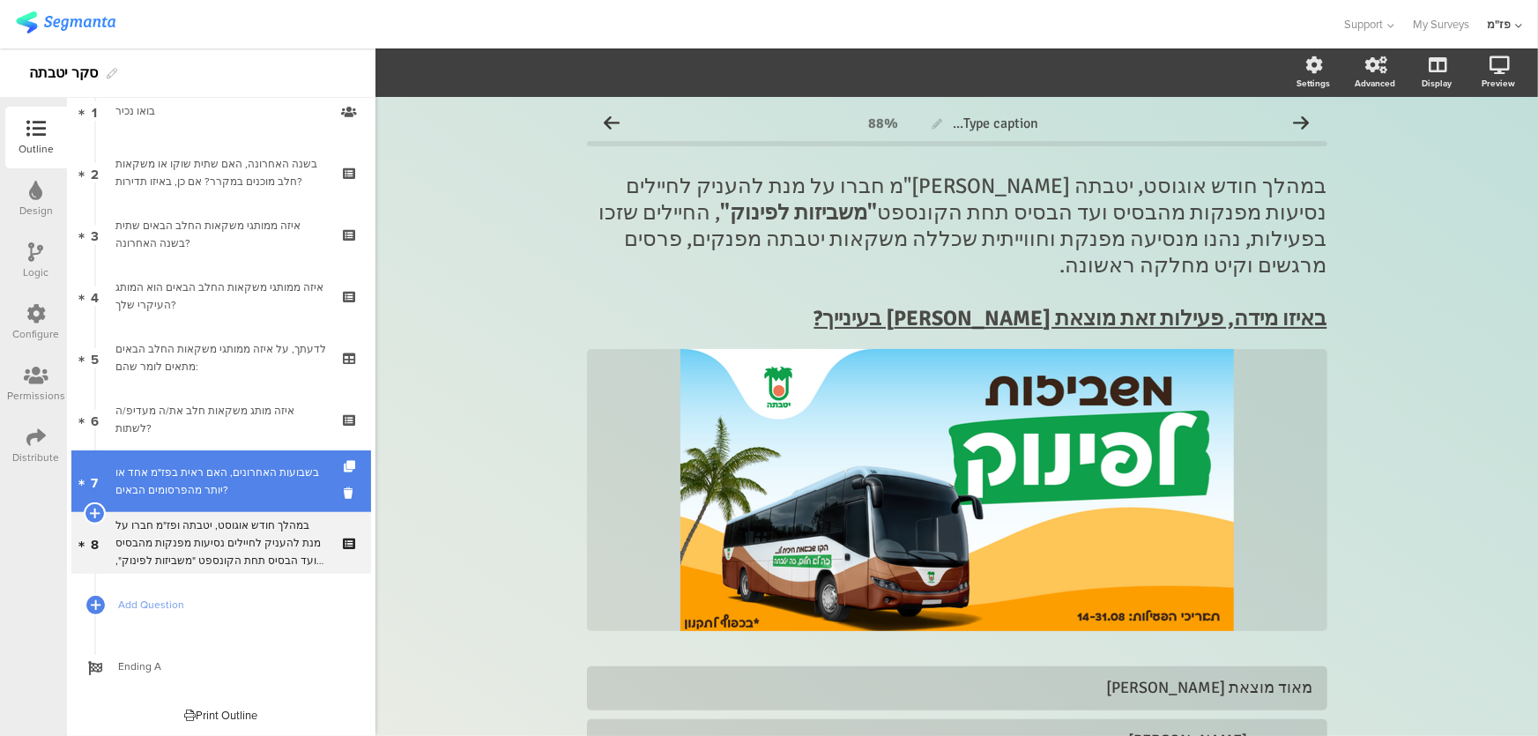
click at [234, 471] on div "בשבועות האחרונים, האם ראית בפז"מ אחד או יותר מהפרסומים הבאים?" at bounding box center [220, 480] width 211 height 35
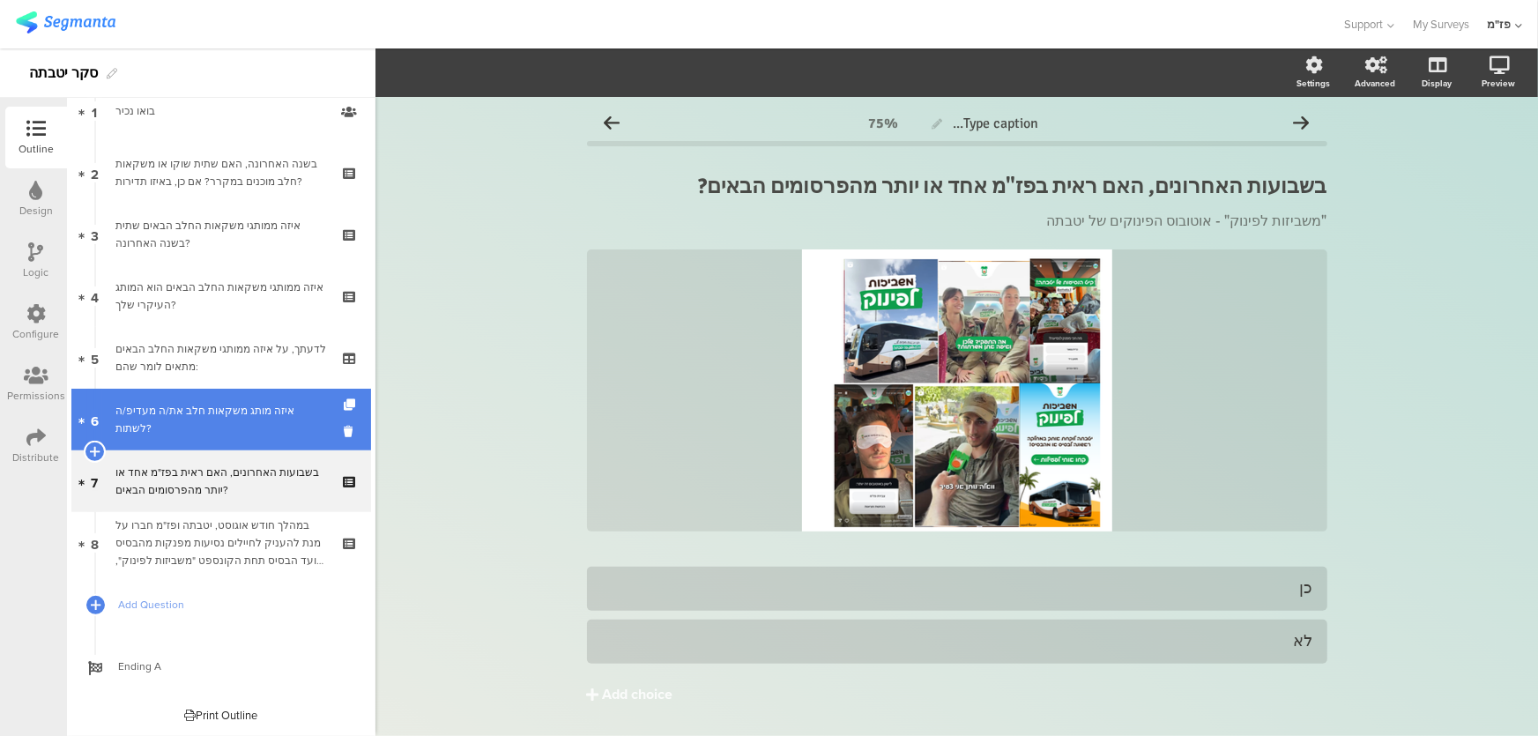
click at [251, 410] on div "איזה מותג משקאות חלב את/ה מעדיפ/ה לשתות?" at bounding box center [220, 419] width 211 height 35
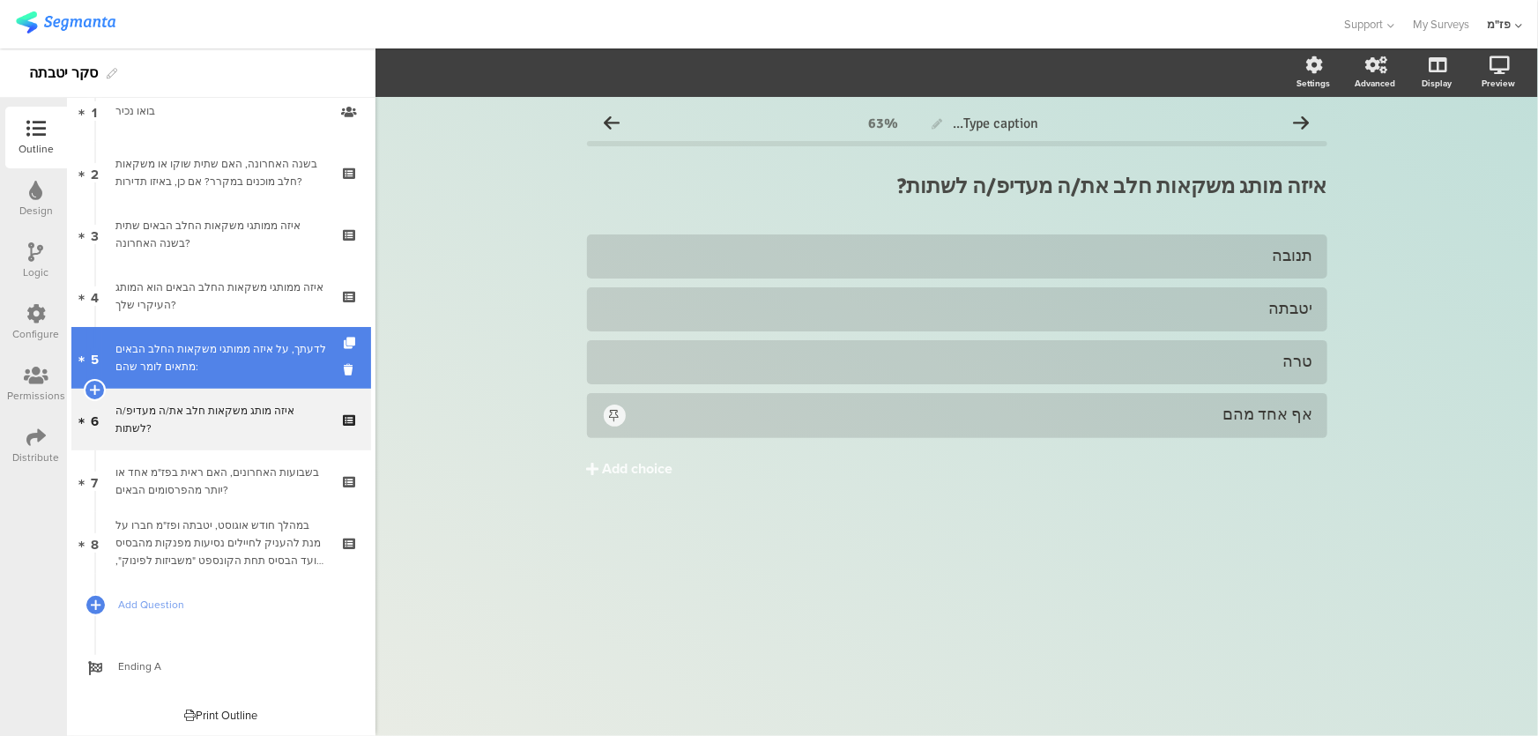
click at [265, 342] on div "לדעתך, על איזה ממותגי משקאות החלב הבאים מתאים לומר שהם:" at bounding box center [220, 357] width 211 height 35
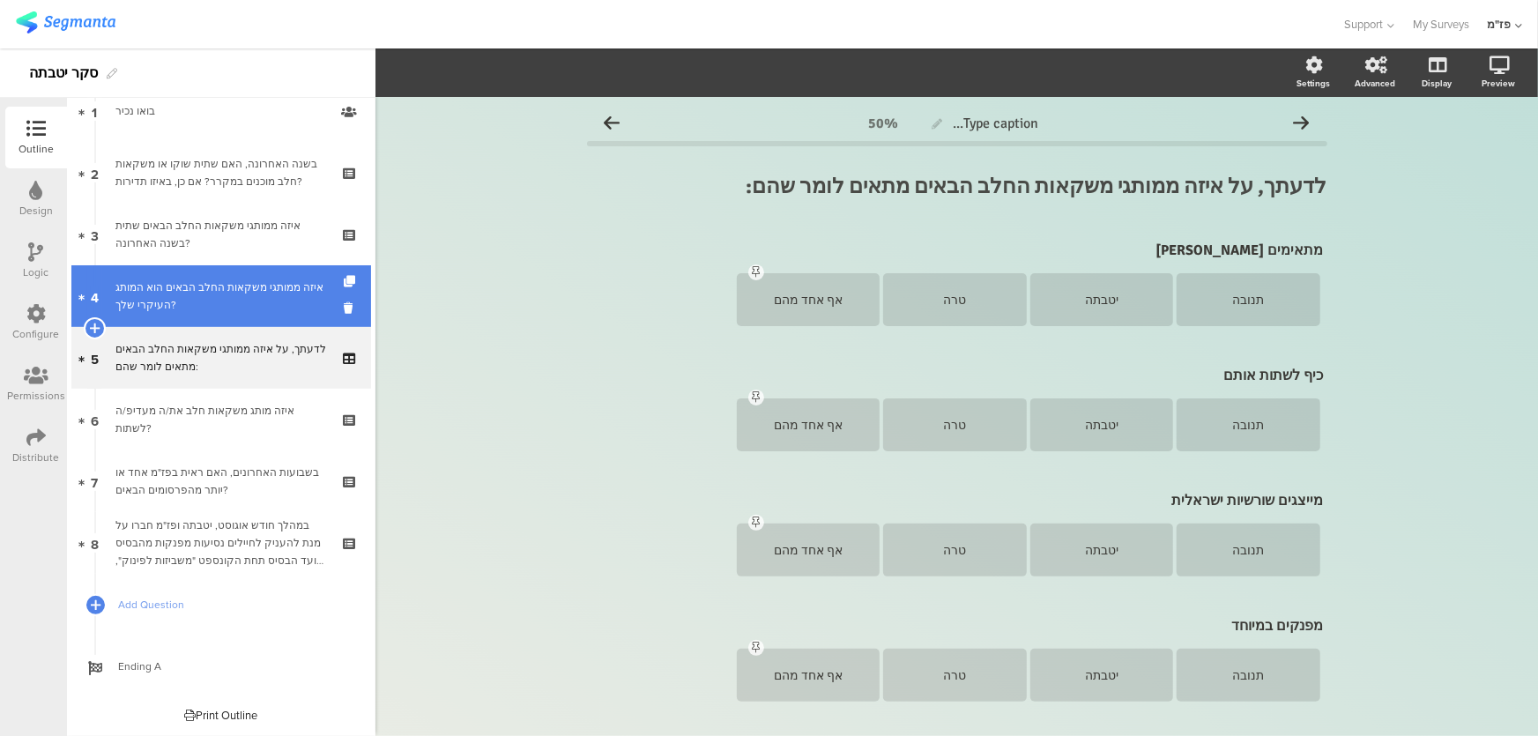
click at [264, 281] on div "איזה ממותגי משקאות החלב הבאים הוא המותג העיקרי שלך?" at bounding box center [220, 295] width 211 height 35
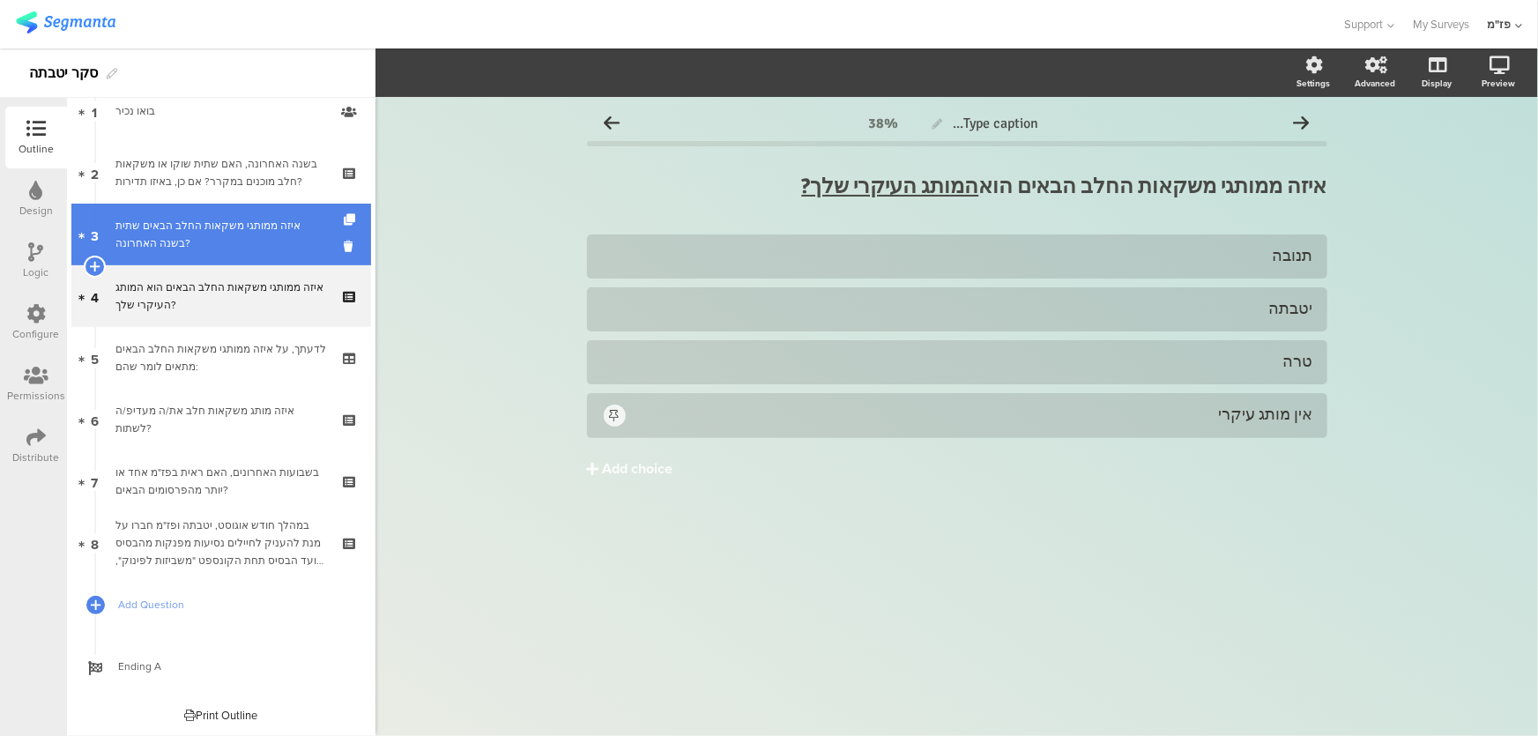
click at [268, 232] on div "איזה ממותגי משקאות החלב הבאים שתית בשנה האחרונה?" at bounding box center [220, 234] width 211 height 35
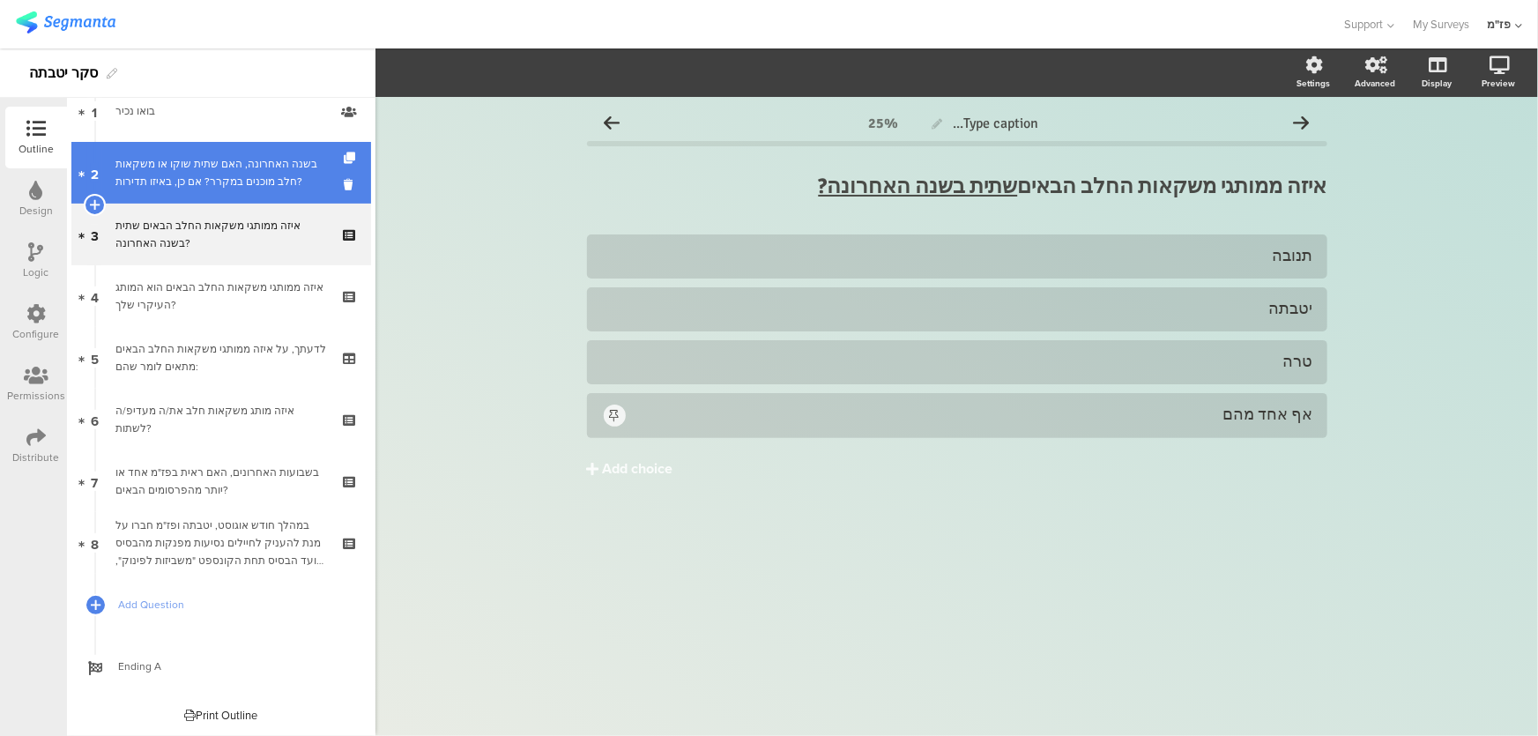
click at [270, 178] on div "בשנה האחרונה, האם שתית שוקו או משקאות חלב מוכנים במקרר? אם כן, באיזו תדירות?" at bounding box center [220, 172] width 211 height 35
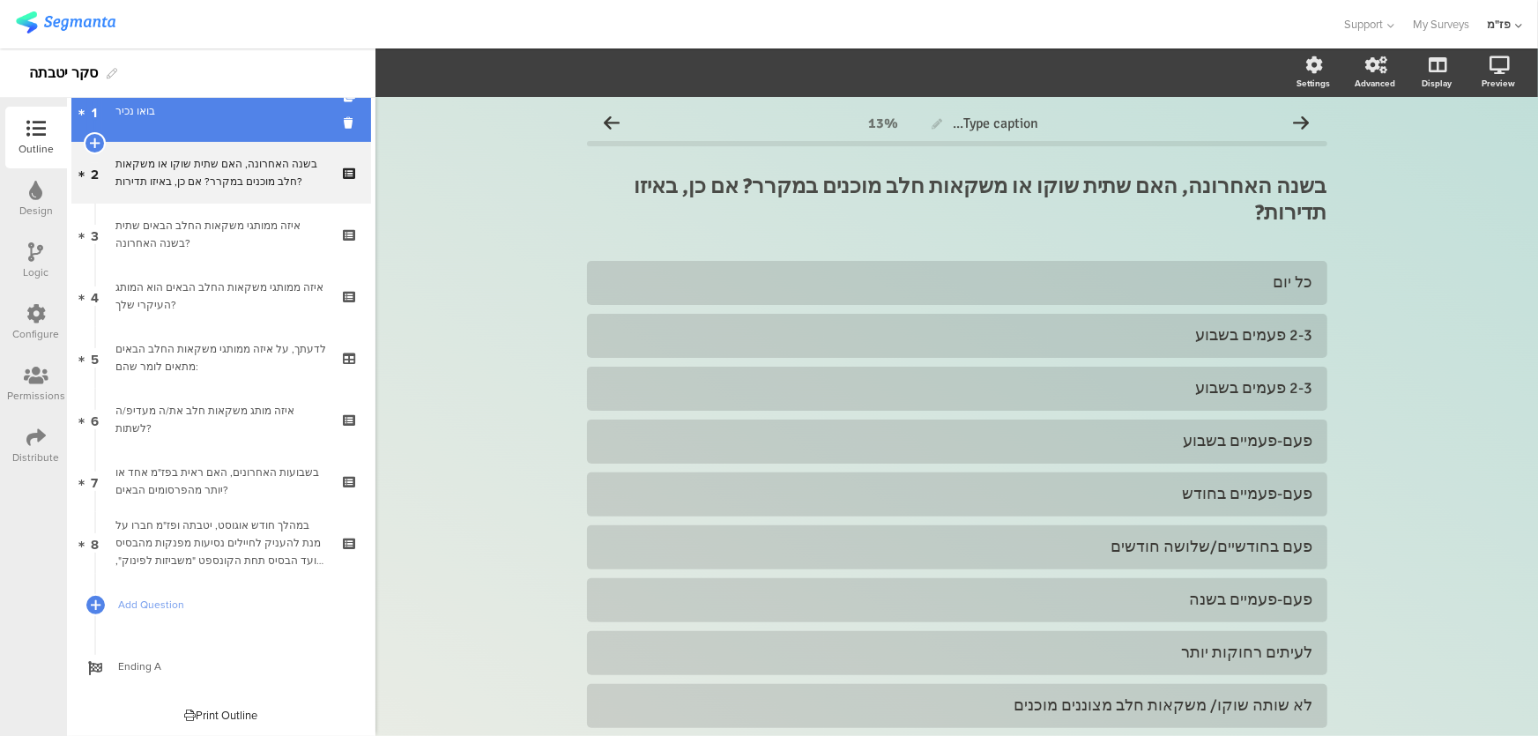
click at [272, 137] on link "1 בואו נכיר" at bounding box center [221, 111] width 300 height 62
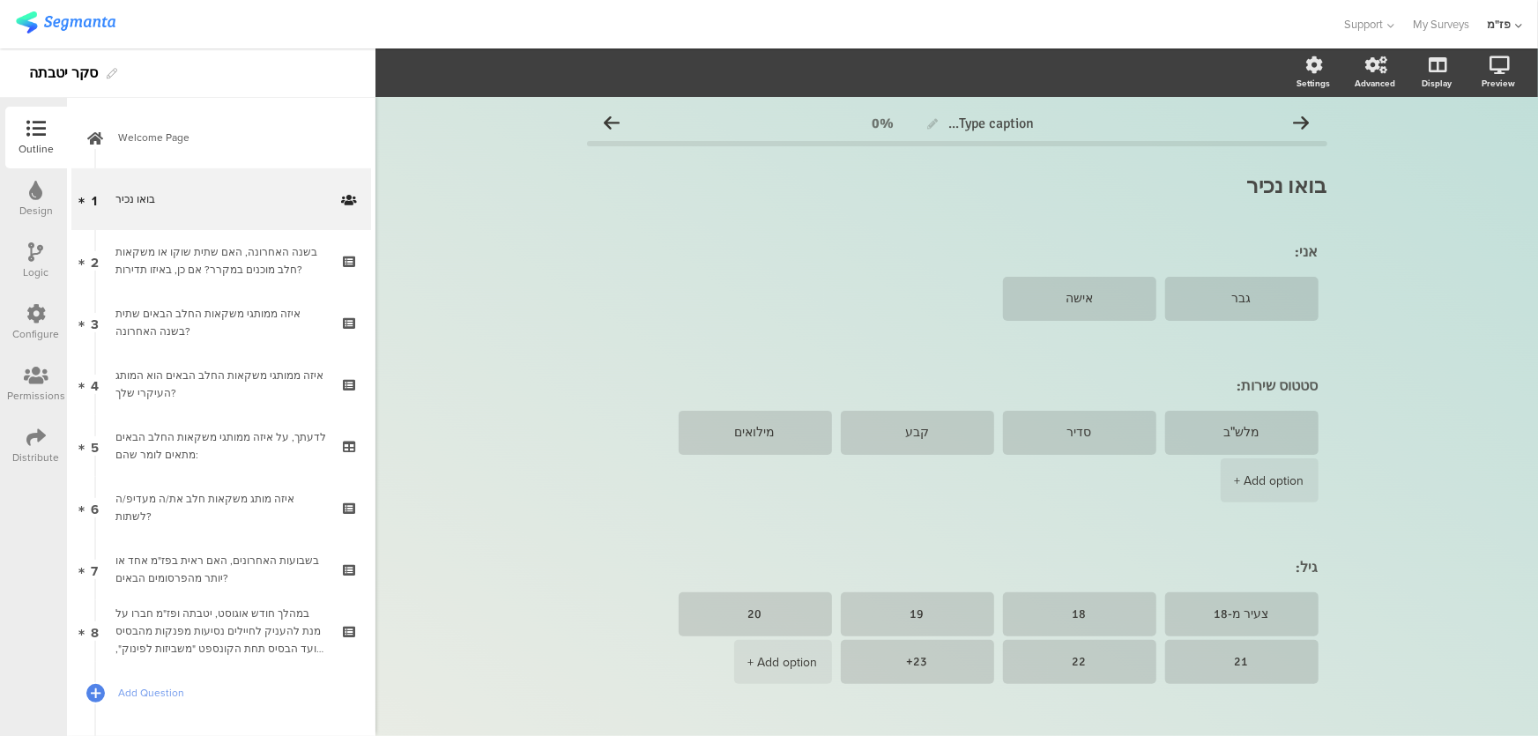
click at [53, 265] on div "Logic" at bounding box center [36, 261] width 62 height 62
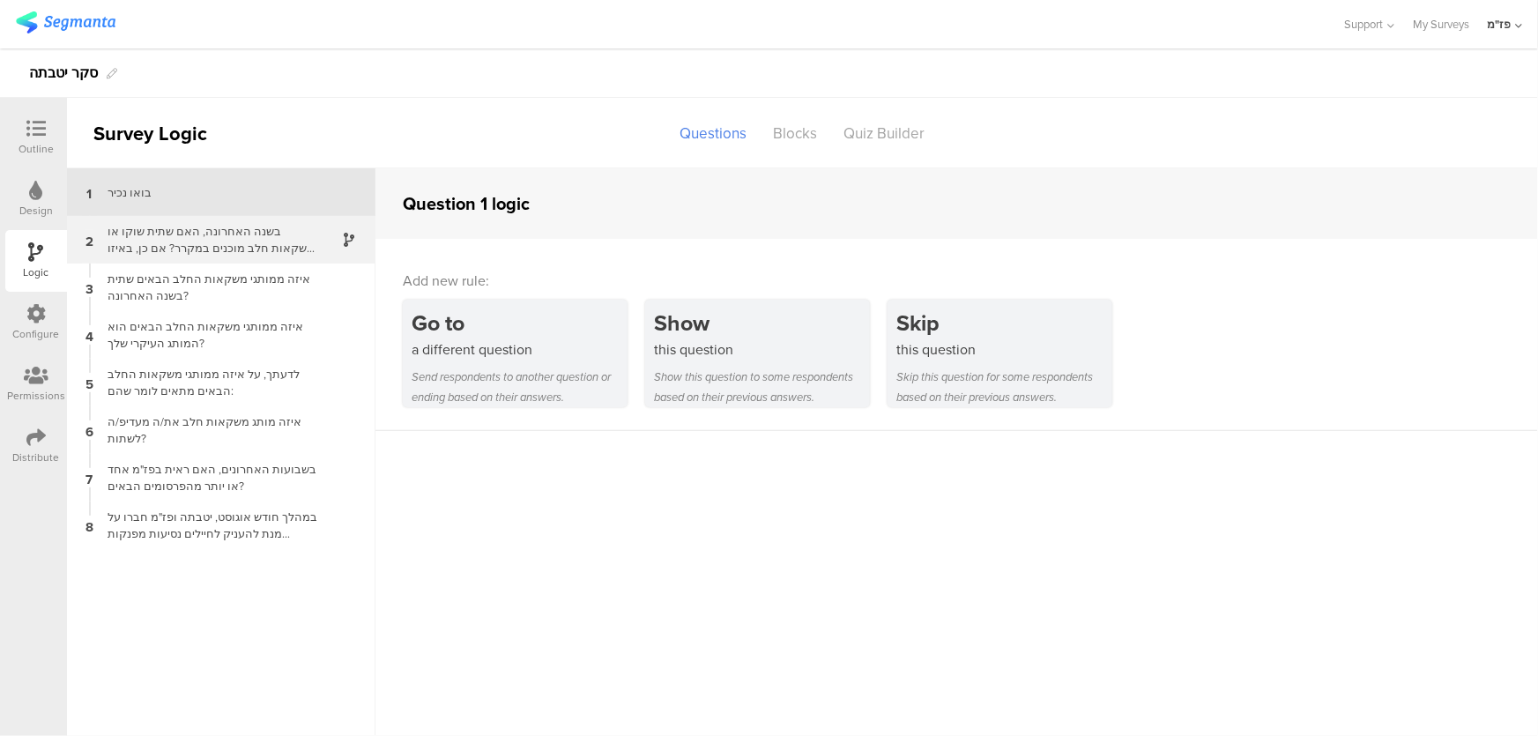
click at [174, 244] on div "בשנה האחרונה, האם שתית שוקו או משקאות חלב מוכנים במקרר? אם כן, באיזו תדירות?" at bounding box center [207, 239] width 220 height 33
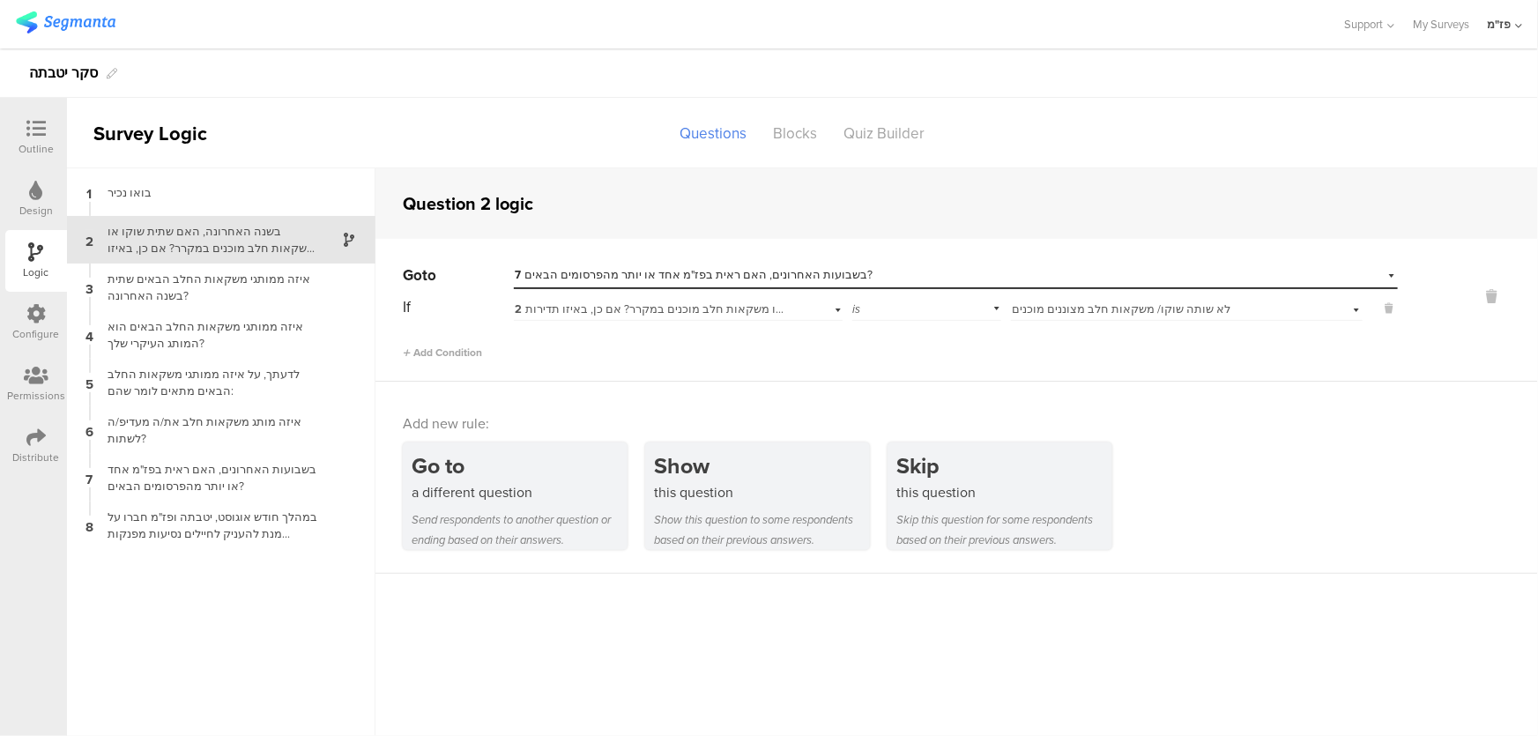
click at [48, 182] on div "Design" at bounding box center [36, 199] width 62 height 62
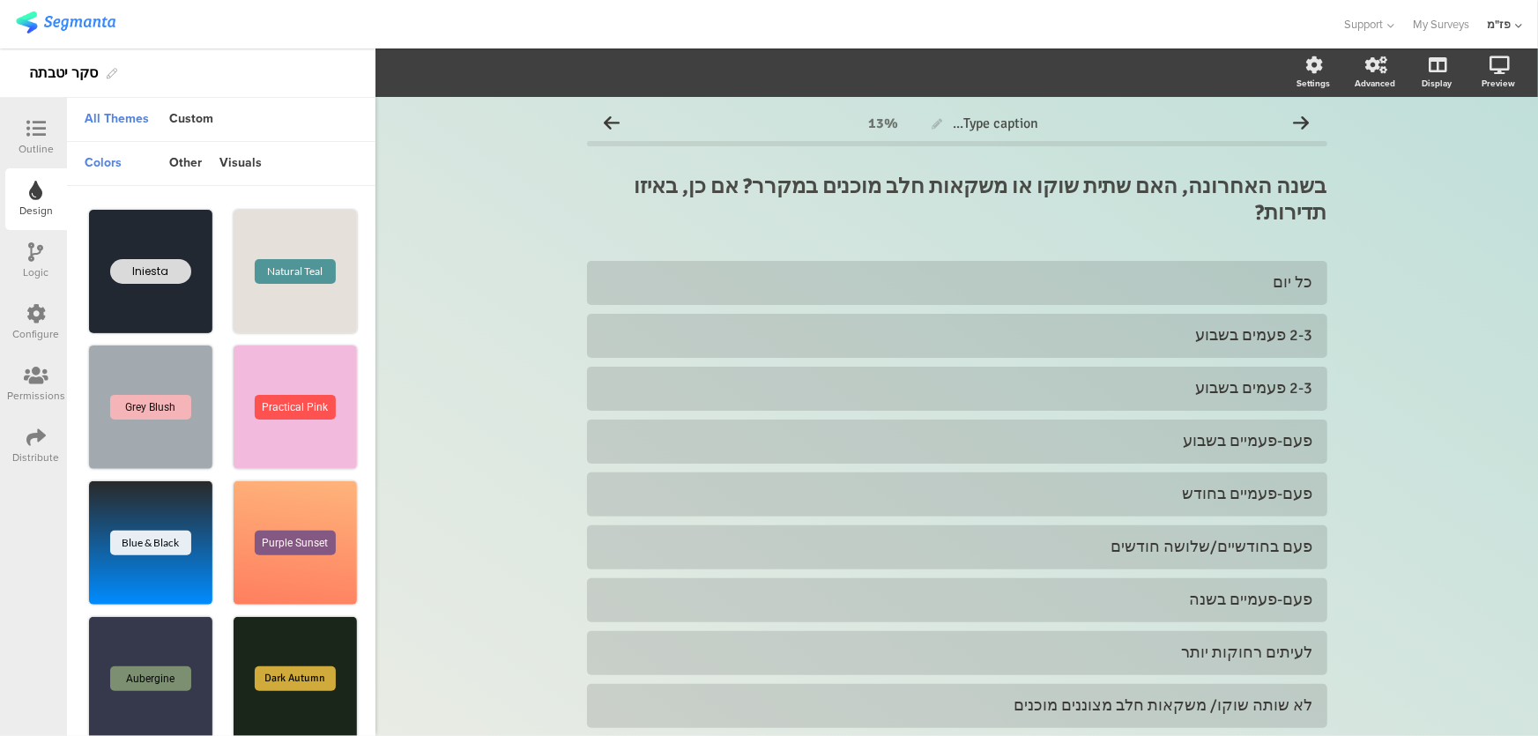
click at [41, 129] on icon at bounding box center [35, 128] width 19 height 19
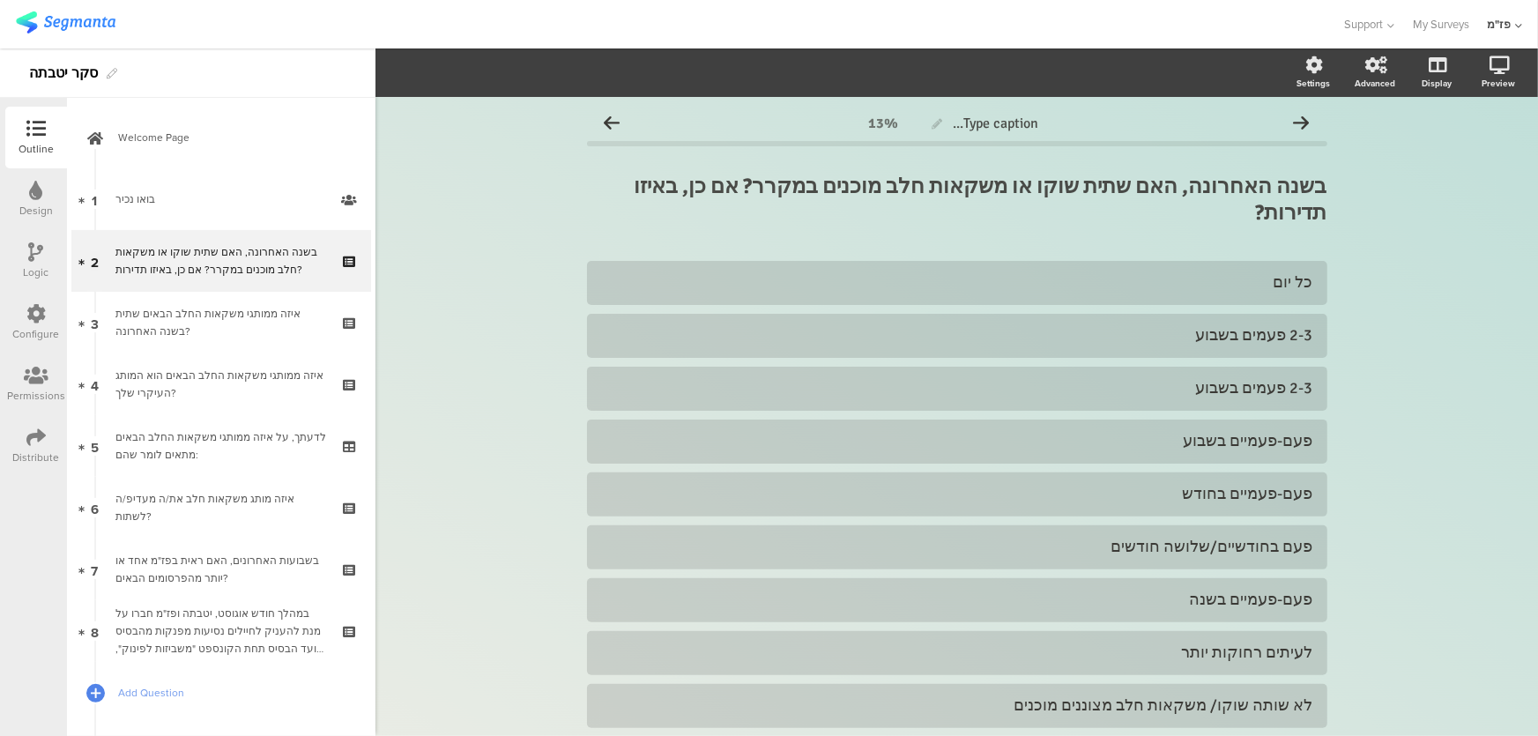
click at [37, 436] on icon at bounding box center [35, 436] width 19 height 19
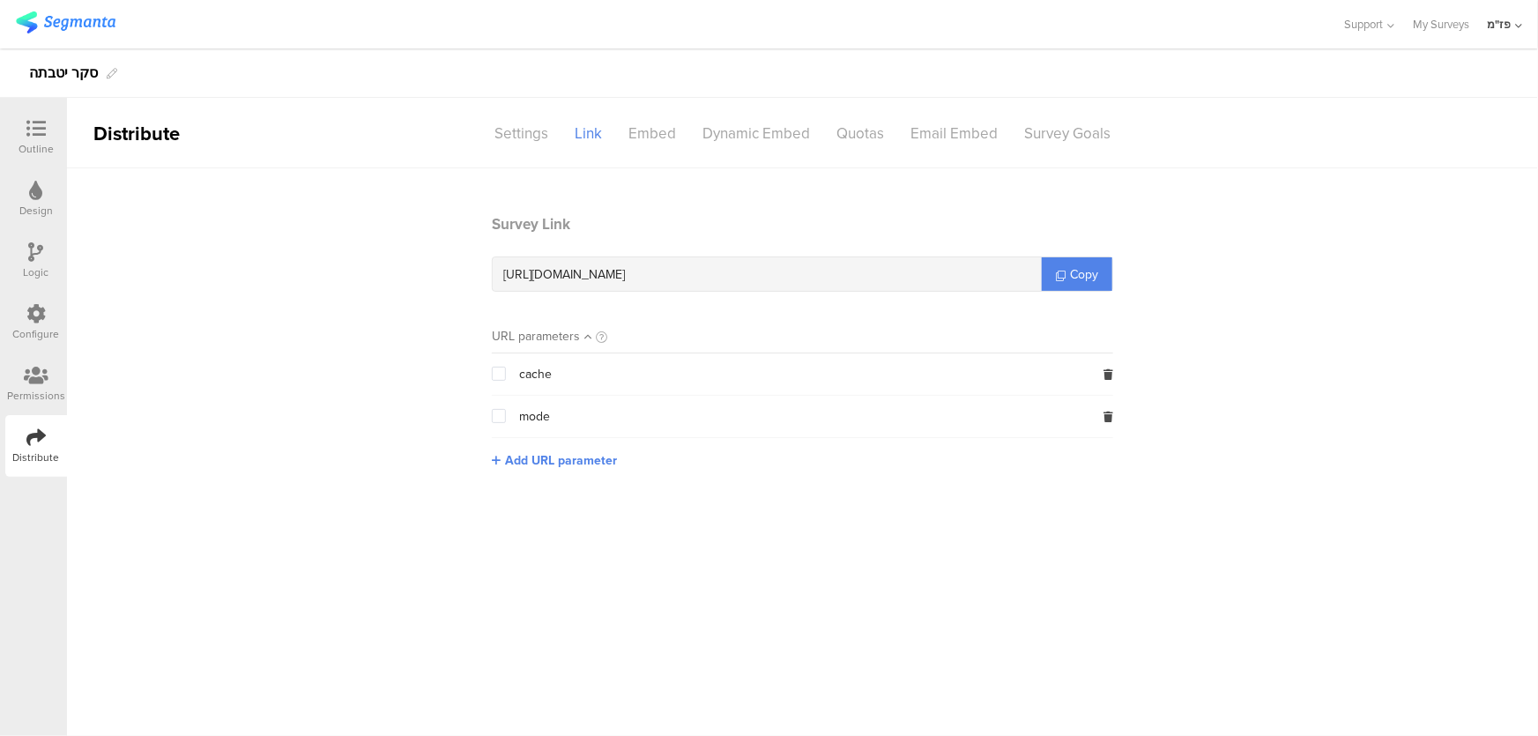
click at [1040, 265] on div "[URL][DOMAIN_NAME]" at bounding box center [767, 273] width 549 height 33
click at [1060, 266] on link "Copy" at bounding box center [1077, 273] width 70 height 33
click at [154, 218] on section "Survey Link [URL][DOMAIN_NAME] Copy URL parameters cache mode Add URL parameter" at bounding box center [802, 354] width 1471 height 283
